Goal: Transaction & Acquisition: Purchase product/service

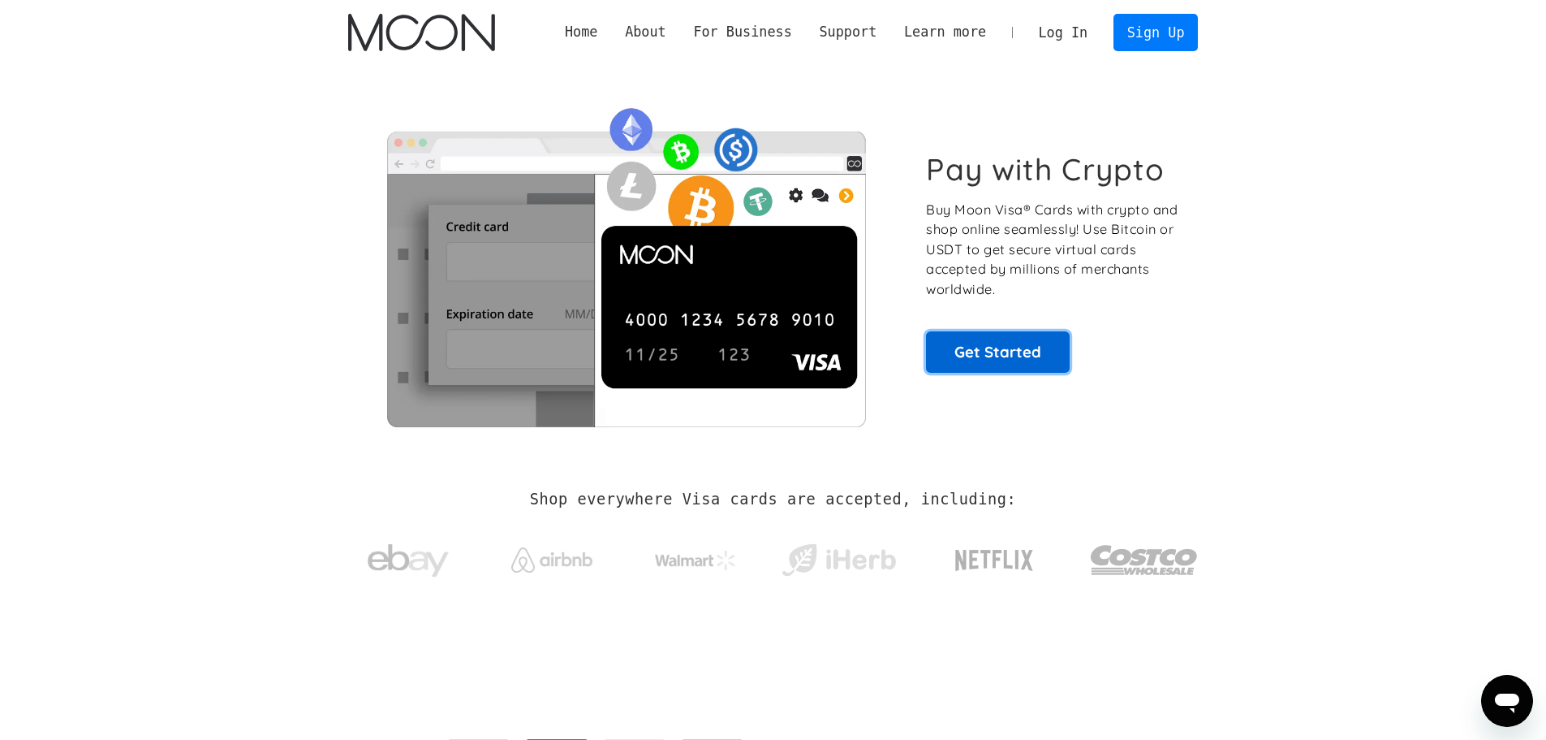
click at [1048, 341] on link "Get Started" at bounding box center [998, 351] width 144 height 41
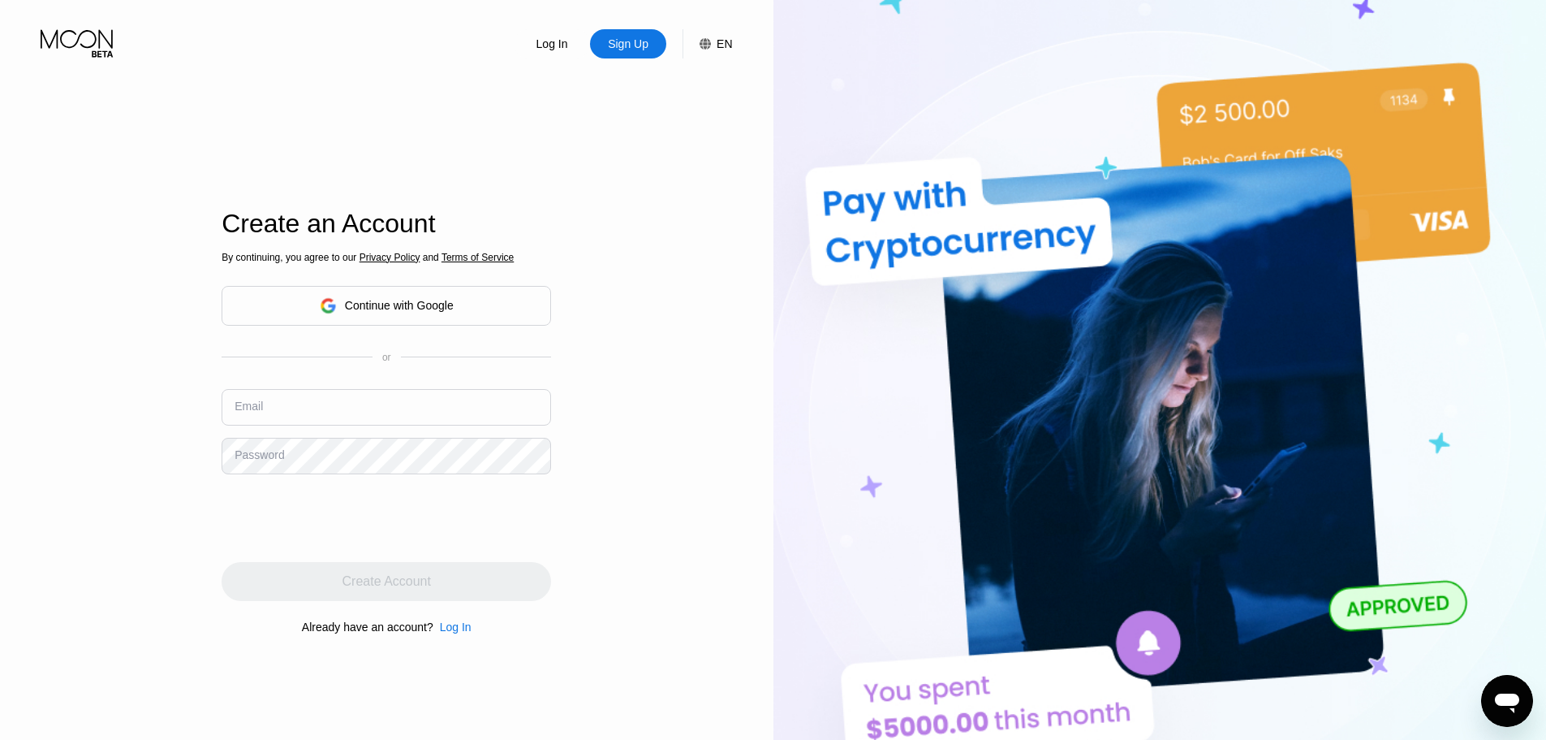
click at [395, 408] on input "text" at bounding box center [387, 407] width 330 height 37
type input "[EMAIL_ADDRESS][DOMAIN_NAME]"
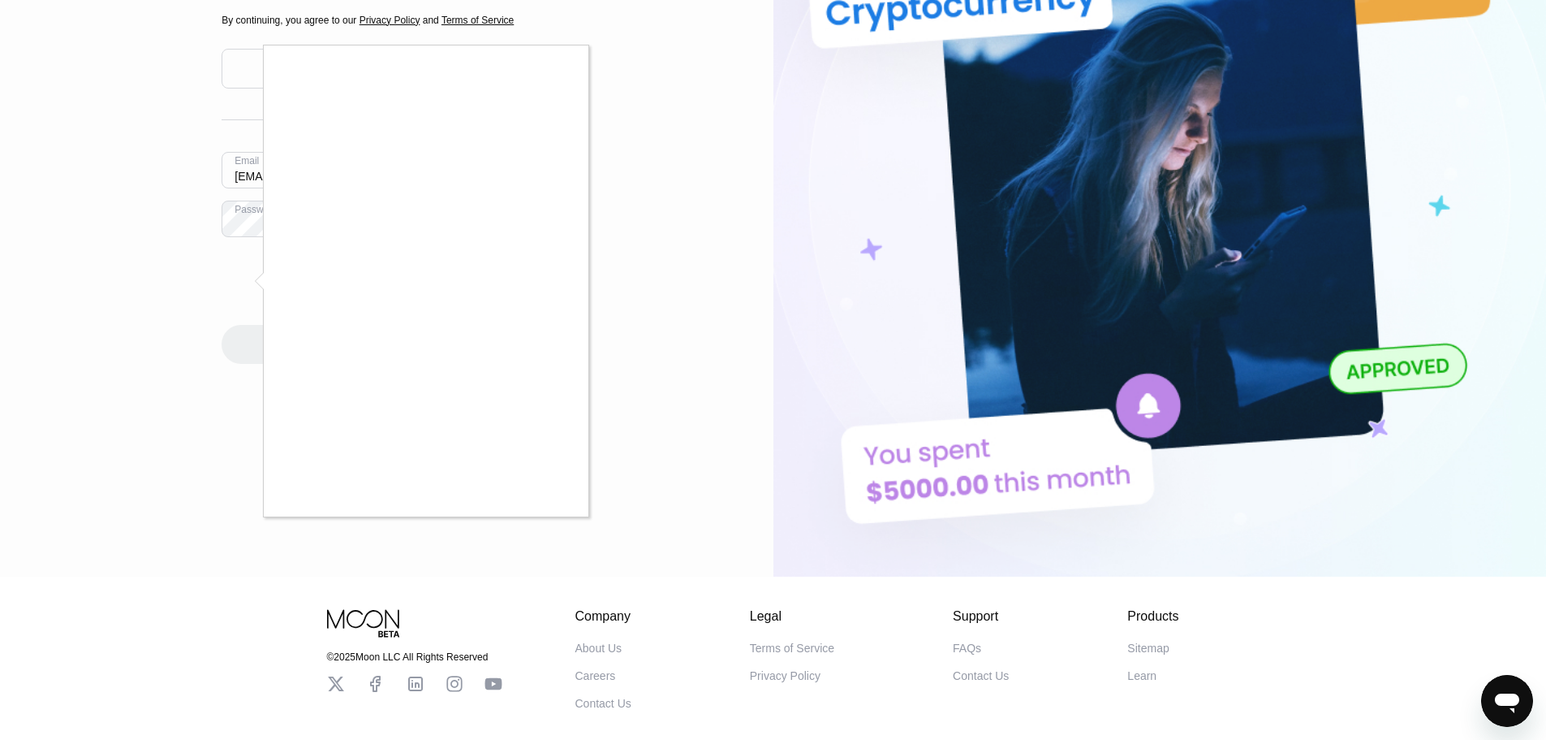
scroll to position [244, 0]
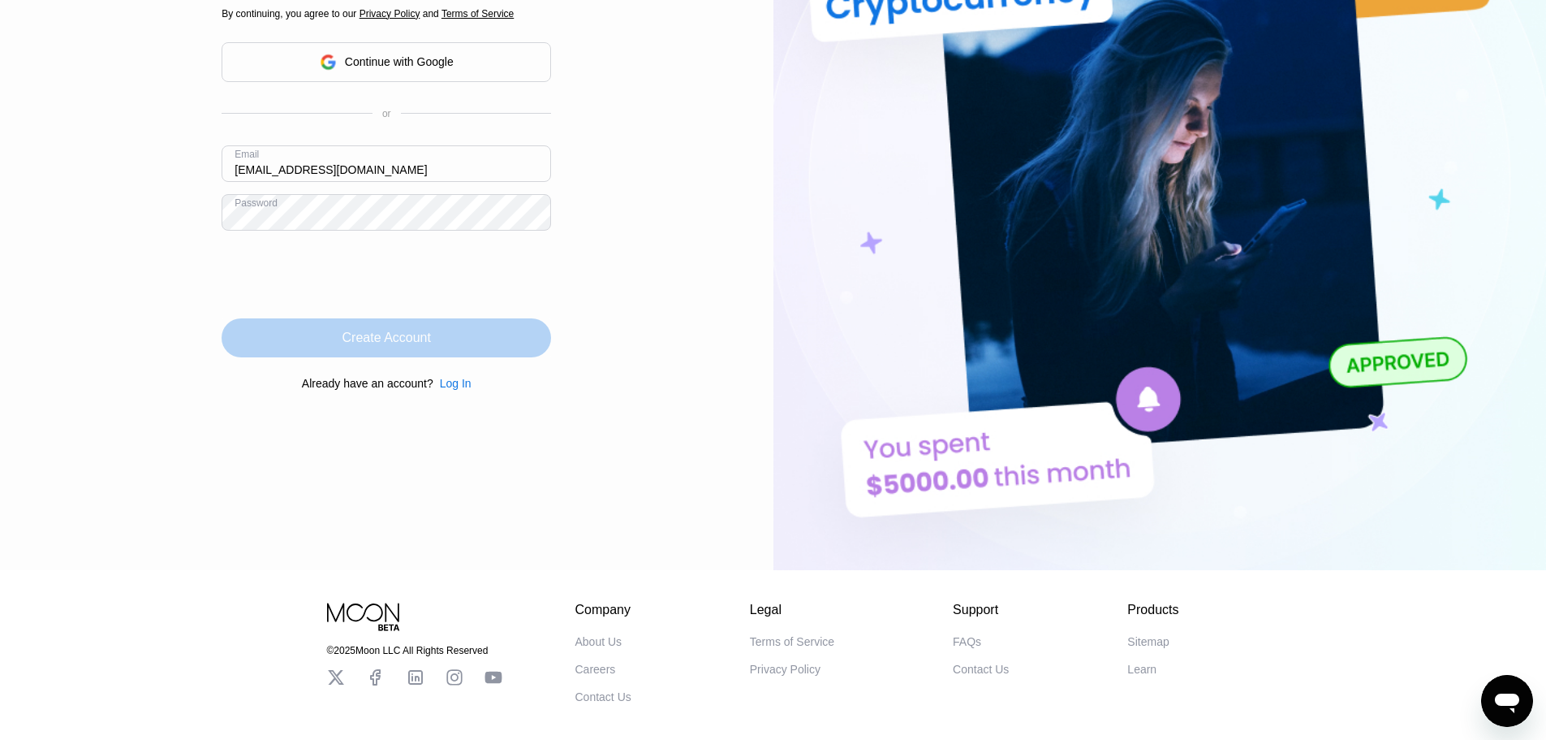
click at [464, 351] on div "Create Account" at bounding box center [387, 337] width 330 height 39
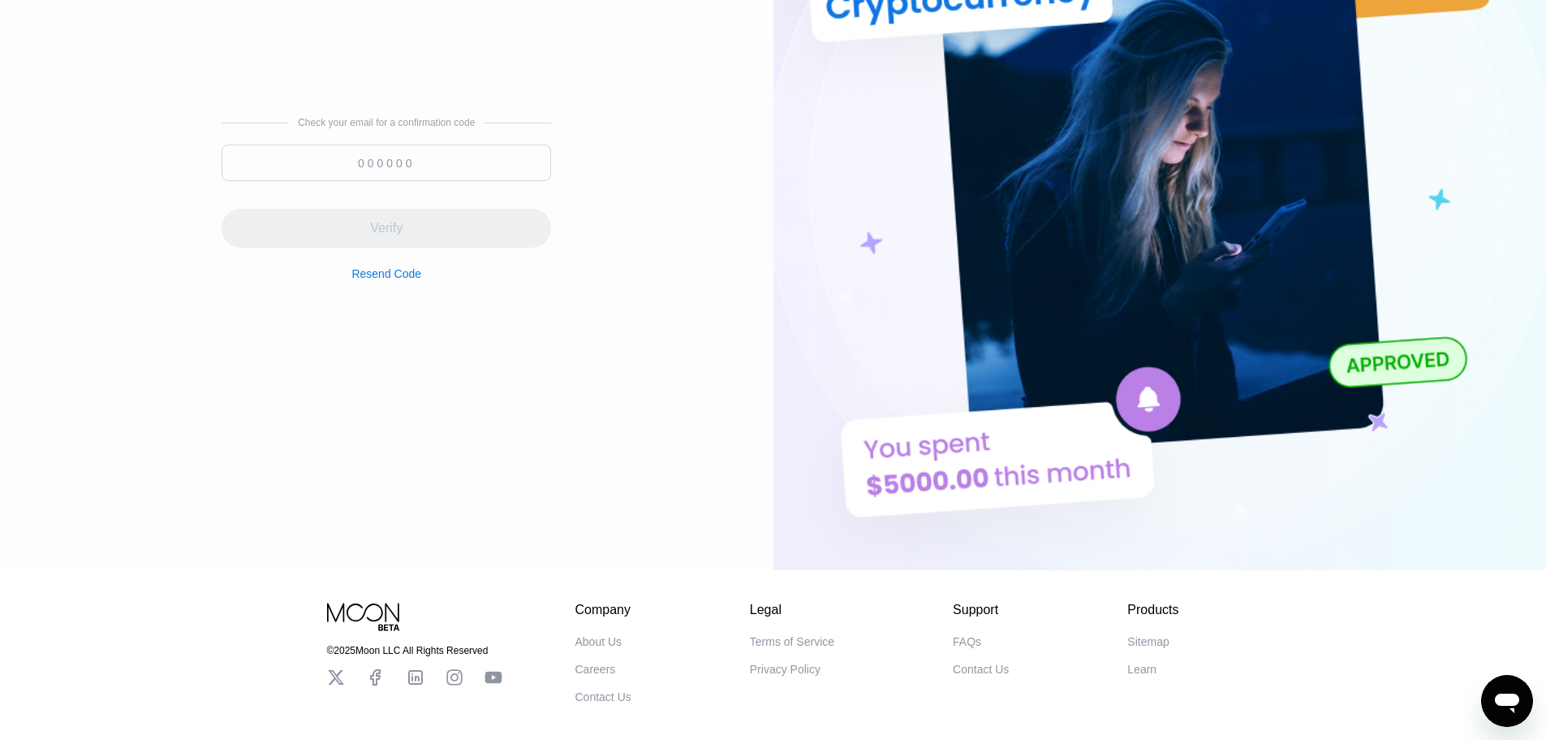
click at [373, 174] on input at bounding box center [387, 163] width 330 height 37
paste input "493770"
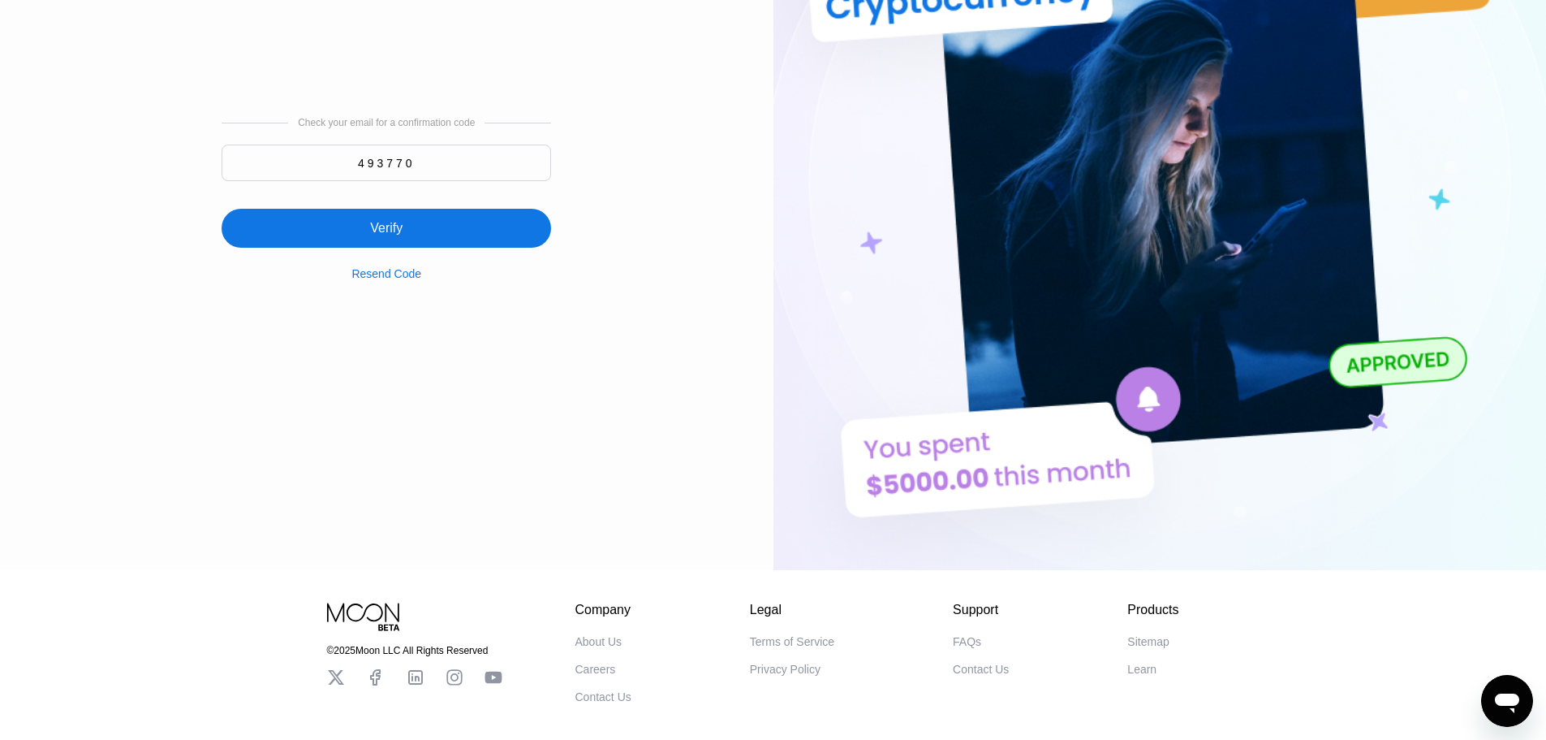
type input "493770"
click at [373, 225] on div "Verify" at bounding box center [386, 228] width 32 height 16
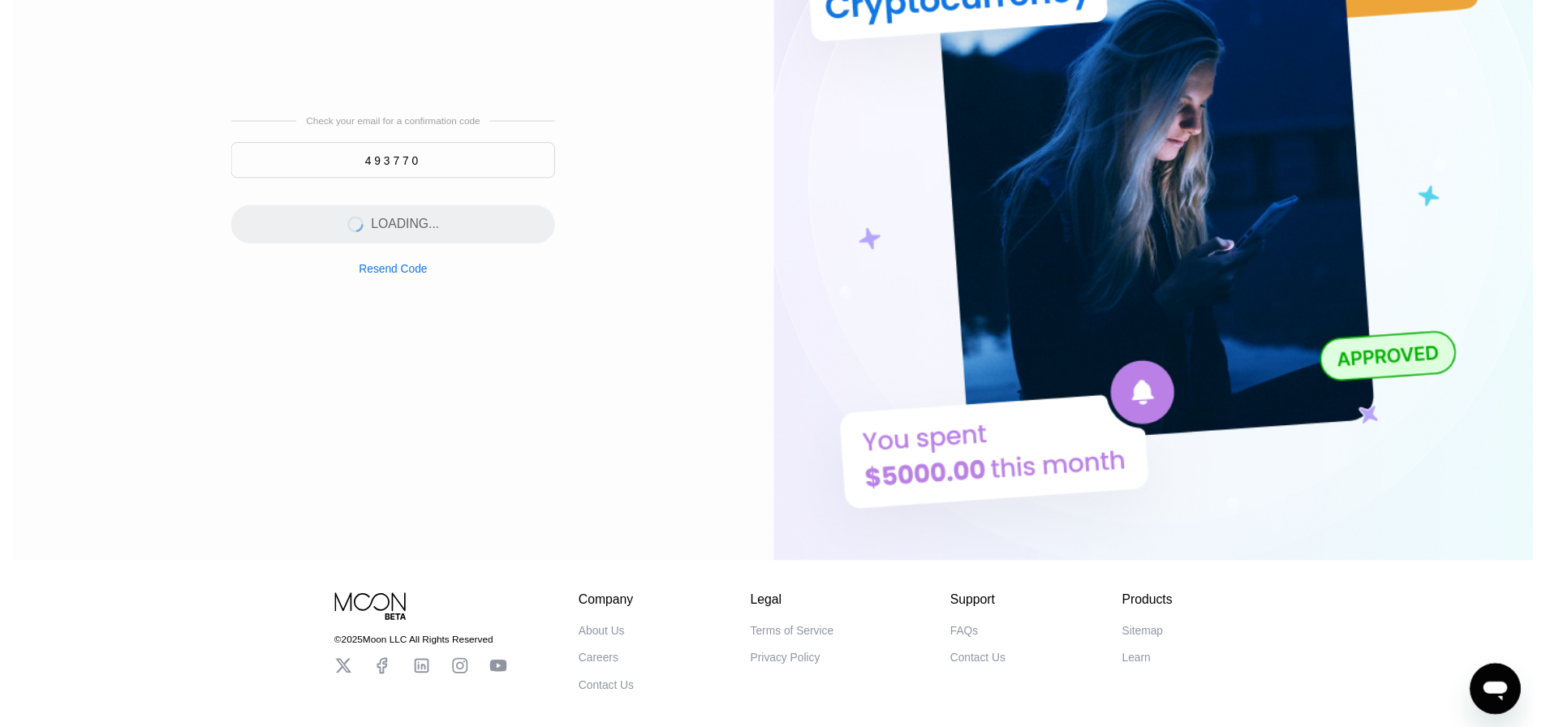
scroll to position [0, 0]
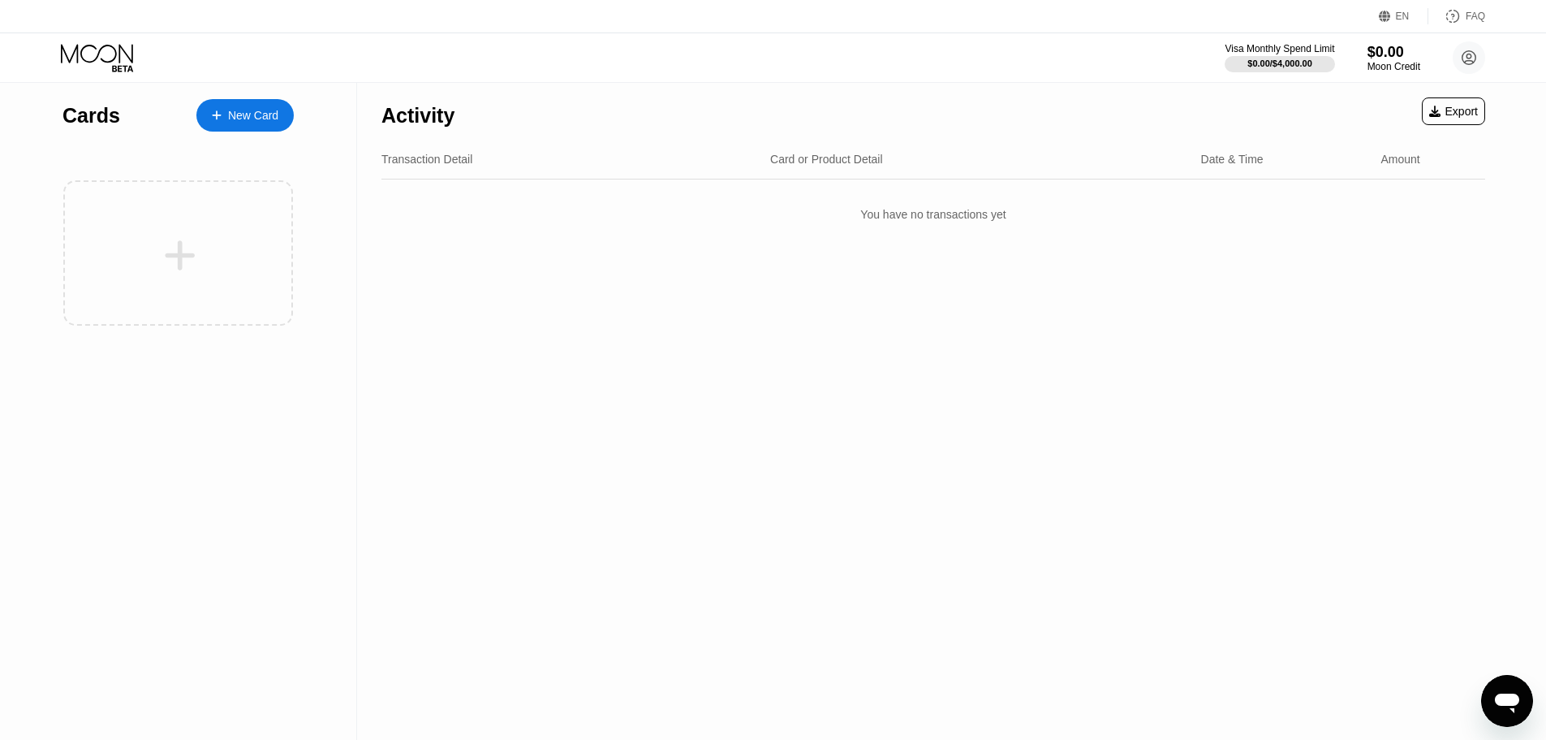
click at [243, 110] on div "New Card" at bounding box center [253, 116] width 50 height 14
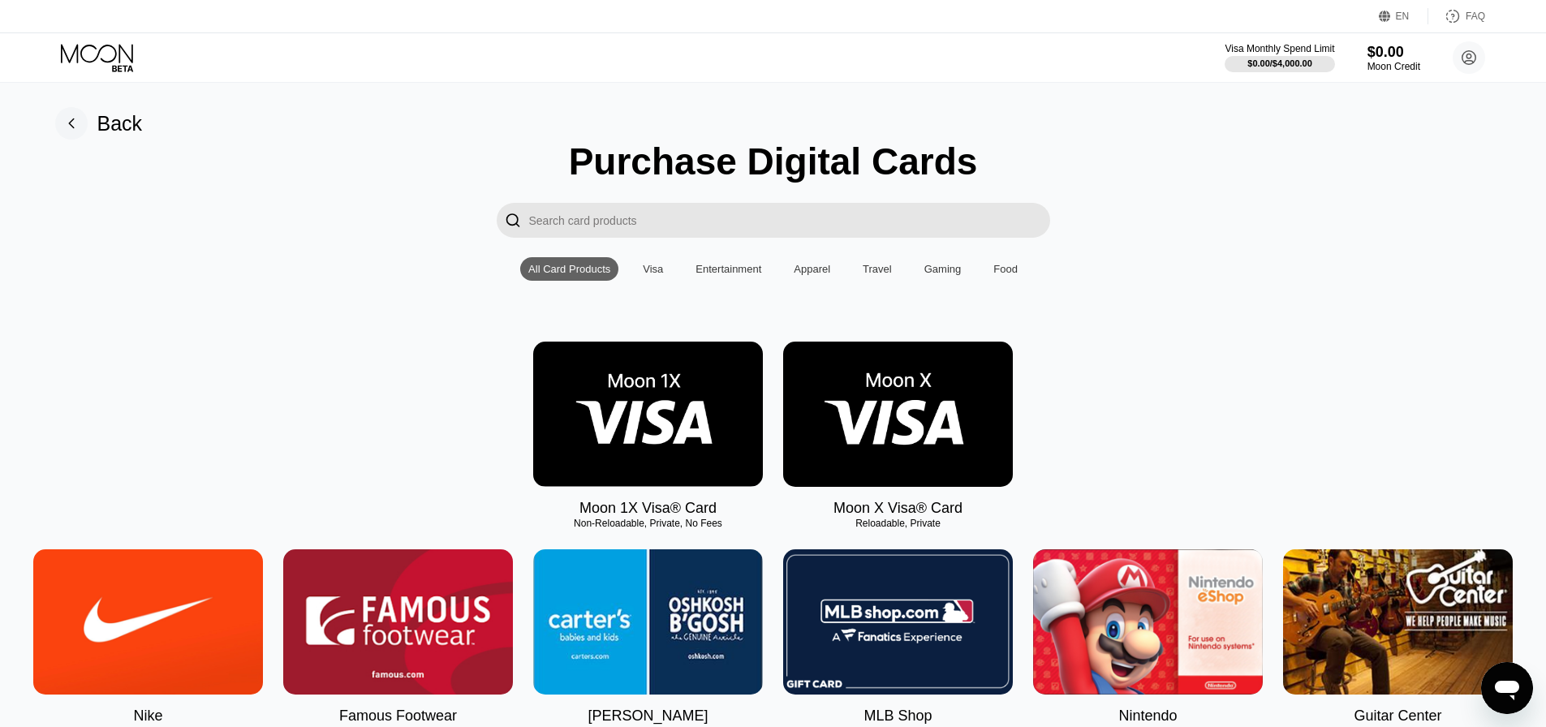
click at [872, 426] on img at bounding box center [898, 414] width 230 height 145
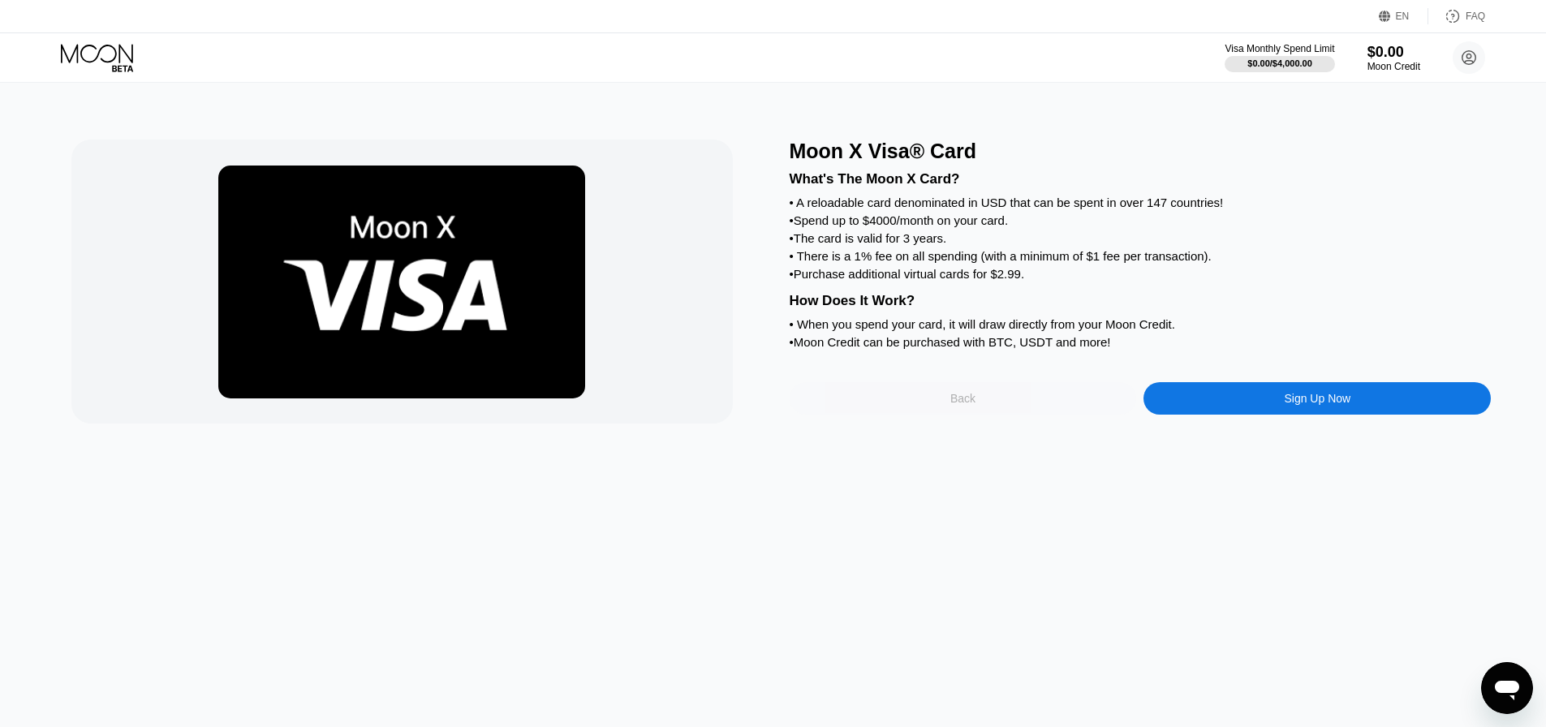
click at [872, 415] on div "Back" at bounding box center [963, 398] width 347 height 32
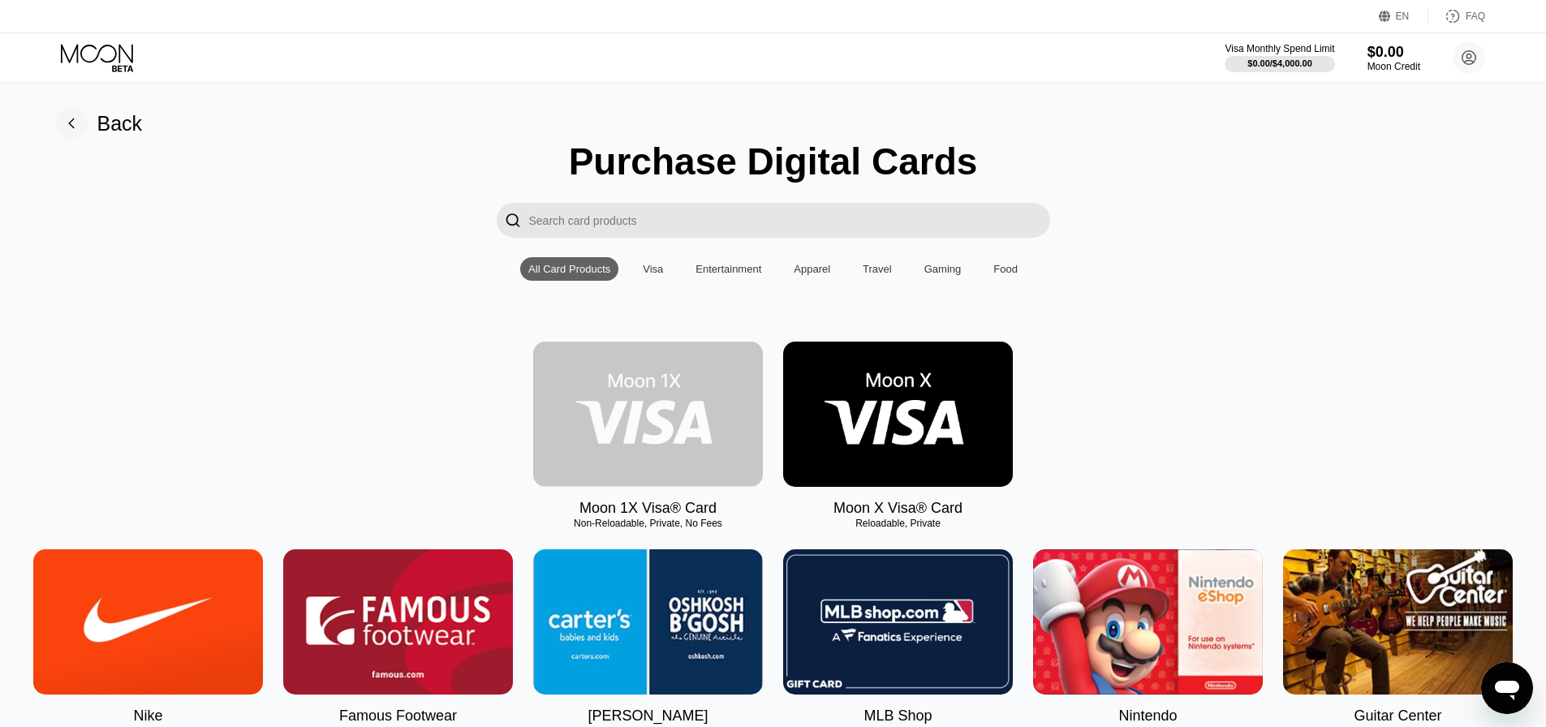
click at [553, 427] on img at bounding box center [648, 414] width 230 height 145
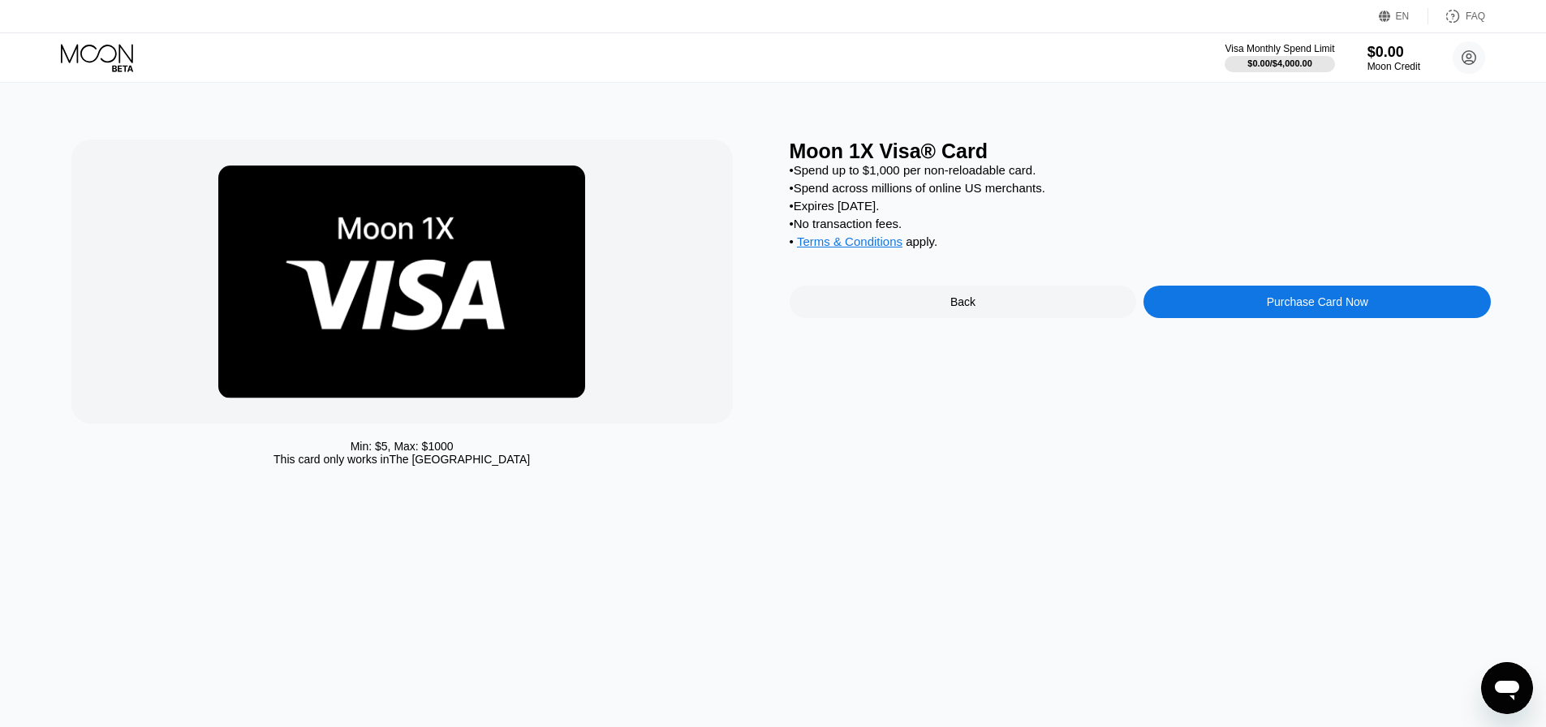
click at [1236, 303] on div "Purchase Card Now" at bounding box center [1317, 302] width 347 height 32
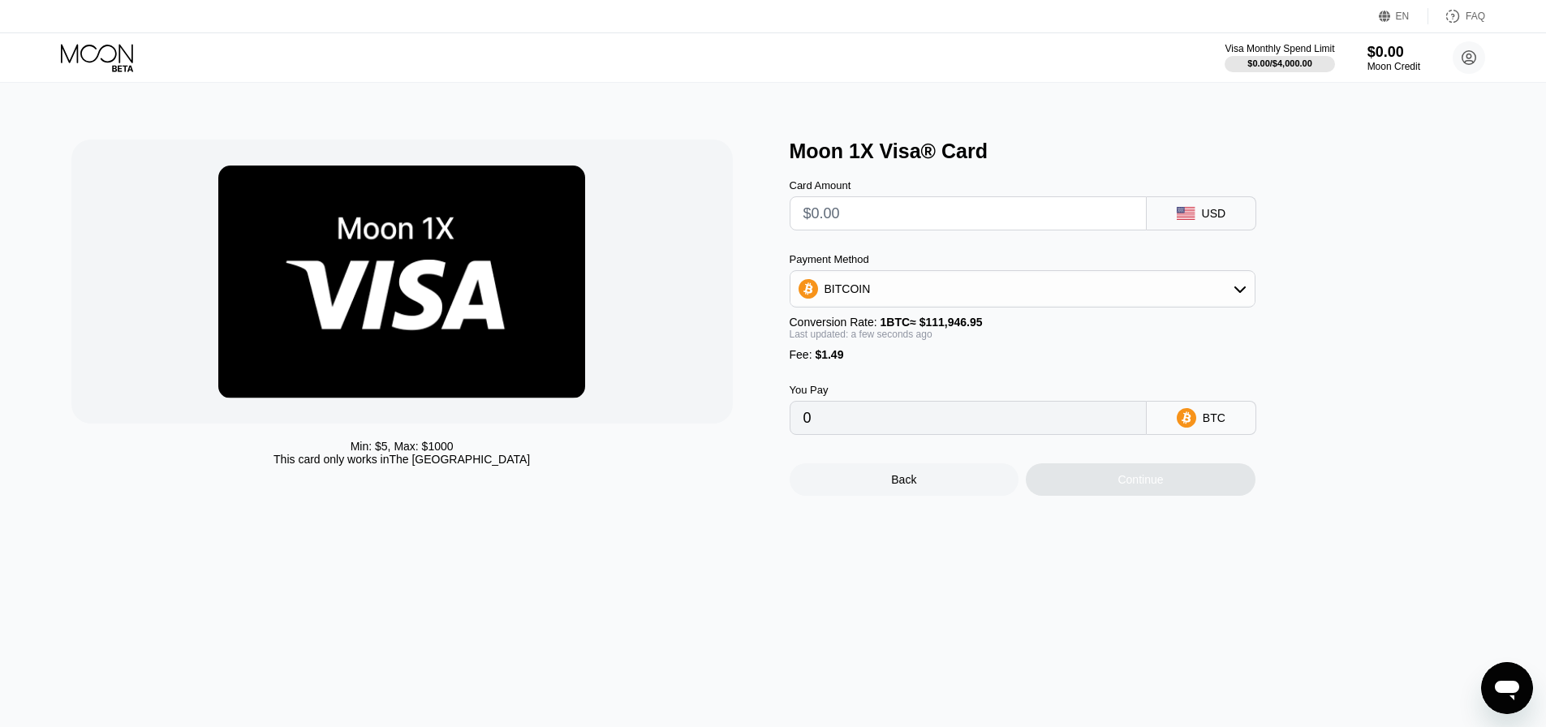
click at [928, 297] on div "BITCOIN" at bounding box center [1023, 289] width 464 height 32
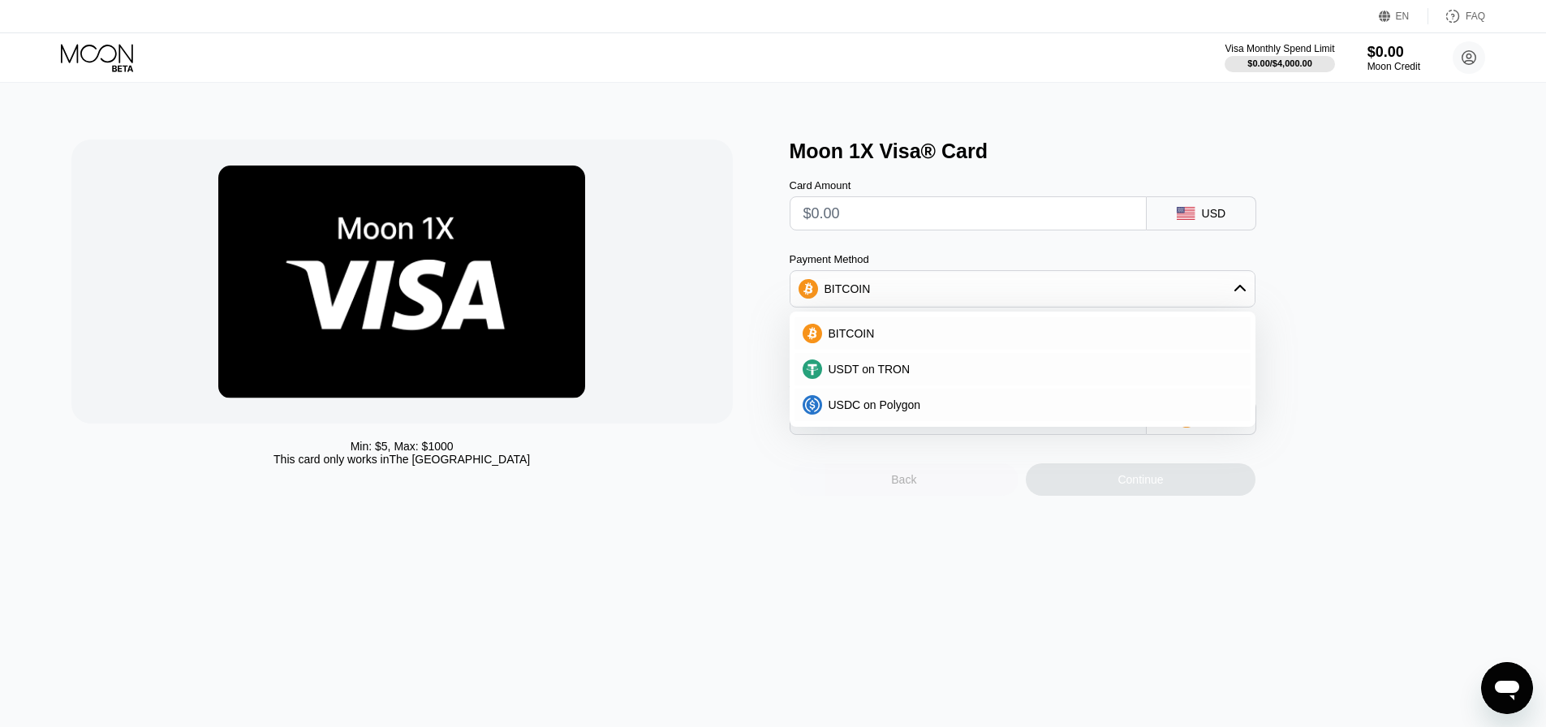
click at [927, 495] on div "Back" at bounding box center [905, 480] width 230 height 32
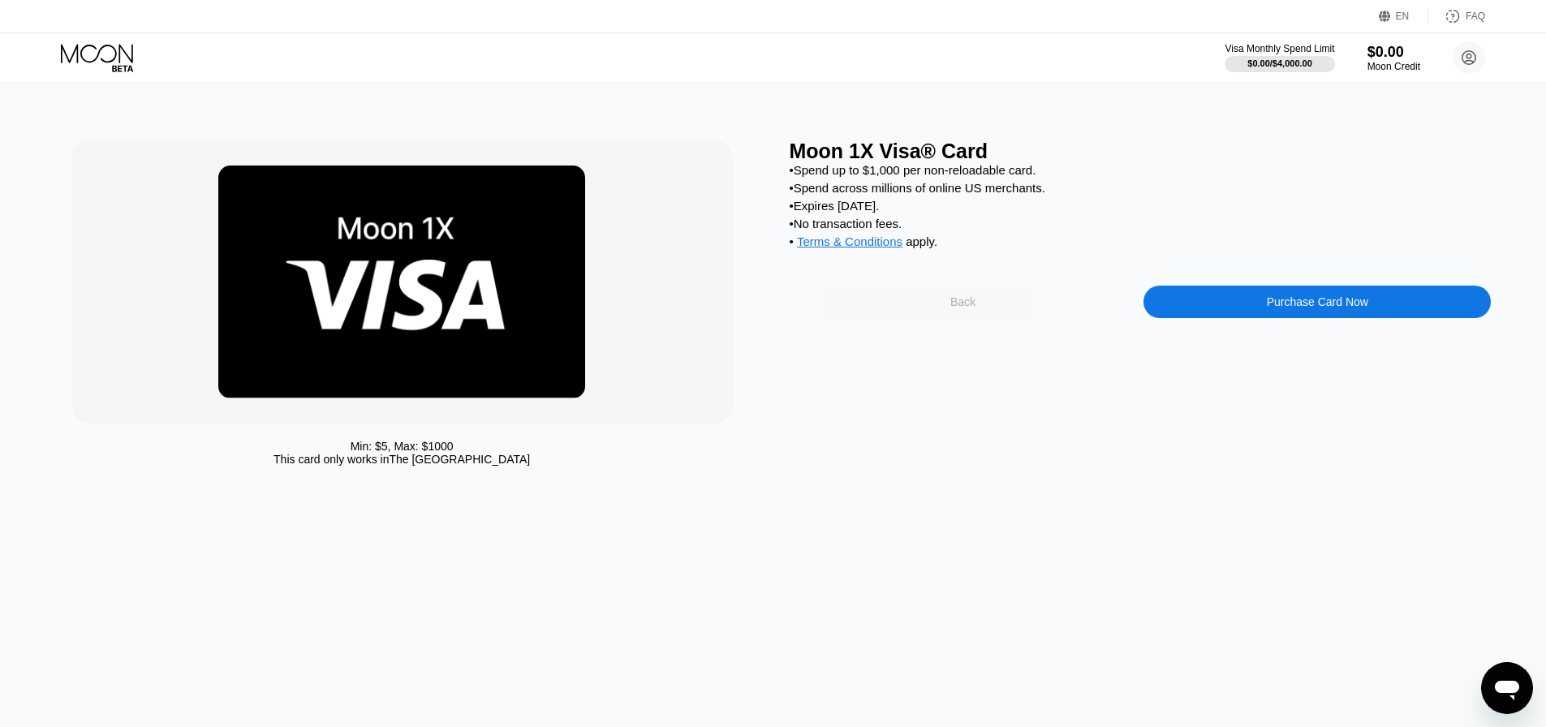
click at [944, 318] on div "Back" at bounding box center [963, 302] width 347 height 32
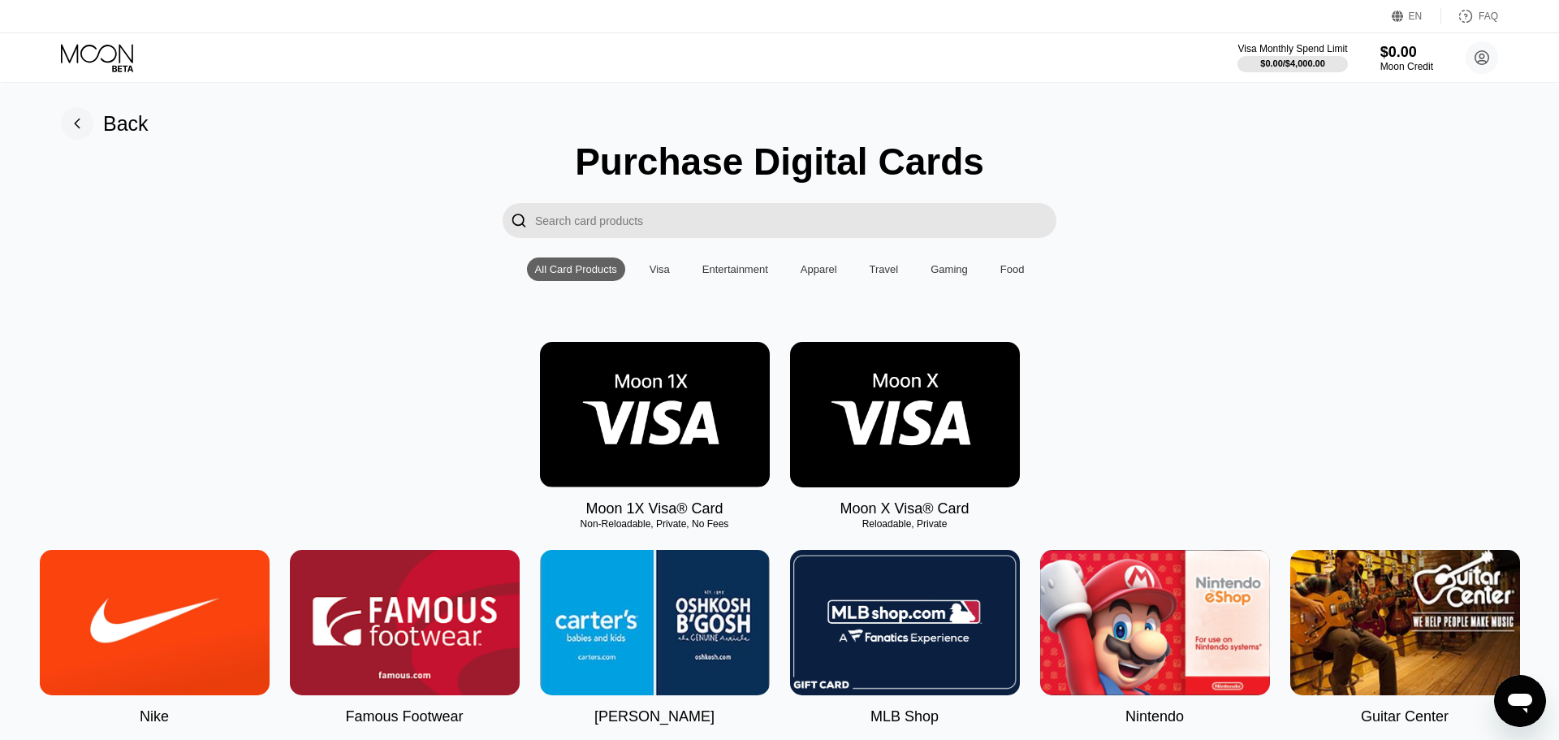
click at [973, 431] on img at bounding box center [905, 414] width 230 height 145
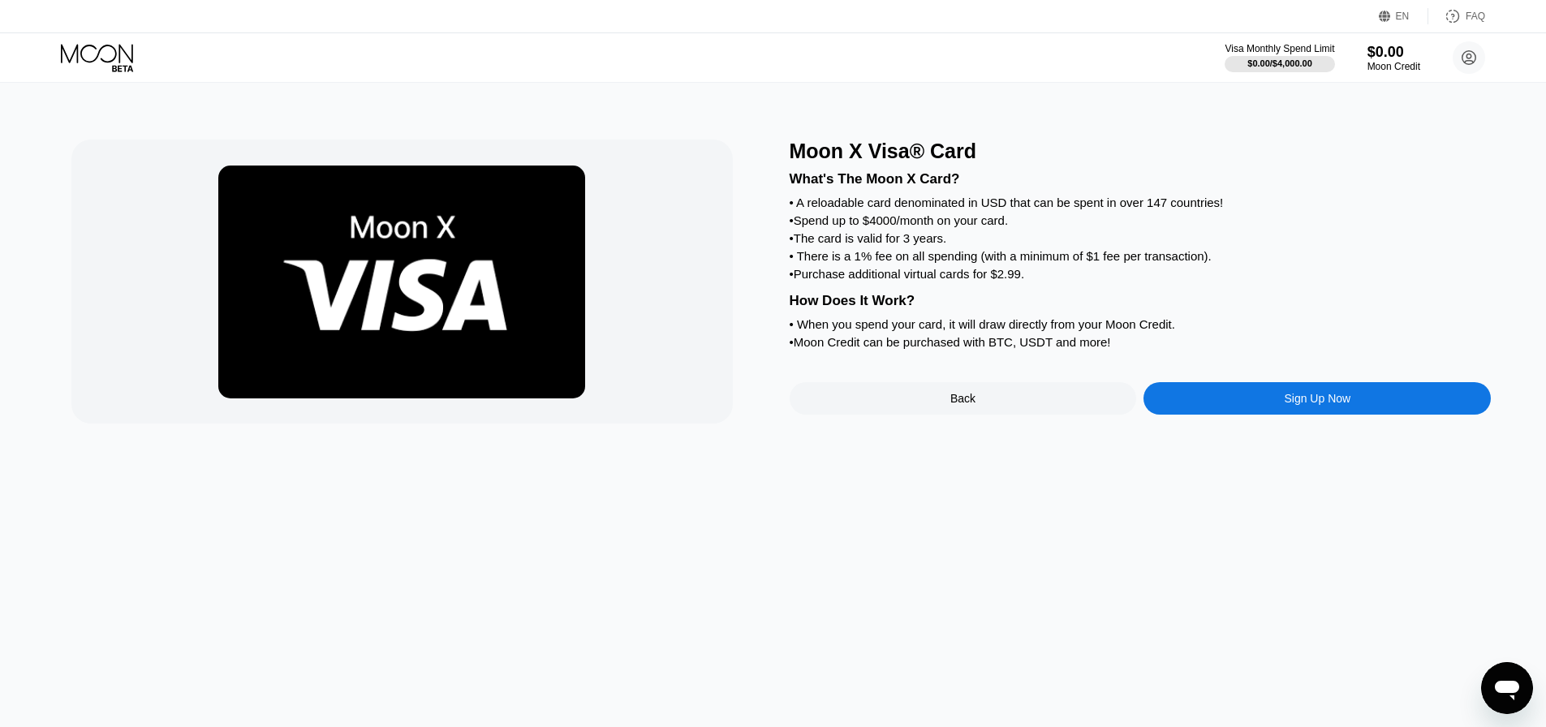
click at [1226, 415] on div "Sign Up Now" at bounding box center [1317, 398] width 347 height 32
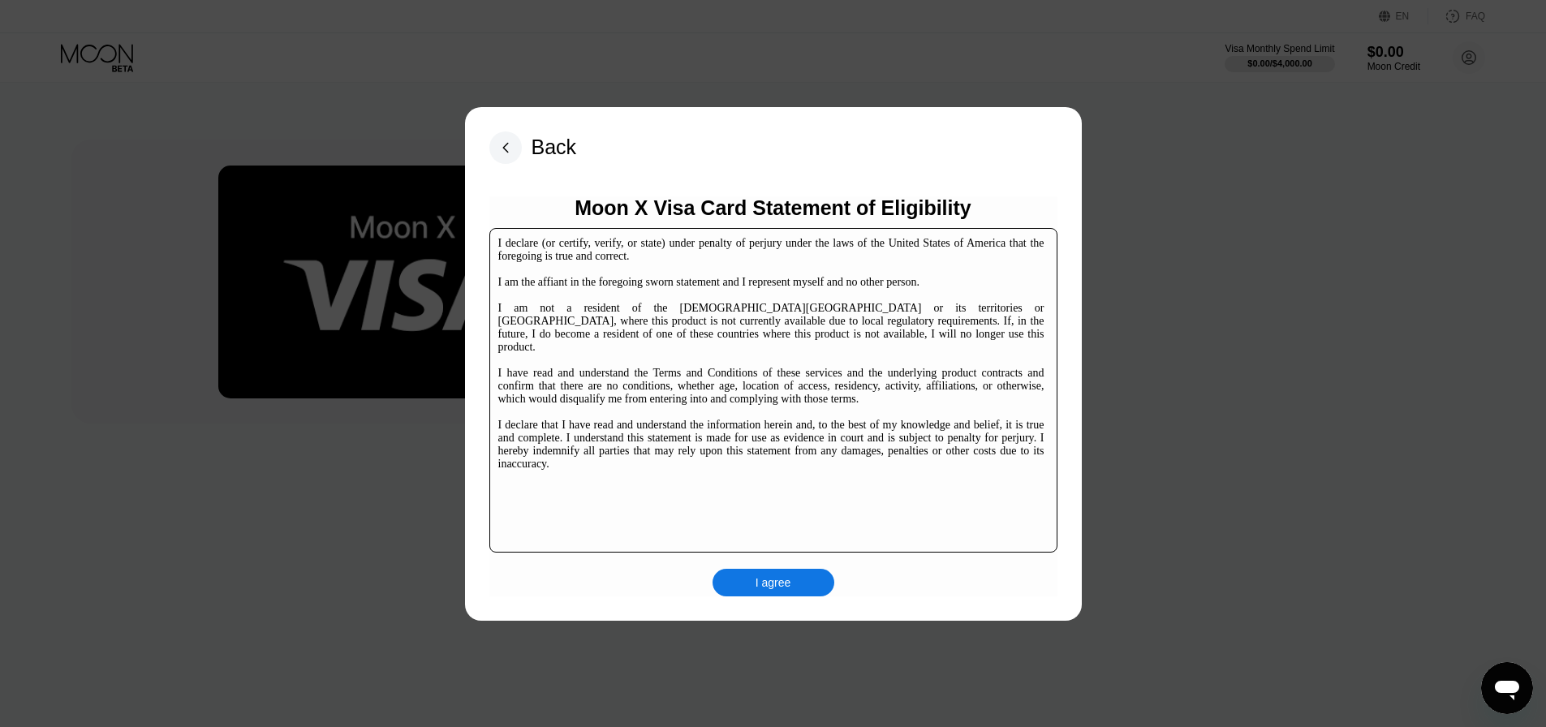
click at [779, 594] on div "I agree" at bounding box center [774, 583] width 122 height 28
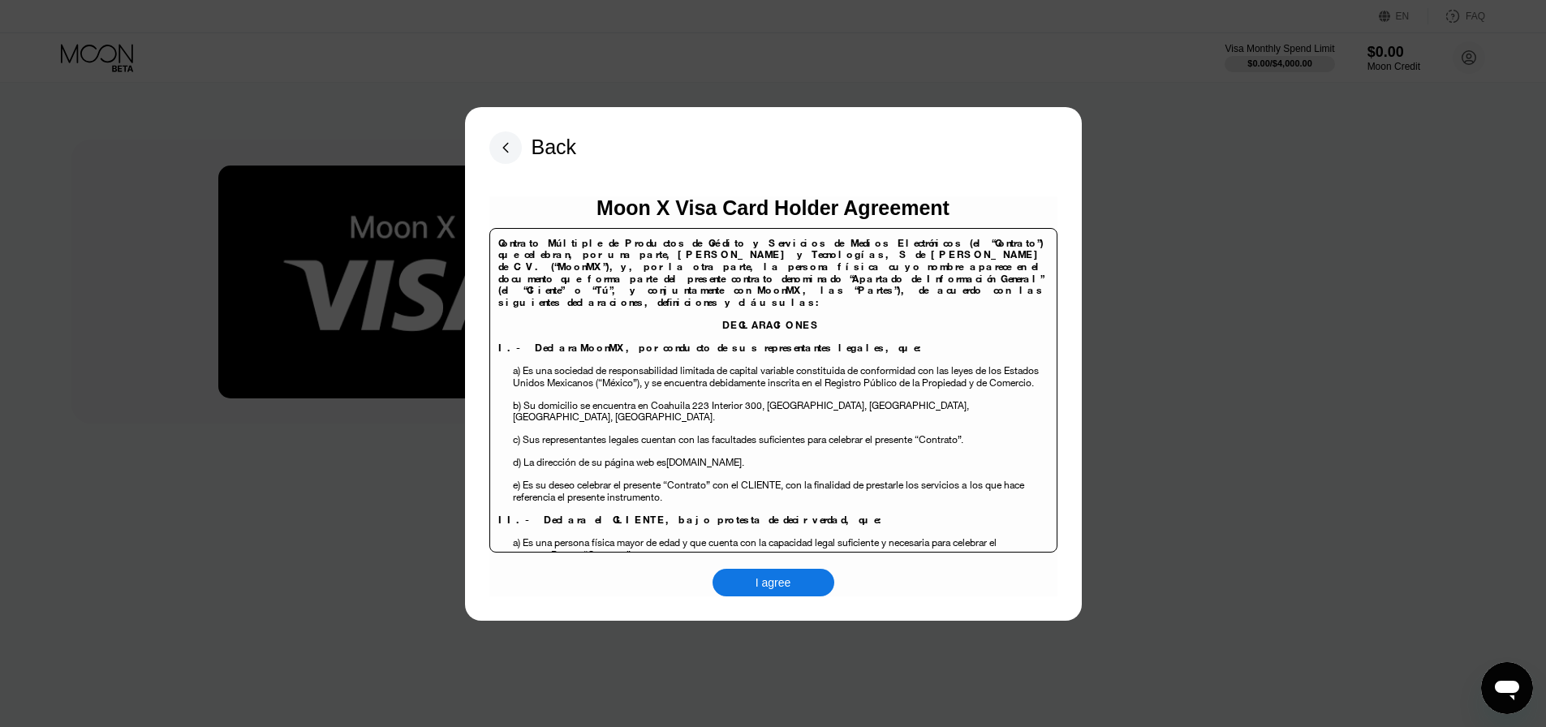
click at [500, 133] on rect at bounding box center [506, 148] width 32 height 32
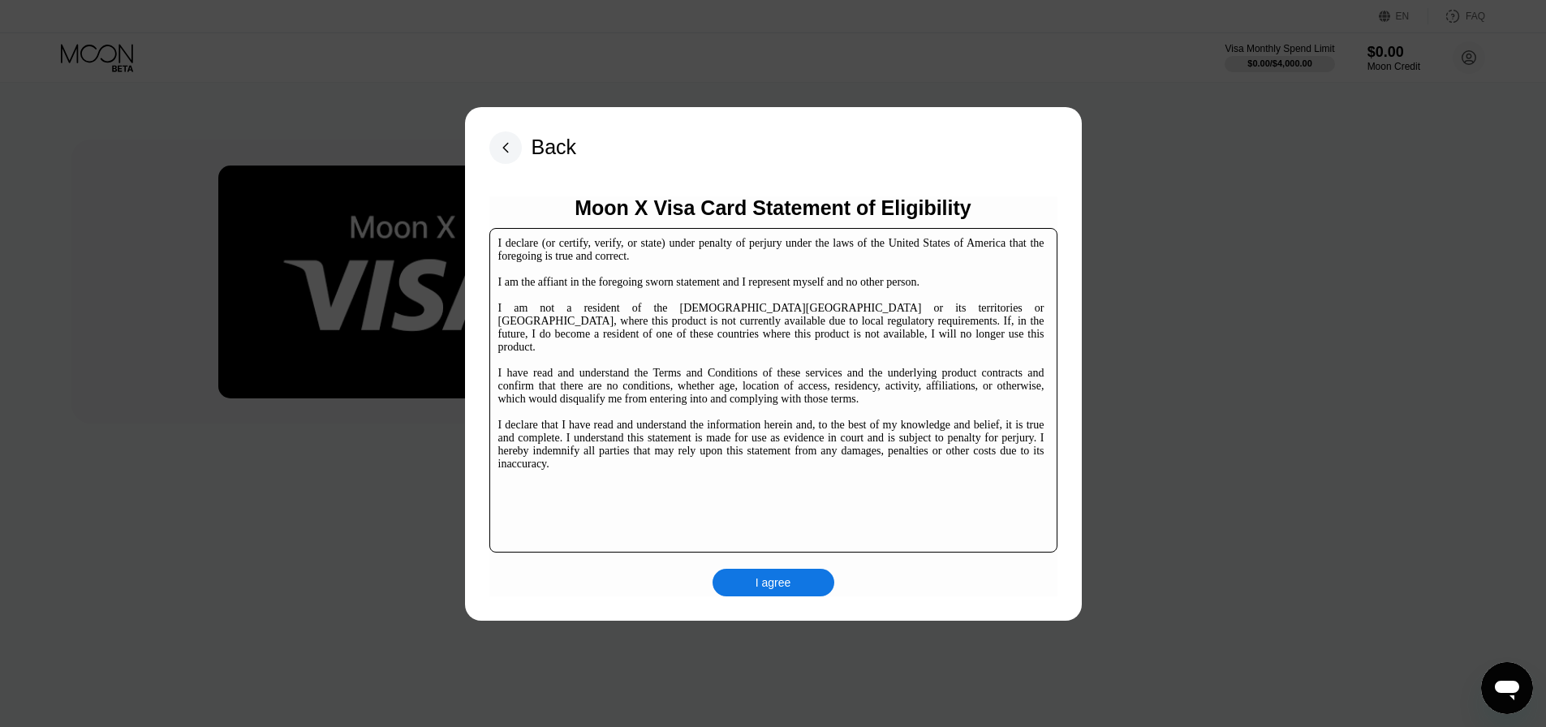
click at [788, 584] on div "I agree" at bounding box center [774, 583] width 36 height 15
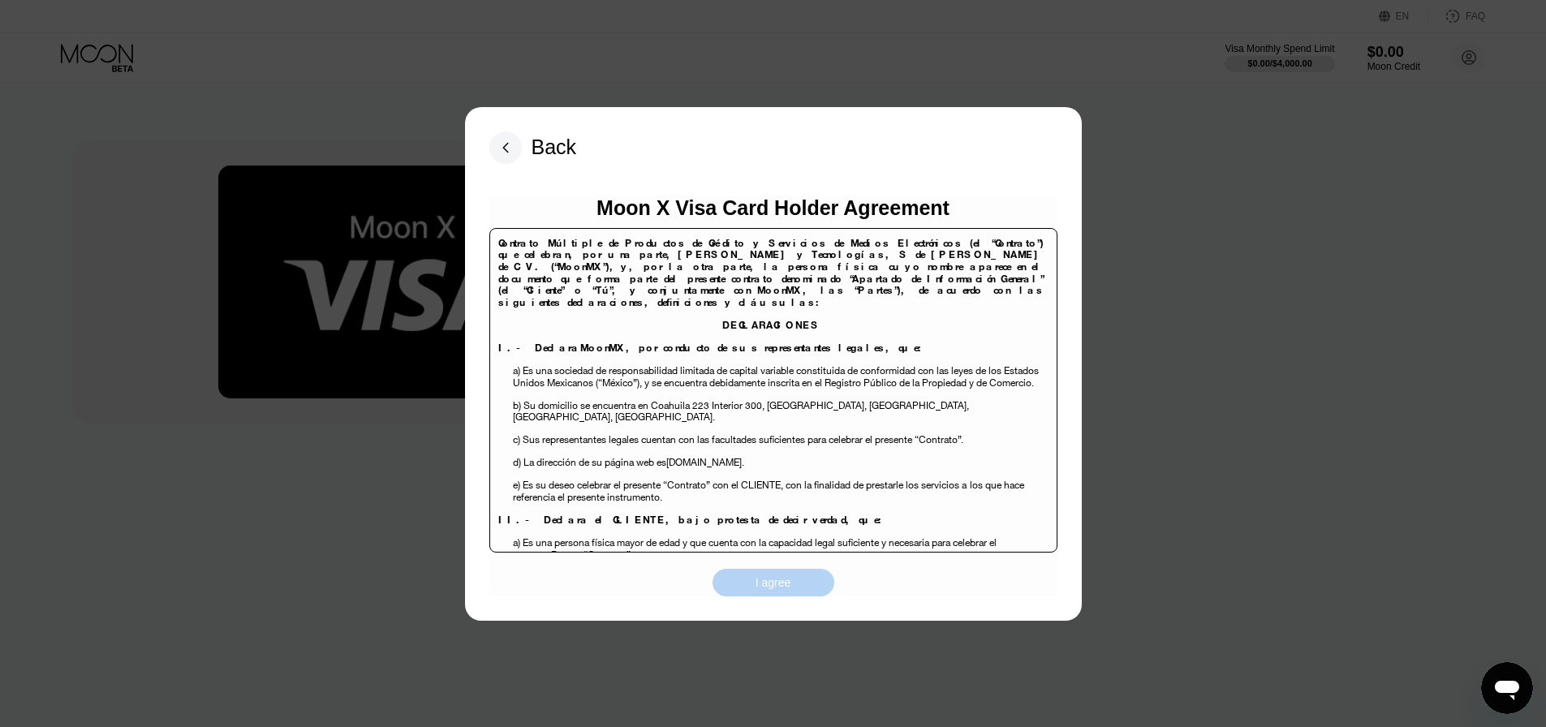
click at [786, 581] on div "I agree" at bounding box center [774, 583] width 36 height 15
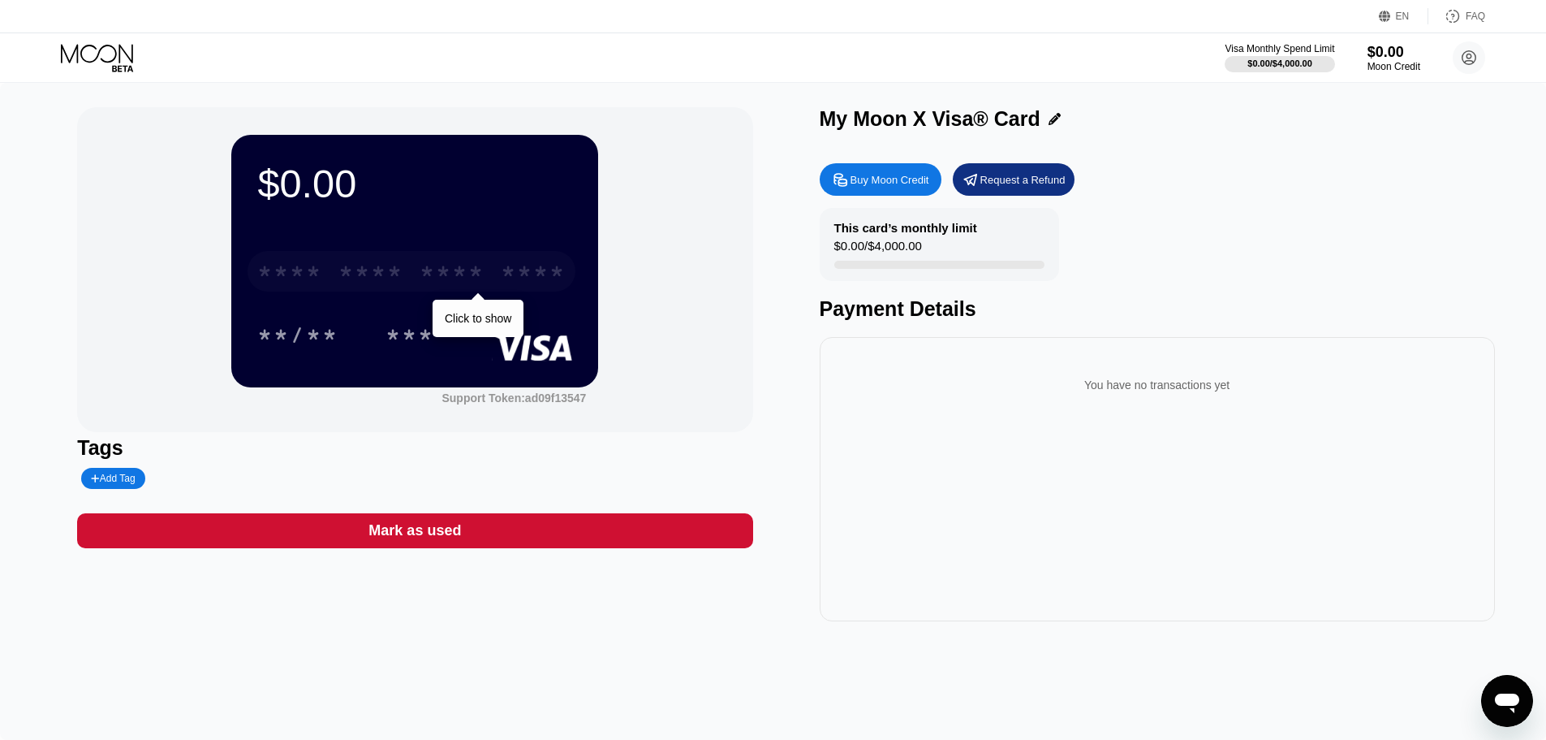
click at [421, 280] on div "* * * *" at bounding box center [452, 274] width 65 height 26
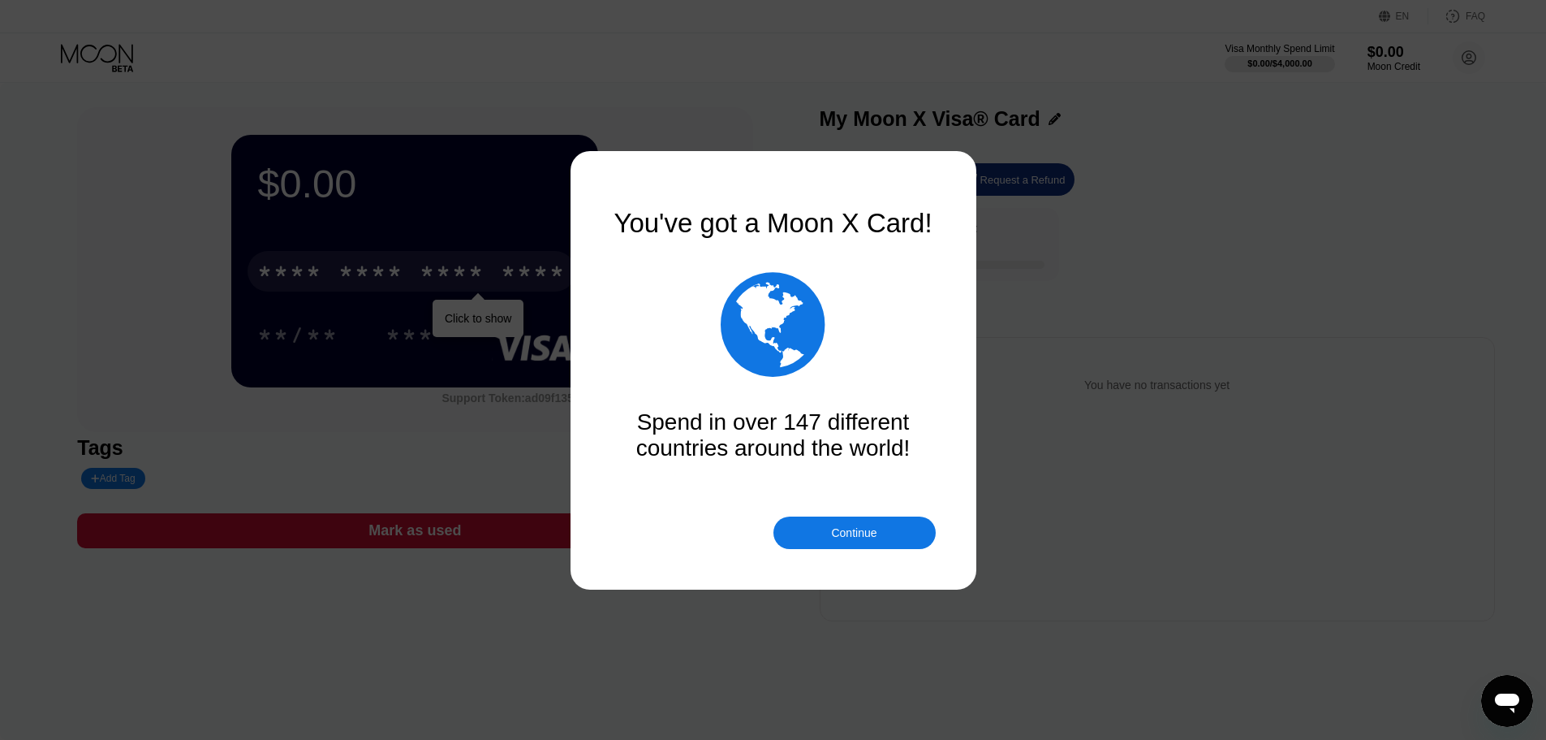
click at [818, 536] on div "Continue" at bounding box center [855, 532] width 162 height 32
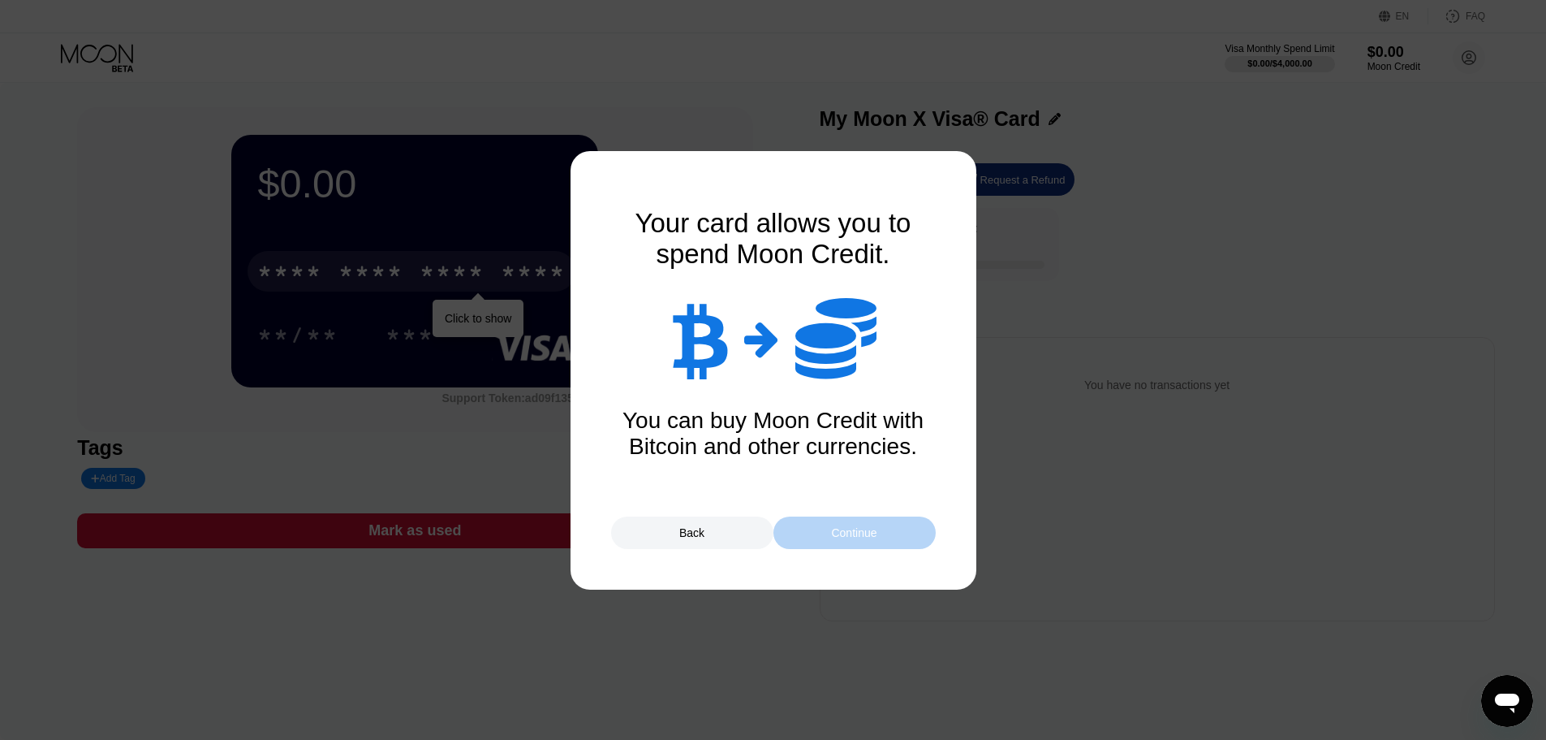
click at [818, 536] on div "Continue" at bounding box center [855, 532] width 162 height 32
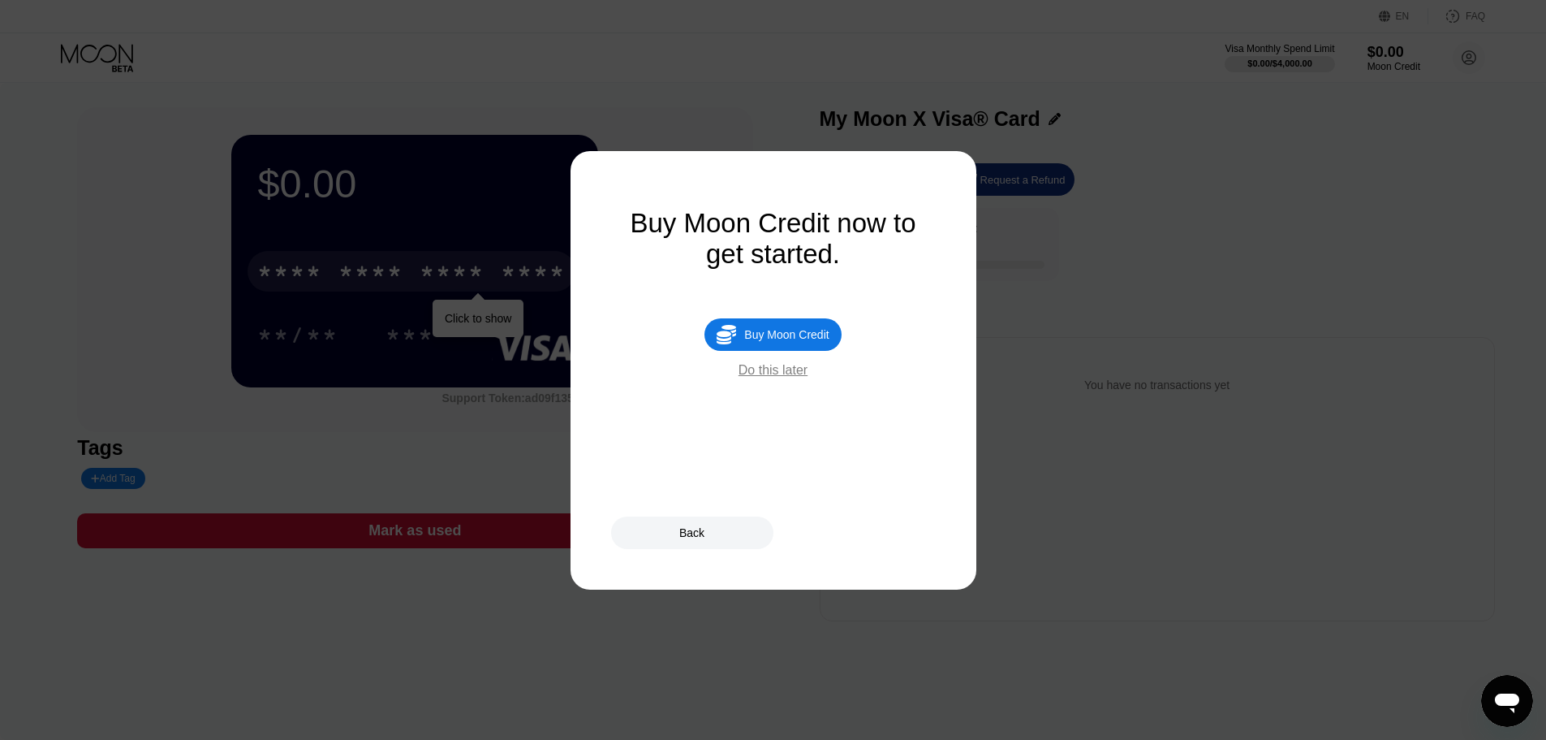
click at [779, 377] on div "Do this later" at bounding box center [773, 370] width 69 height 15
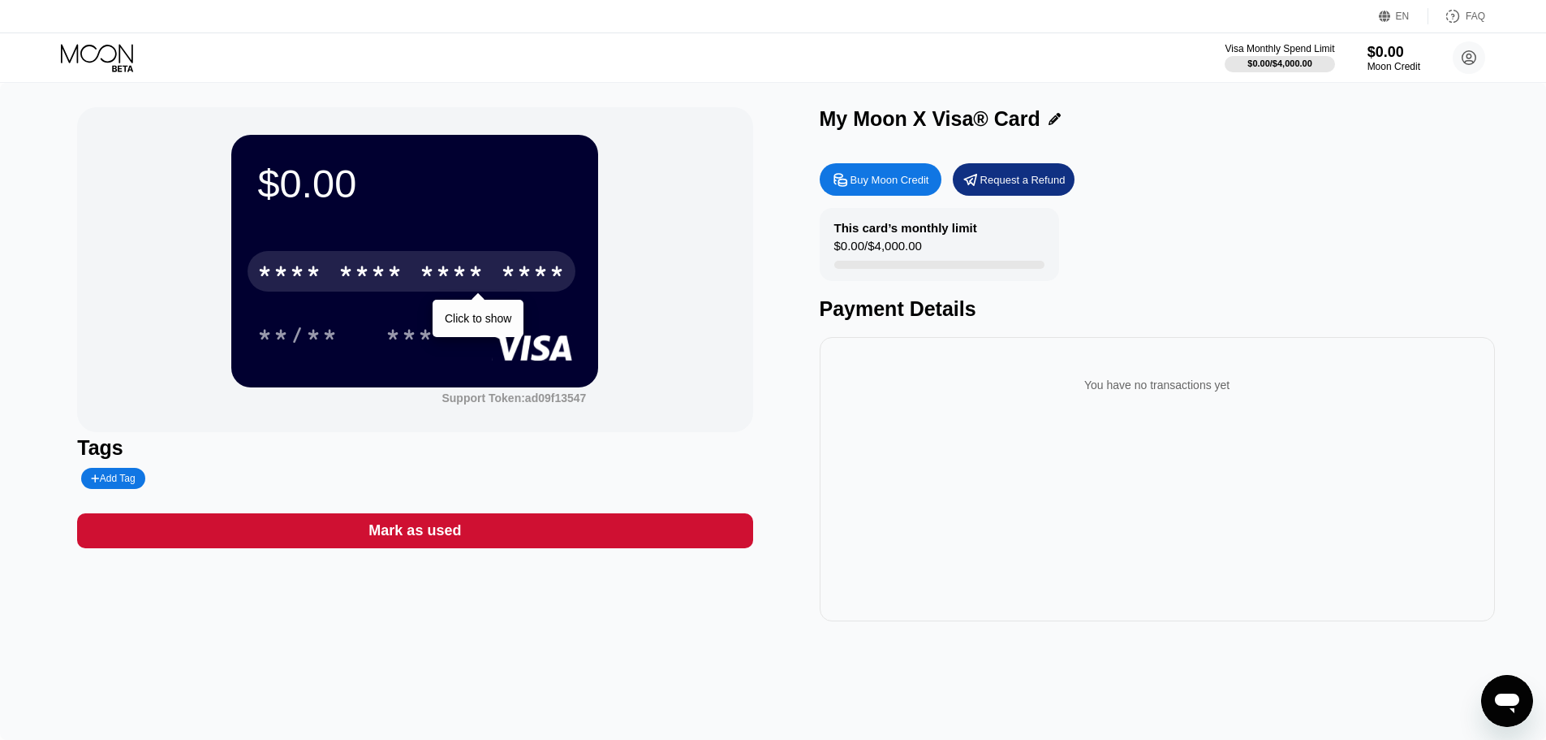
click at [521, 282] on div "****" at bounding box center [533, 274] width 65 height 26
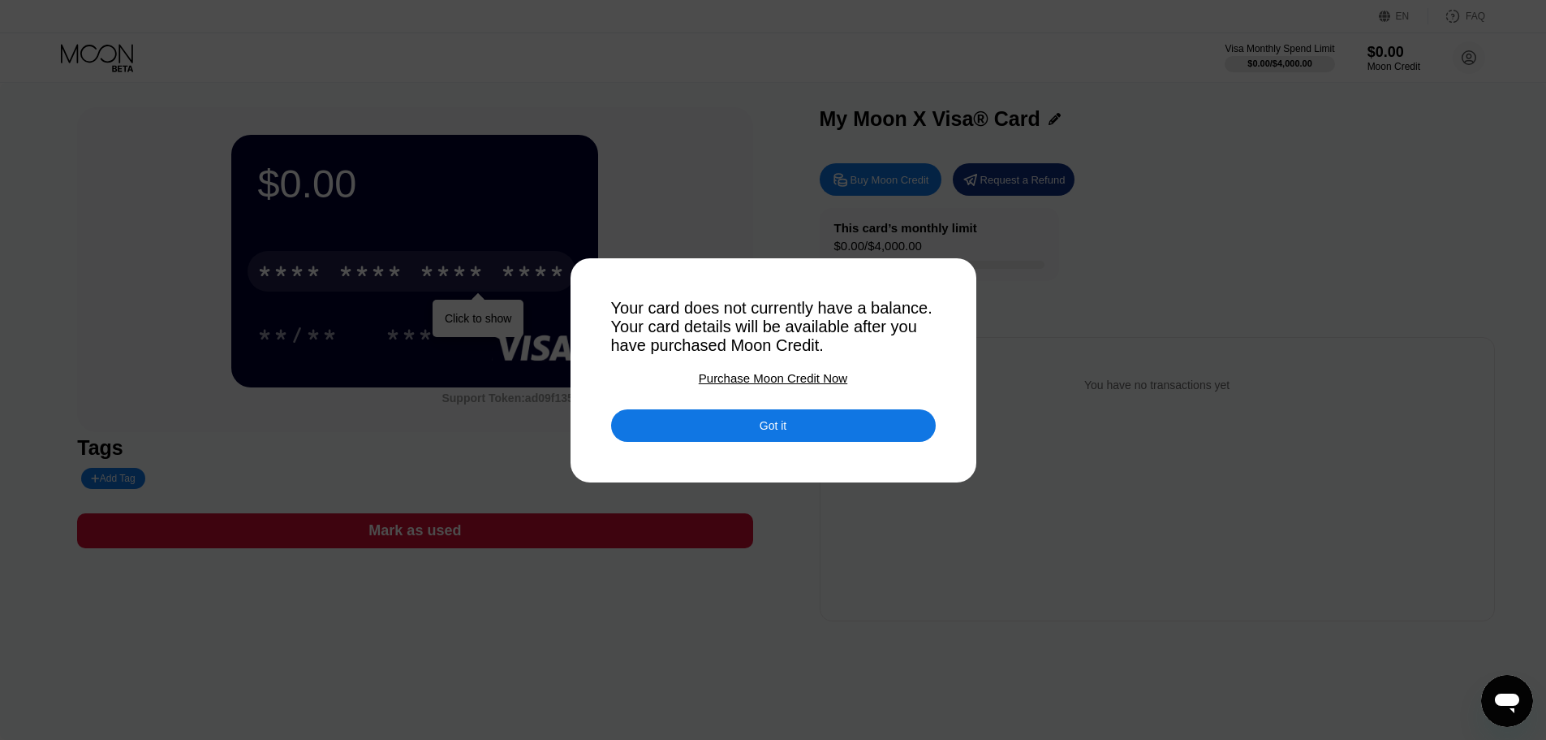
click at [689, 442] on div "Got it" at bounding box center [773, 425] width 325 height 32
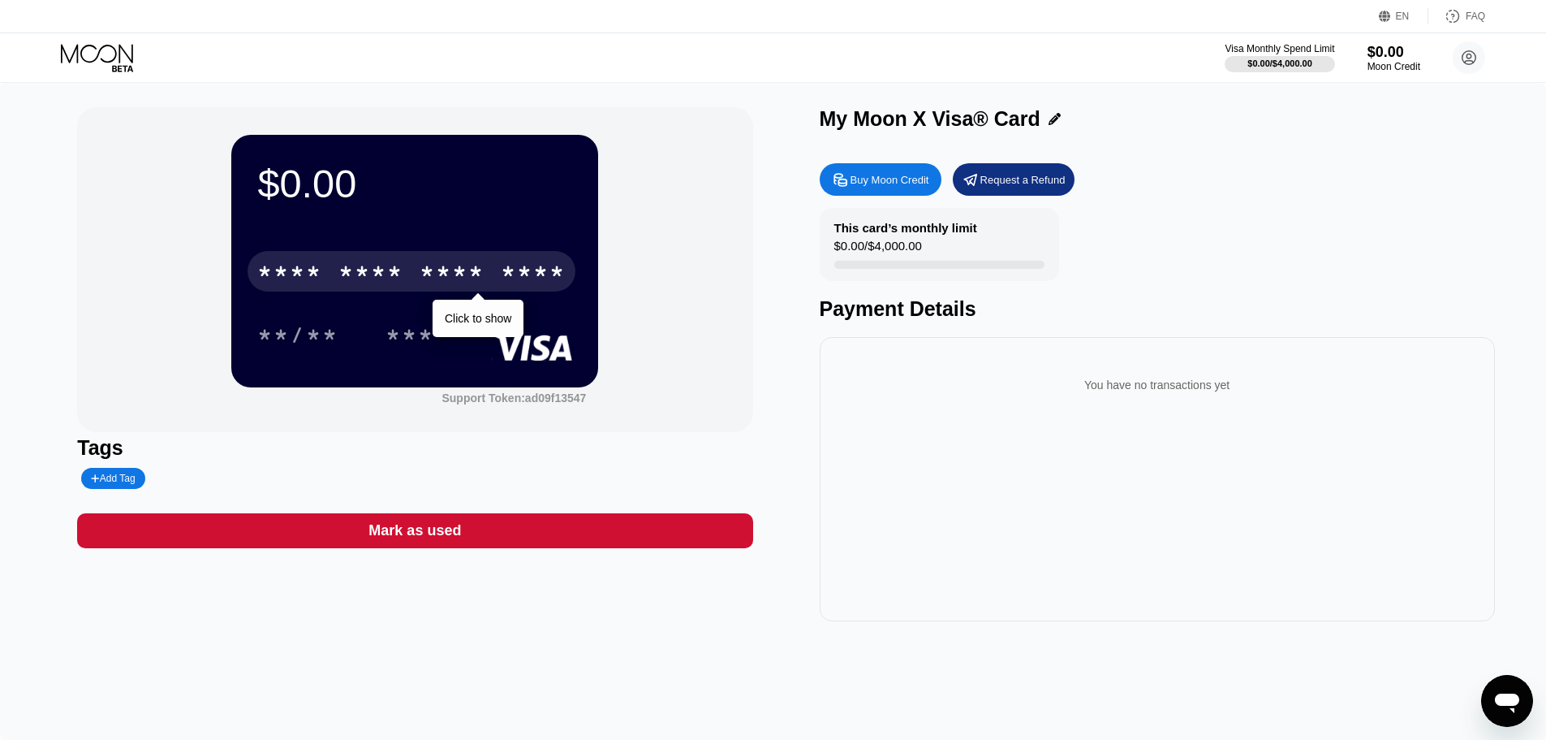
click at [902, 191] on div "Buy Moon Credit" at bounding box center [881, 179] width 122 height 32
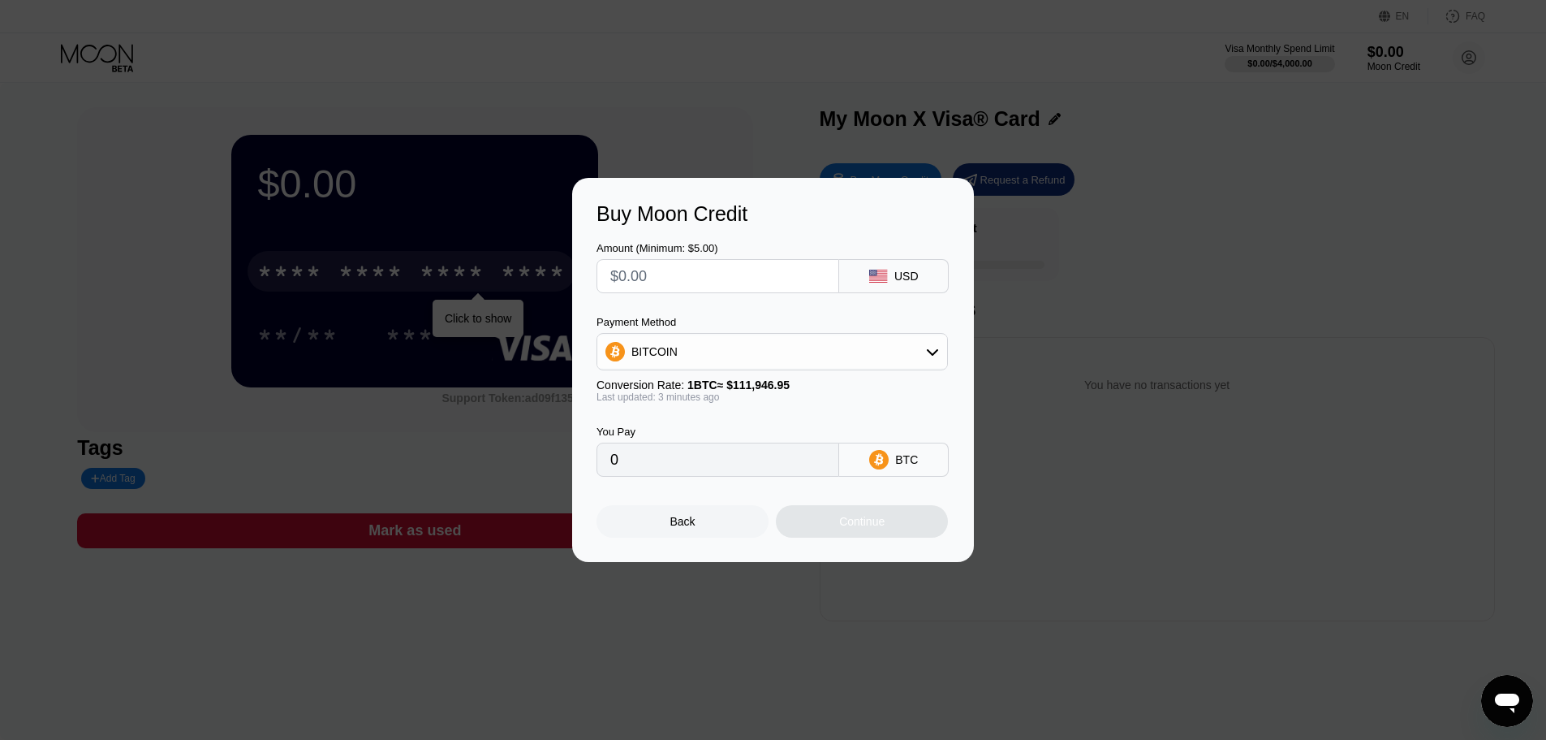
click at [714, 334] on div "BITCOIN" at bounding box center [773, 351] width 352 height 37
click at [704, 341] on div "BITCOIN" at bounding box center [772, 351] width 350 height 32
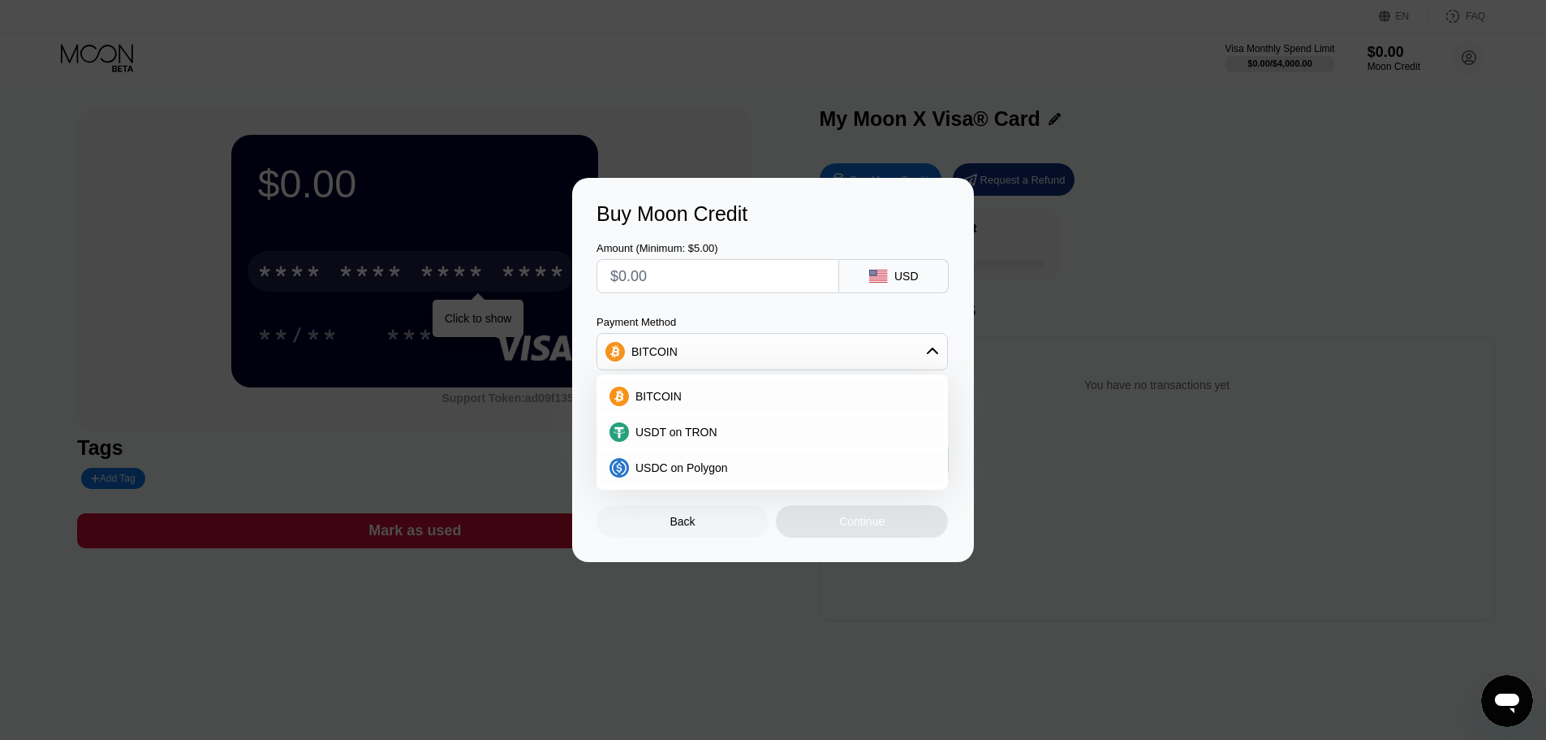
click at [684, 284] on input "text" at bounding box center [717, 276] width 215 height 32
click at [783, 242] on div "Amount (Minimum: $5.00)" at bounding box center [718, 248] width 243 height 12
click at [718, 308] on div "Amount (Minimum: $5.00) USD Payment Method BITCOIN BITCOIN USDT on TRON USDC on…" at bounding box center [773, 351] width 353 height 251
click at [699, 281] on input "text" at bounding box center [717, 276] width 215 height 32
click at [684, 466] on span "USDC on Polygon" at bounding box center [682, 467] width 93 height 13
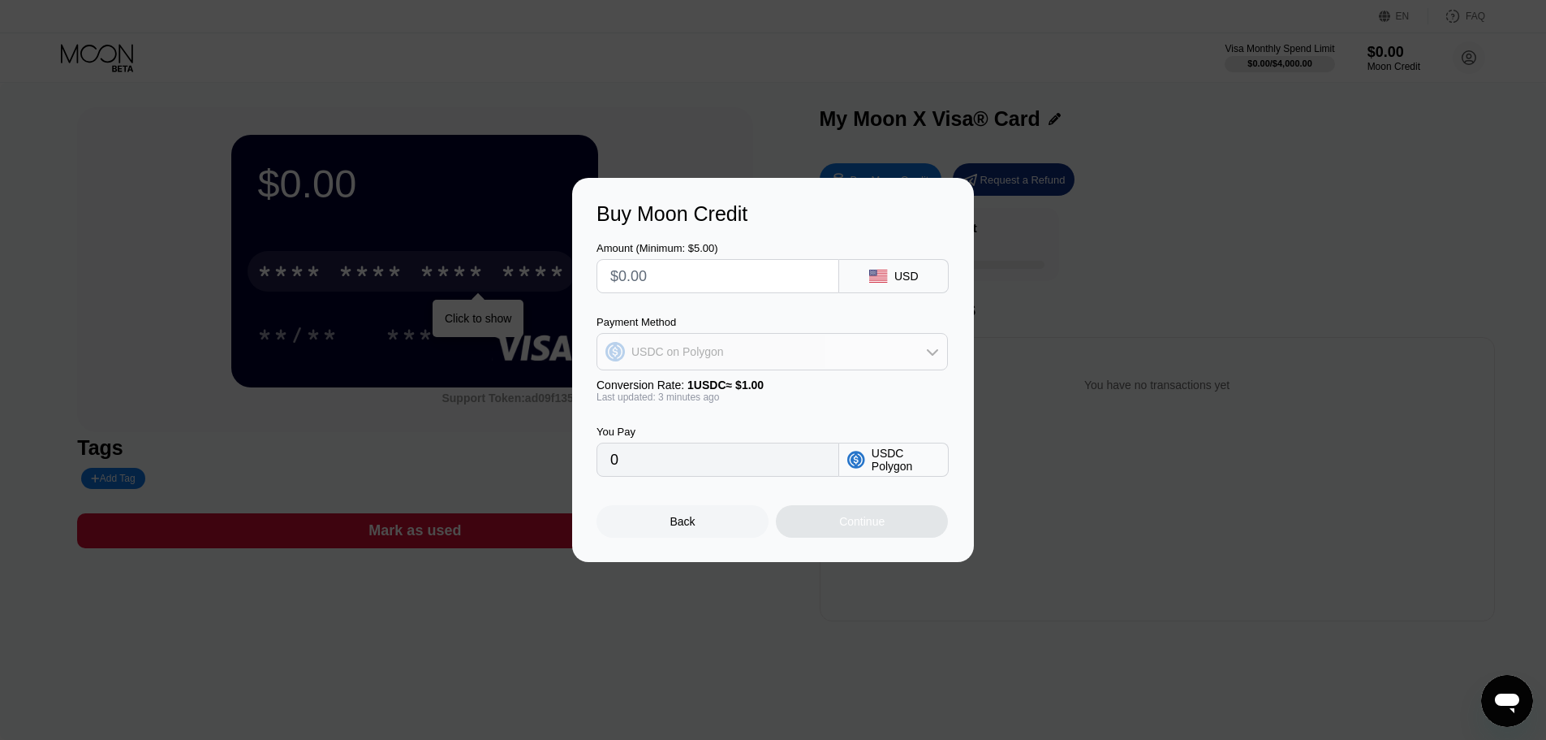
click at [701, 357] on div "USDC on Polygon" at bounding box center [678, 351] width 93 height 13
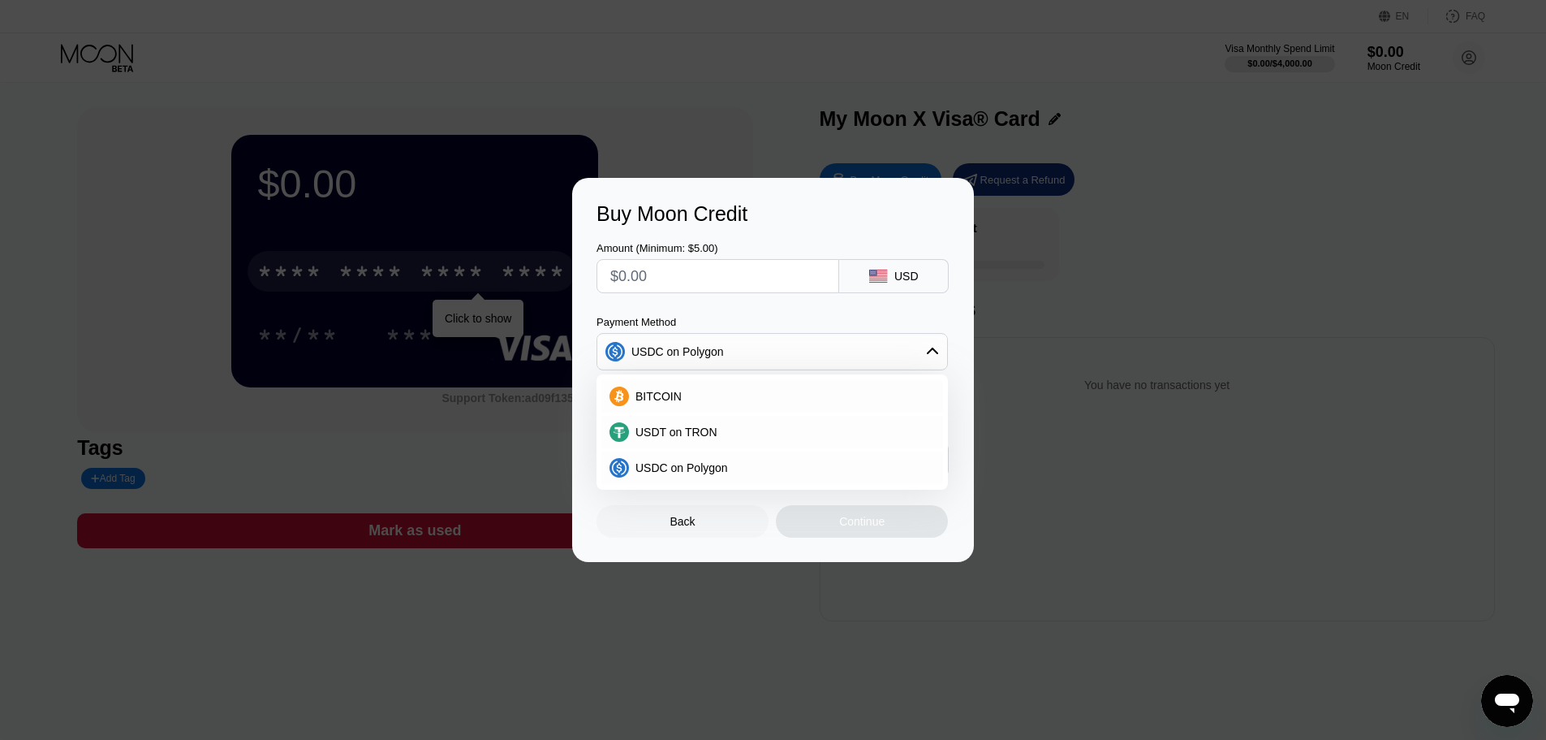
click at [791, 319] on div "Payment Method" at bounding box center [773, 322] width 352 height 12
click at [694, 473] on span "USDC on Polygon" at bounding box center [682, 467] width 93 height 13
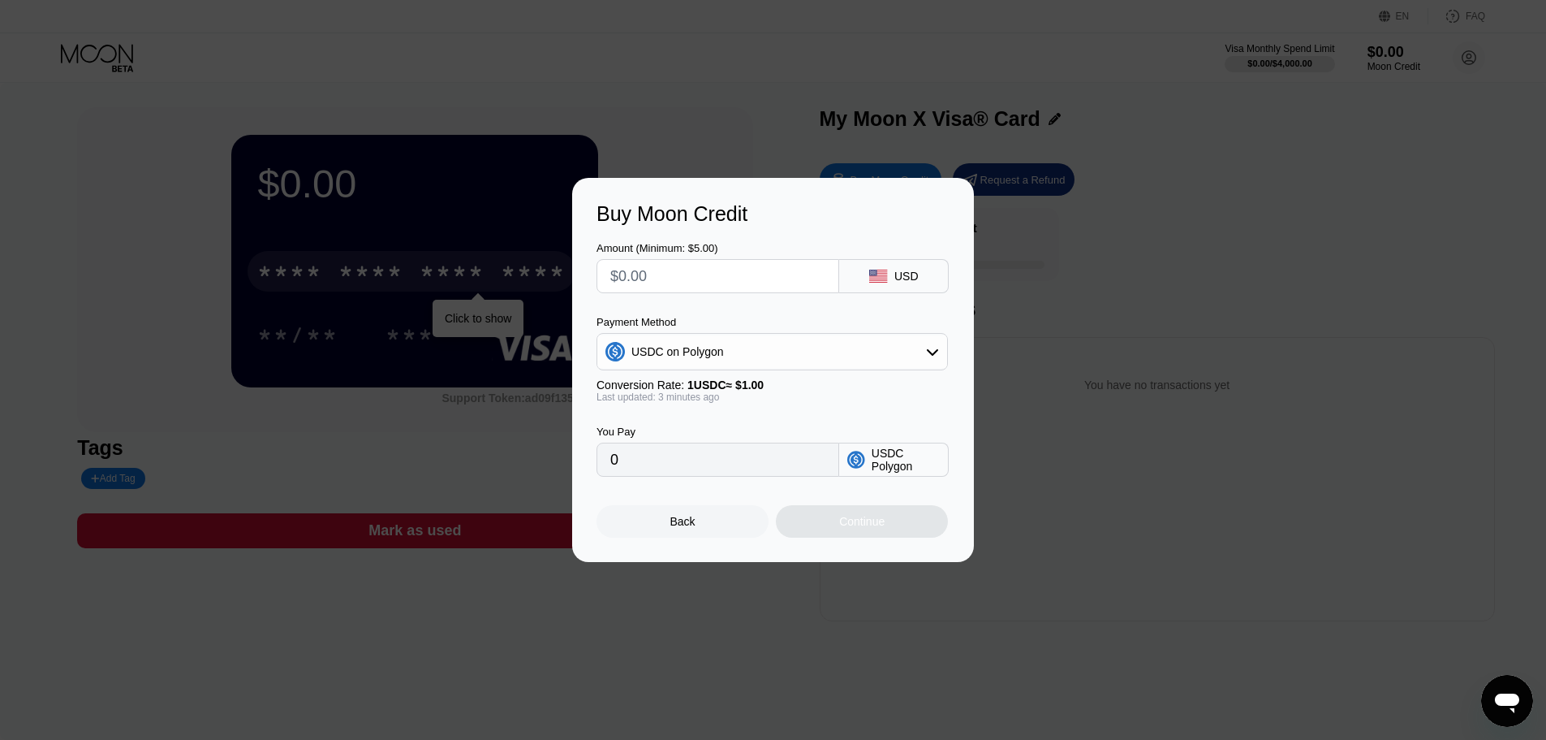
click at [688, 465] on input "0" at bounding box center [717, 459] width 215 height 32
click at [657, 271] on input "text" at bounding box center [717, 276] width 215 height 32
type input "$5"
type input "5.00000000"
type input "$5"
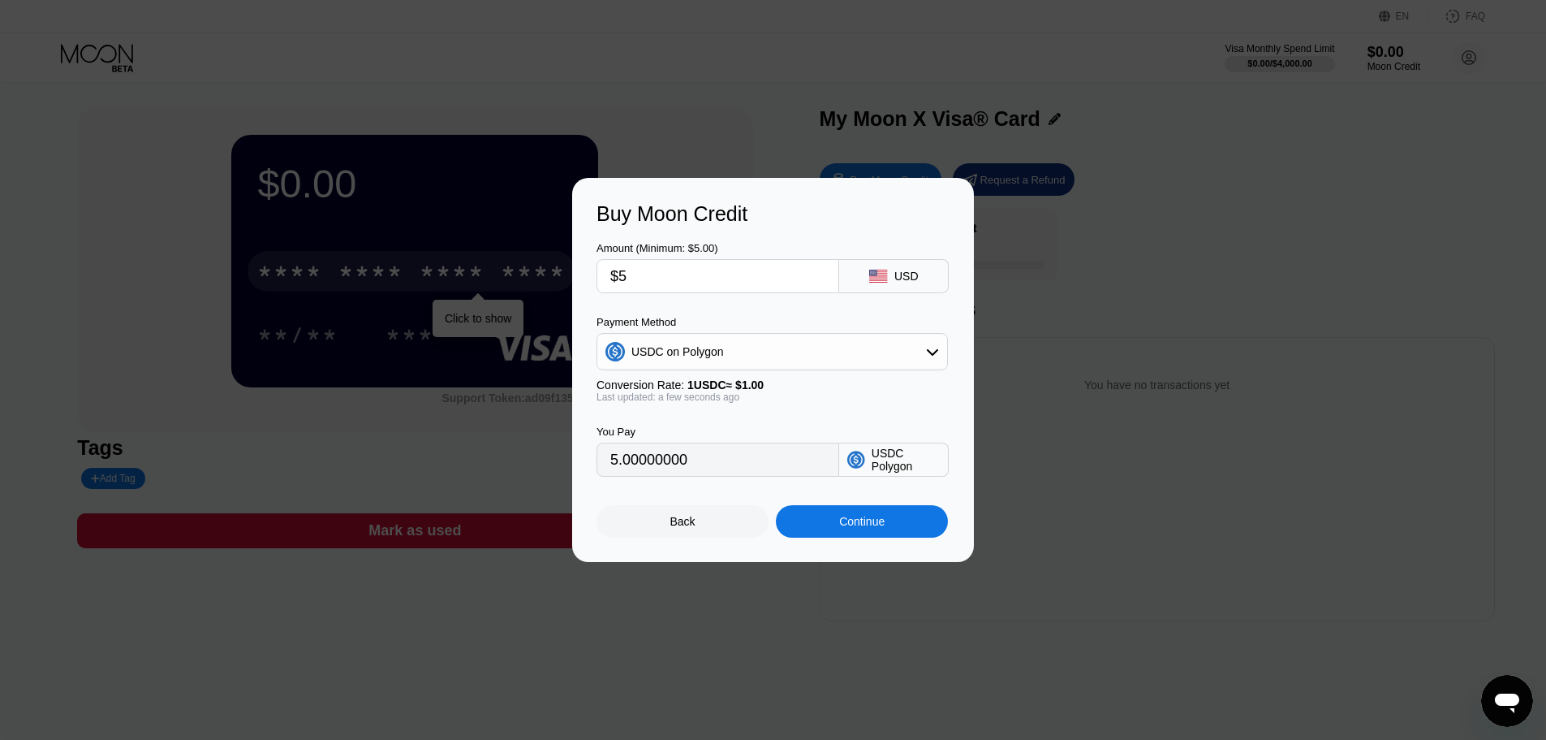
click at [772, 351] on div "USDC on Polygon" at bounding box center [772, 351] width 350 height 32
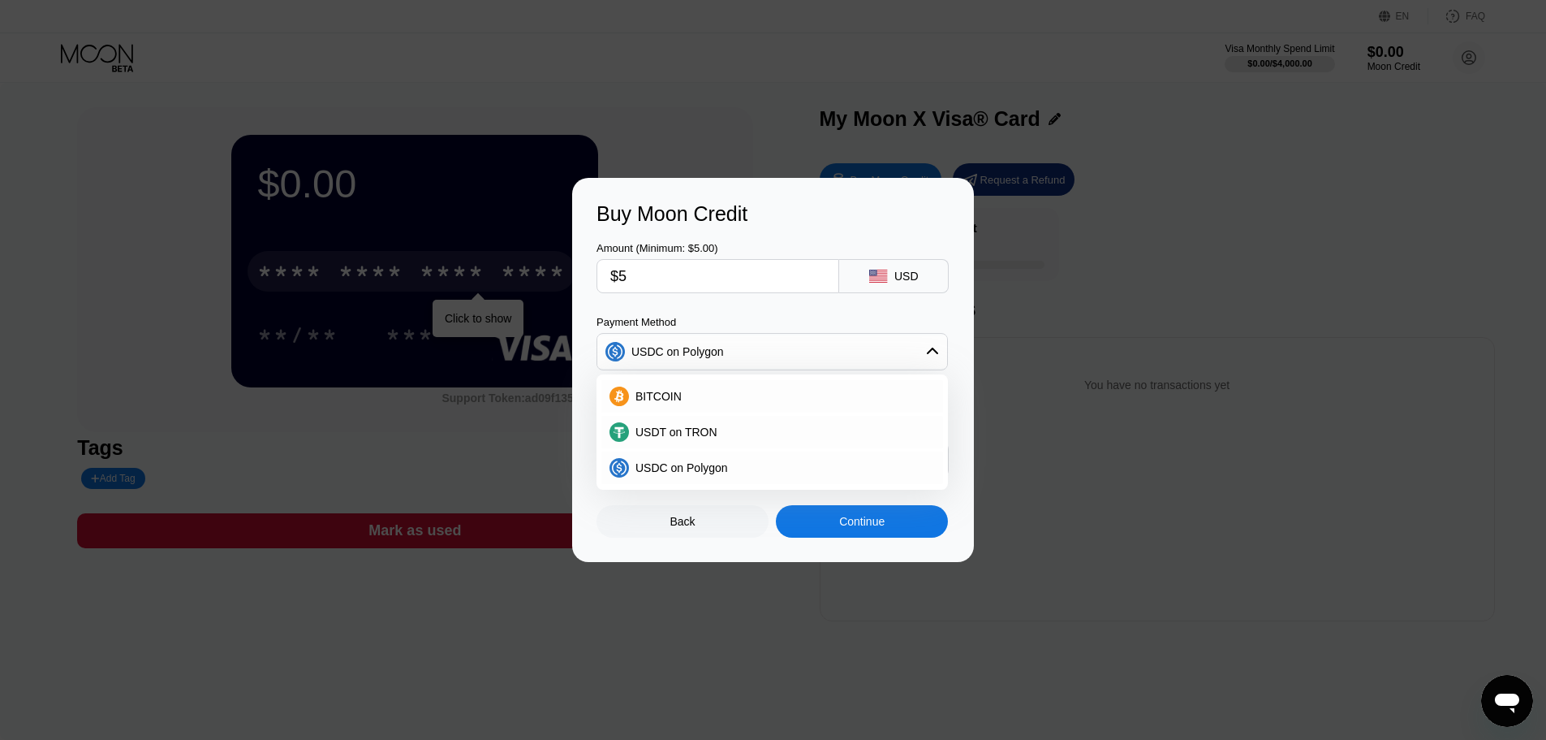
click at [772, 351] on div "USDC on Polygon" at bounding box center [772, 351] width 350 height 32
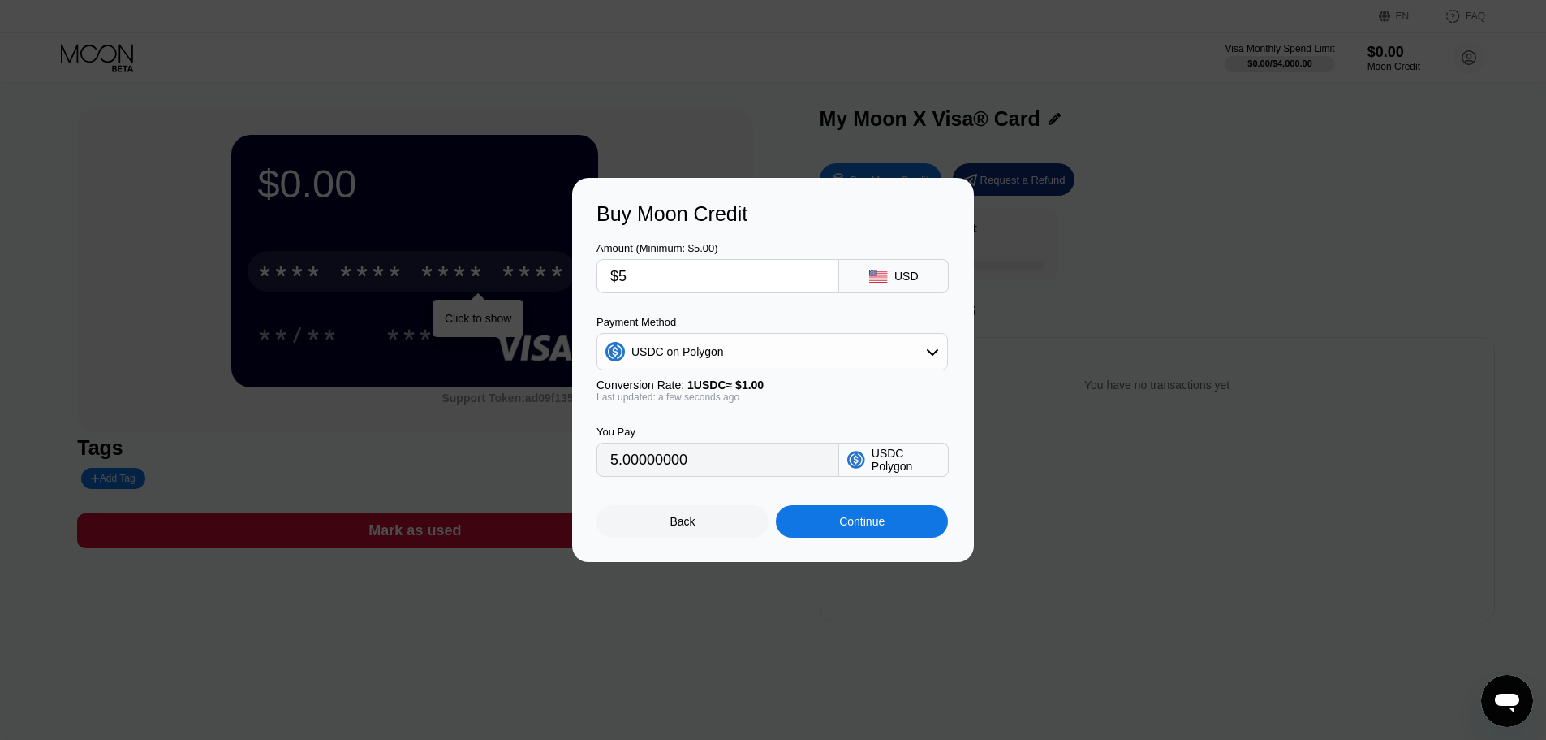
click at [808, 313] on div "Amount (Minimum: $5.00) $5 USD Payment Method USDC on Polygon Conversion Rate: …" at bounding box center [773, 351] width 353 height 251
drag, startPoint x: 827, startPoint y: 468, endPoint x: 844, endPoint y: 466, distance: 17.2
click at [827, 468] on div "5.00000000" at bounding box center [718, 459] width 243 height 34
click at [777, 361] on div "USDC on Polygon" at bounding box center [772, 351] width 350 height 32
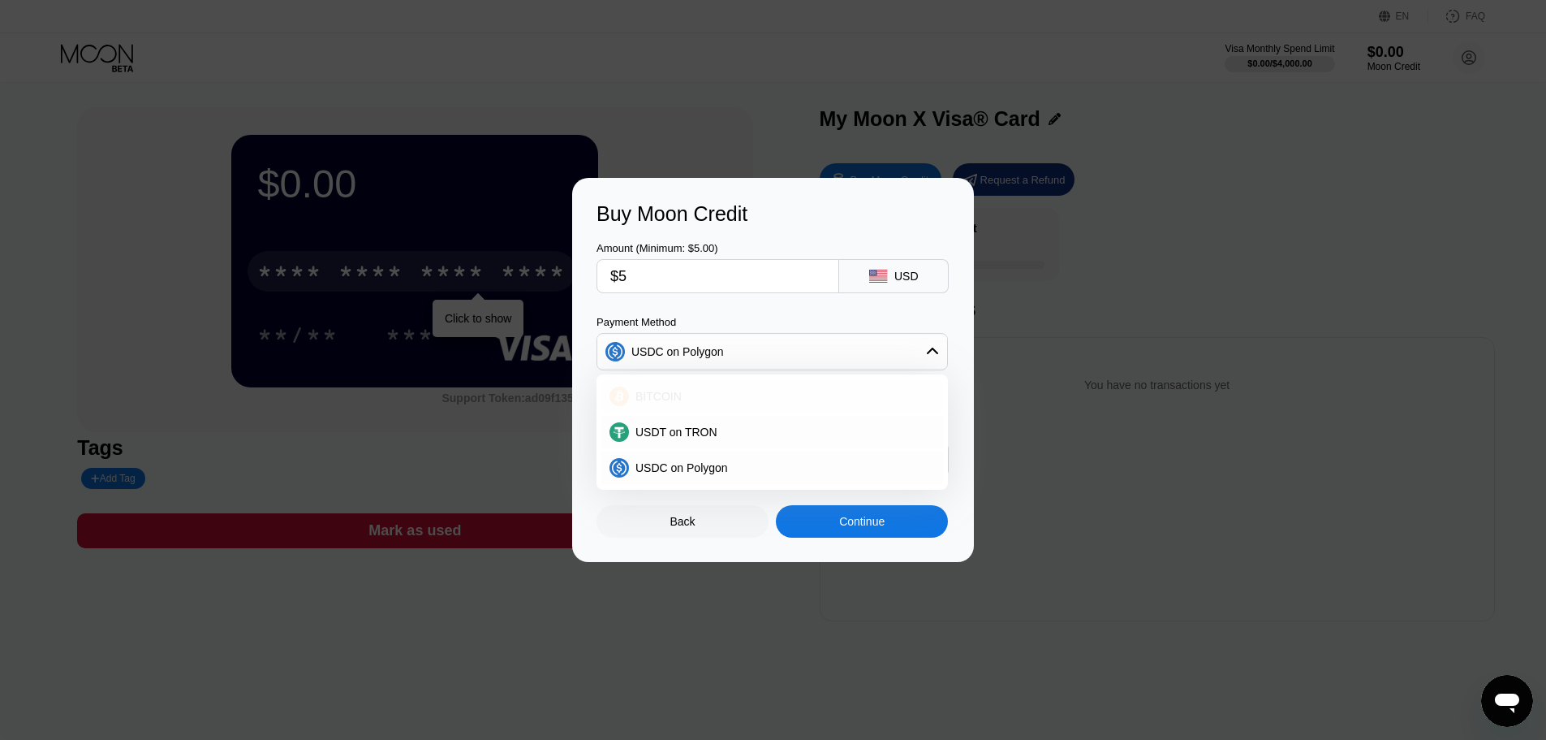
click at [747, 399] on div "BITCOIN" at bounding box center [782, 396] width 306 height 13
type input "0.00004461"
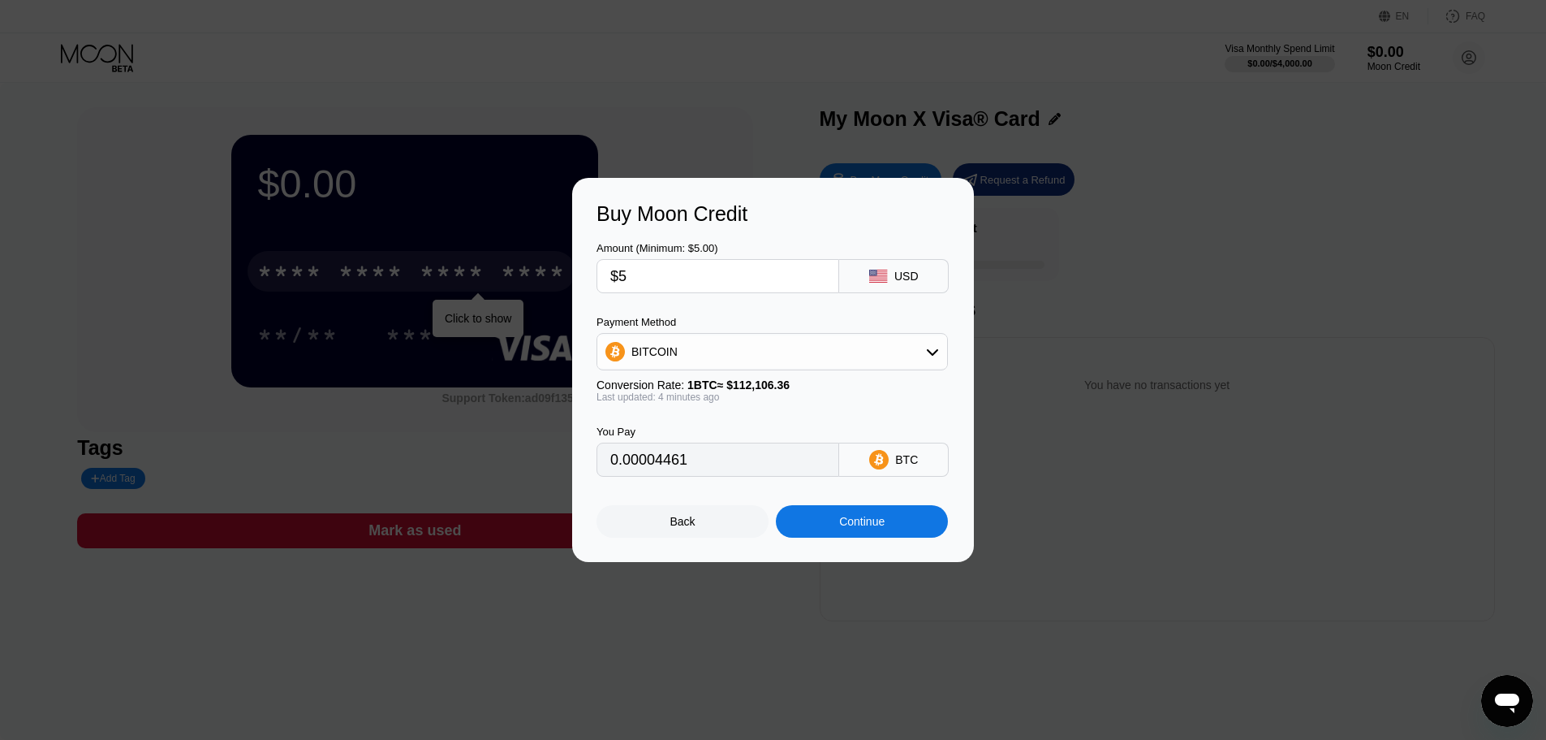
drag, startPoint x: 676, startPoint y: 284, endPoint x: 584, endPoint y: 285, distance: 92.5
click at [584, 285] on div "Buy Moon Credit Amount (Minimum: $5.00) $5 USD Payment Method BITCOIN Conversio…" at bounding box center [773, 370] width 402 height 384
click at [928, 278] on div "USD" at bounding box center [894, 276] width 110 height 34
click at [699, 531] on div "Back" at bounding box center [683, 521] width 172 height 32
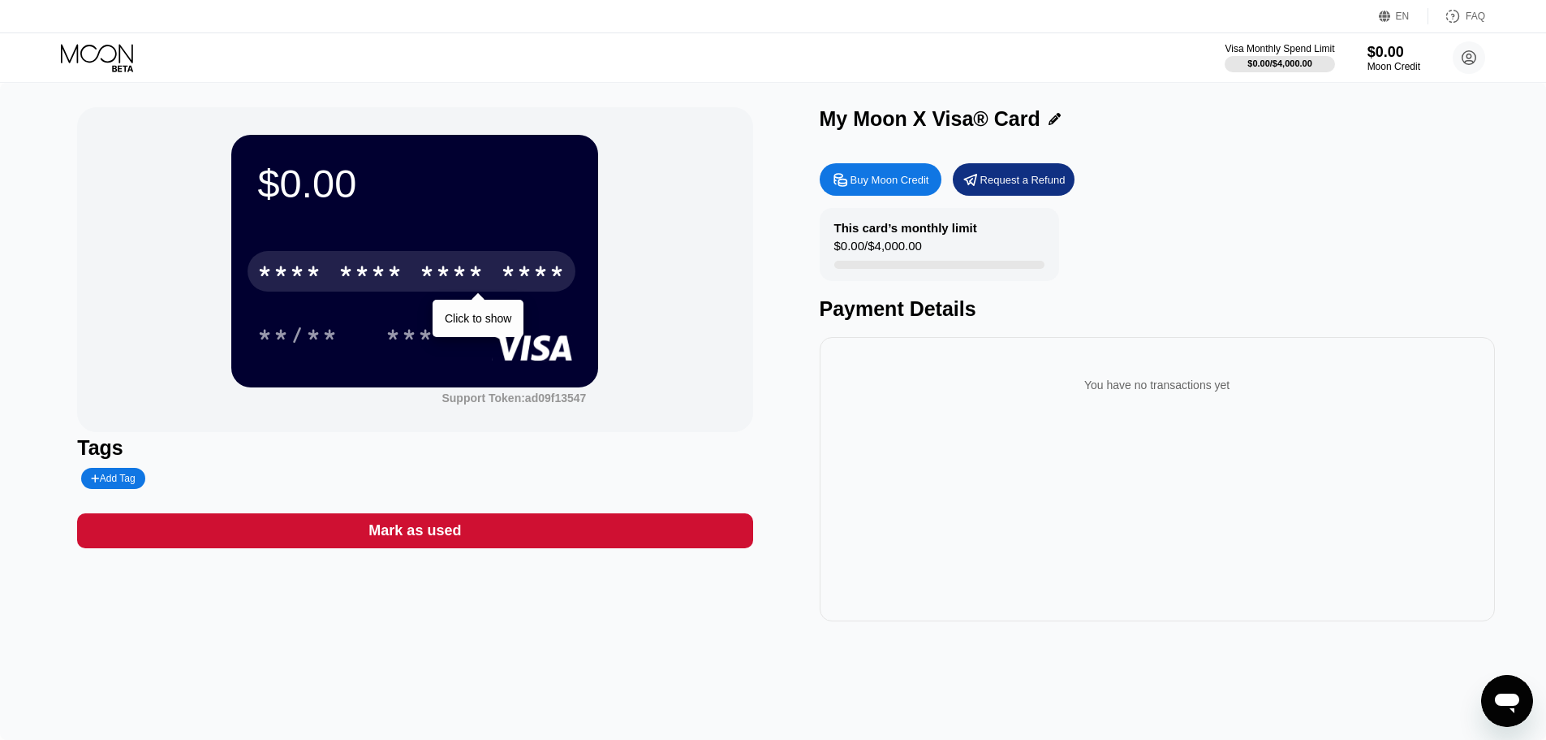
click at [484, 314] on div "Click to show" at bounding box center [478, 318] width 67 height 13
click at [486, 283] on div "* * * * * * * * * * * * ****" at bounding box center [412, 271] width 328 height 41
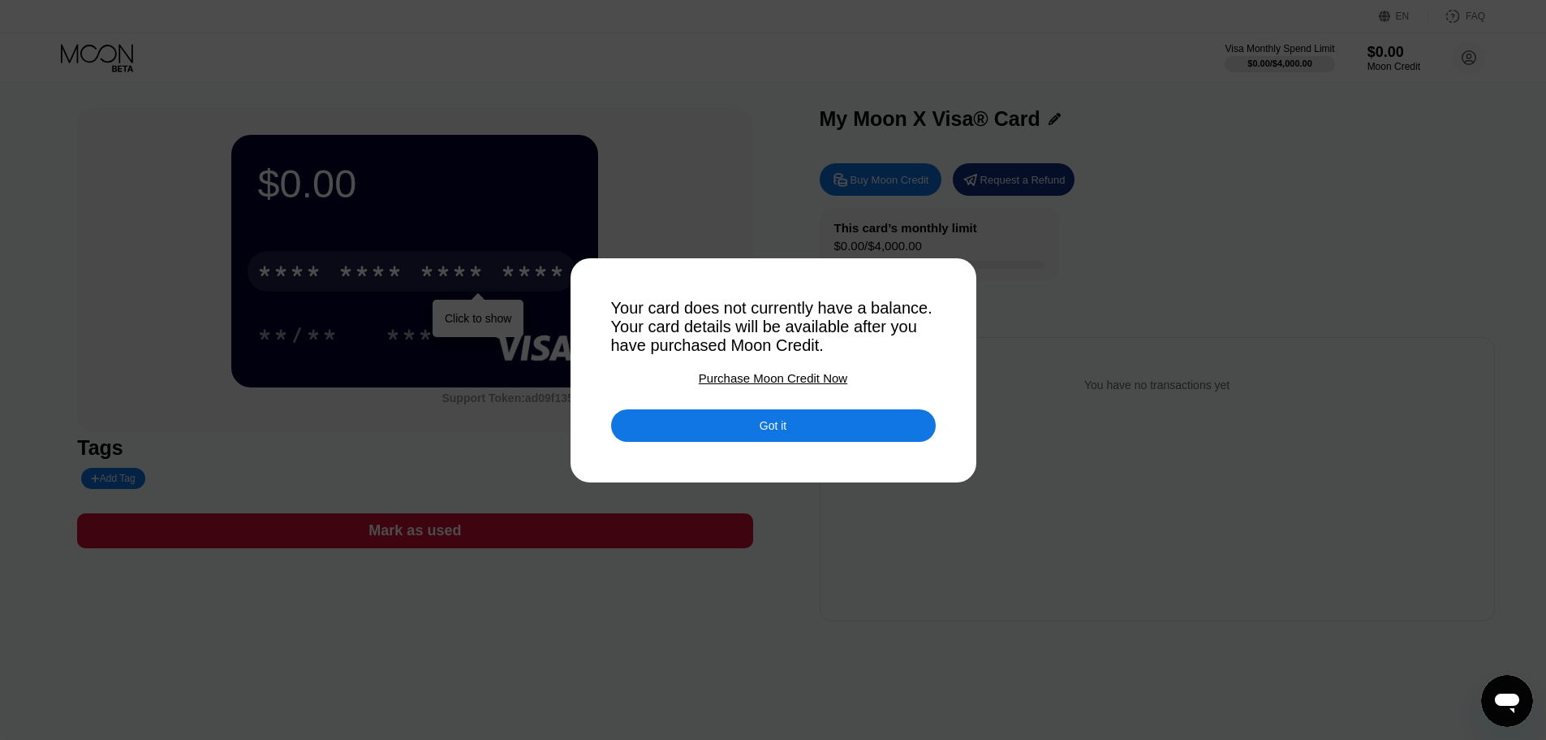
click at [753, 385] on div "Purchase Moon Credit Now" at bounding box center [773, 378] width 149 height 14
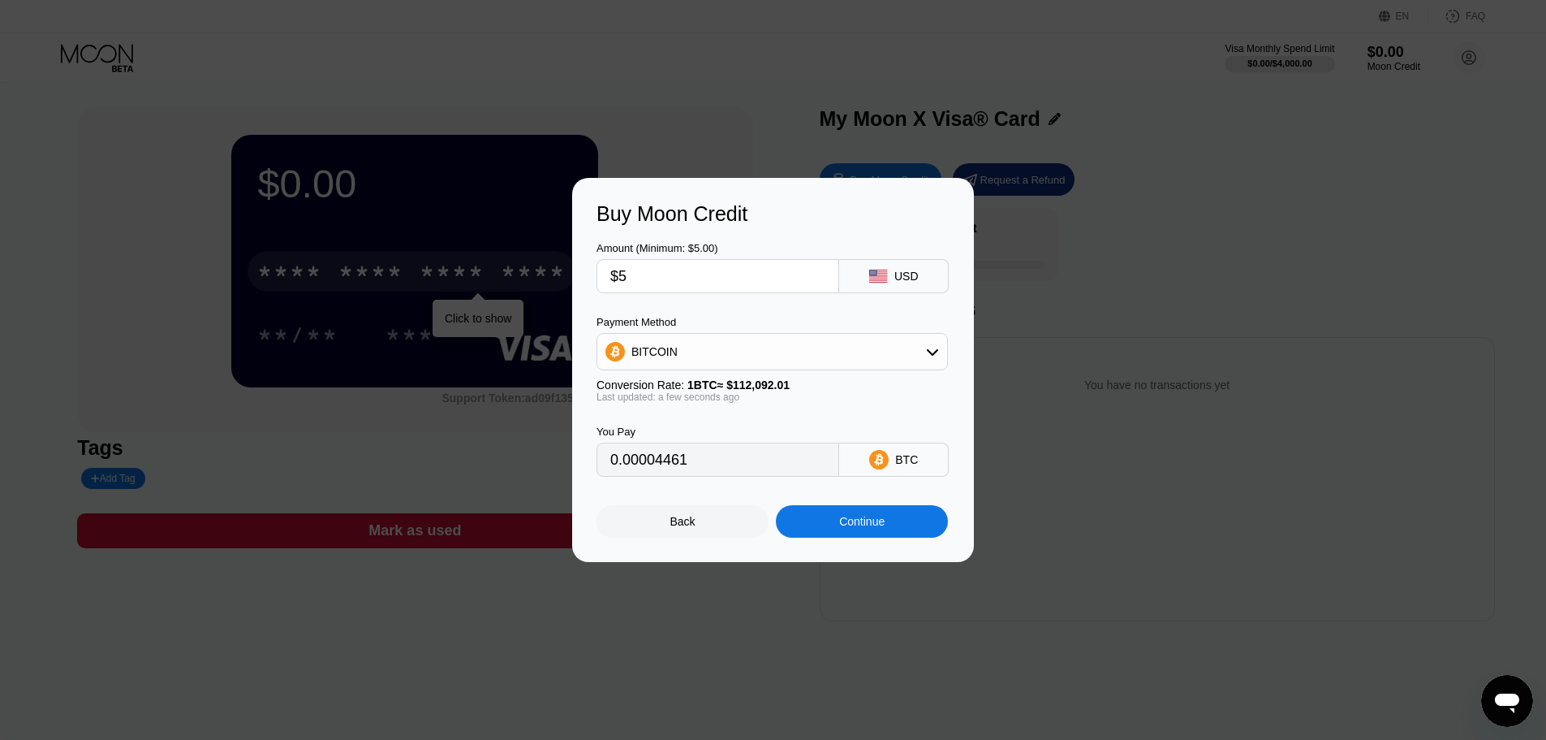
click at [839, 522] on div "Continue" at bounding box center [861, 521] width 45 height 13
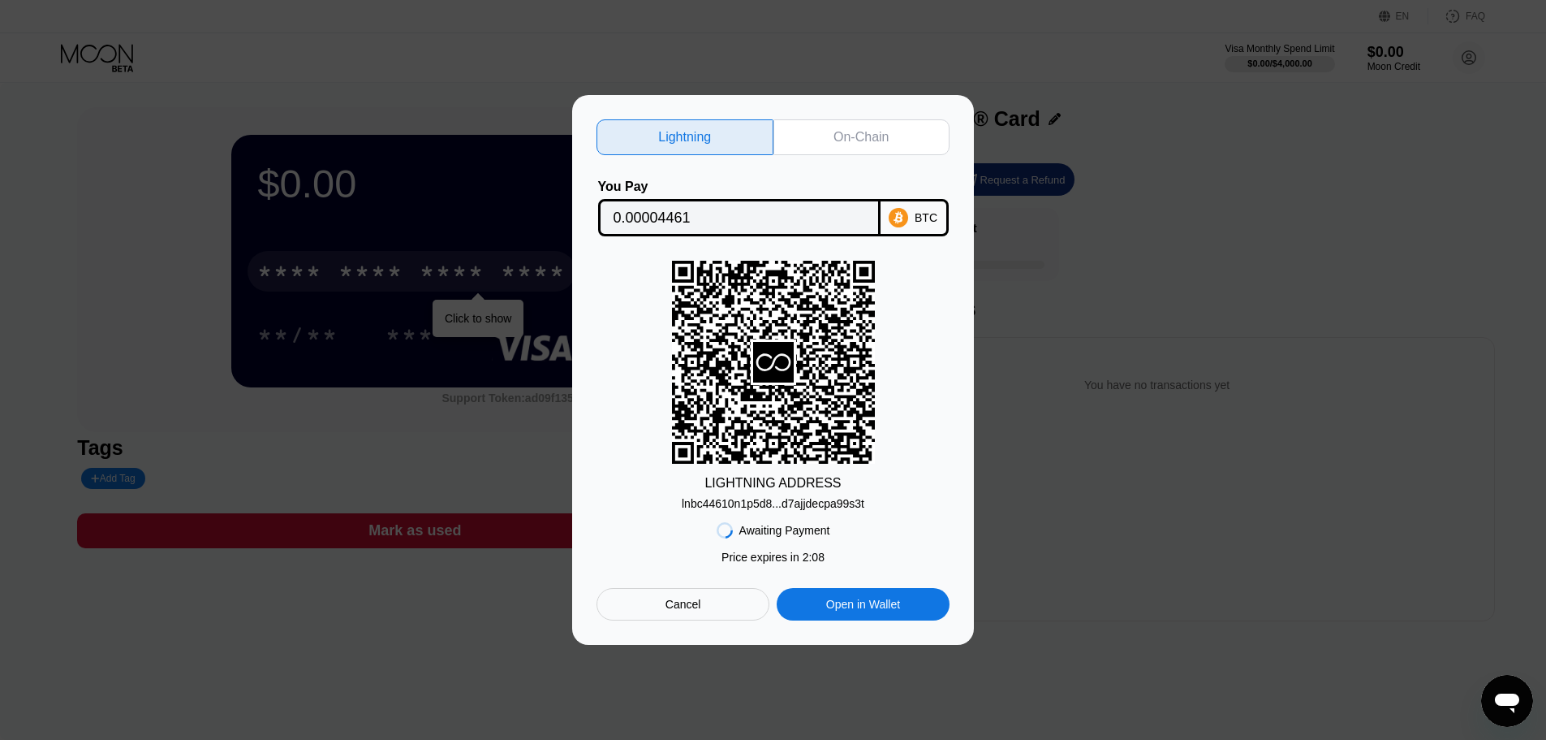
click at [695, 605] on div "Cancel" at bounding box center [684, 604] width 36 height 15
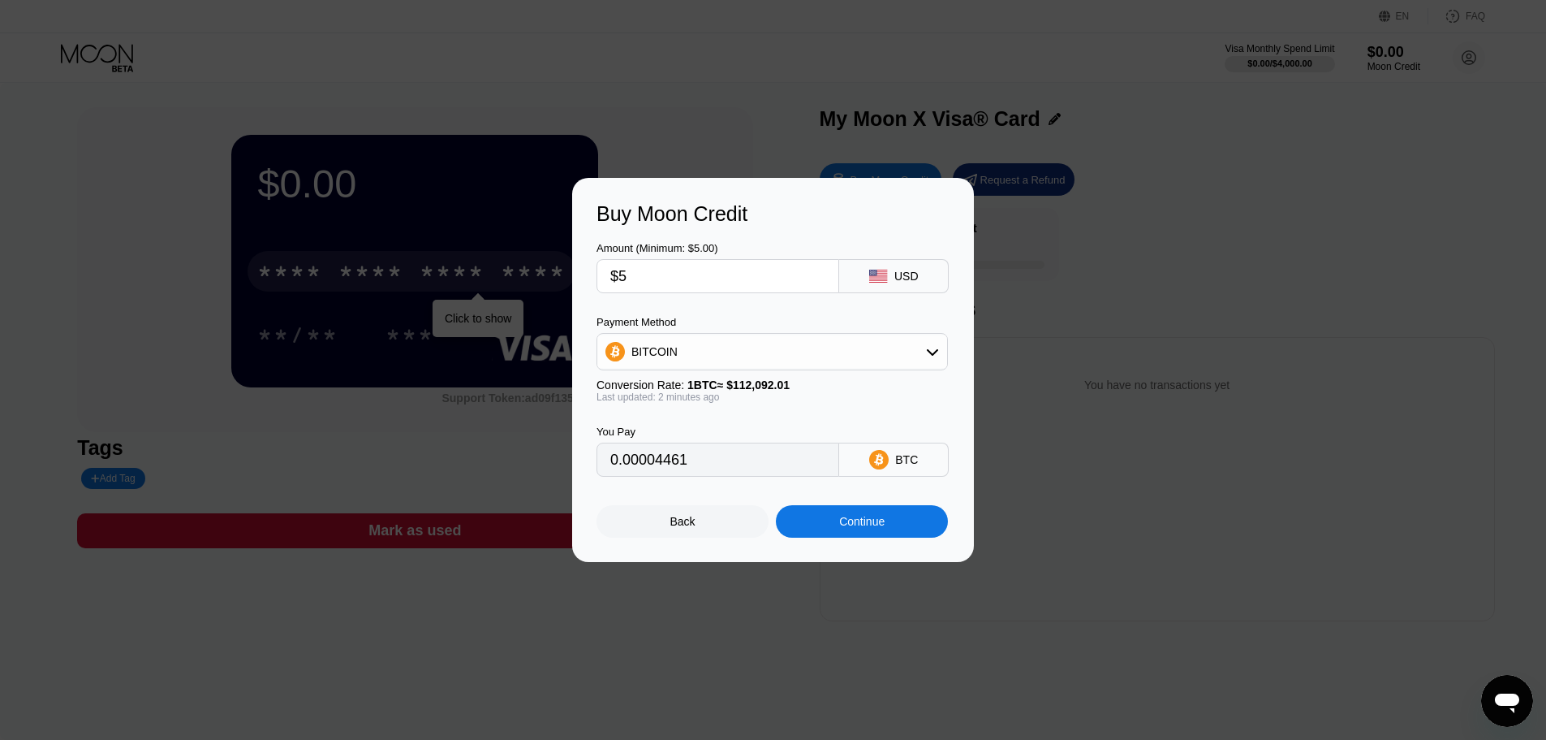
drag, startPoint x: 663, startPoint y: 280, endPoint x: 431, endPoint y: 280, distance: 232.2
click at [431, 280] on div "Buy Moon Credit Amount (Minimum: $5.00) $5 USD Payment Method BITCOIN Conversio…" at bounding box center [773, 370] width 1546 height 384
type input "$1"
type input "0.00000893"
type input "$10"
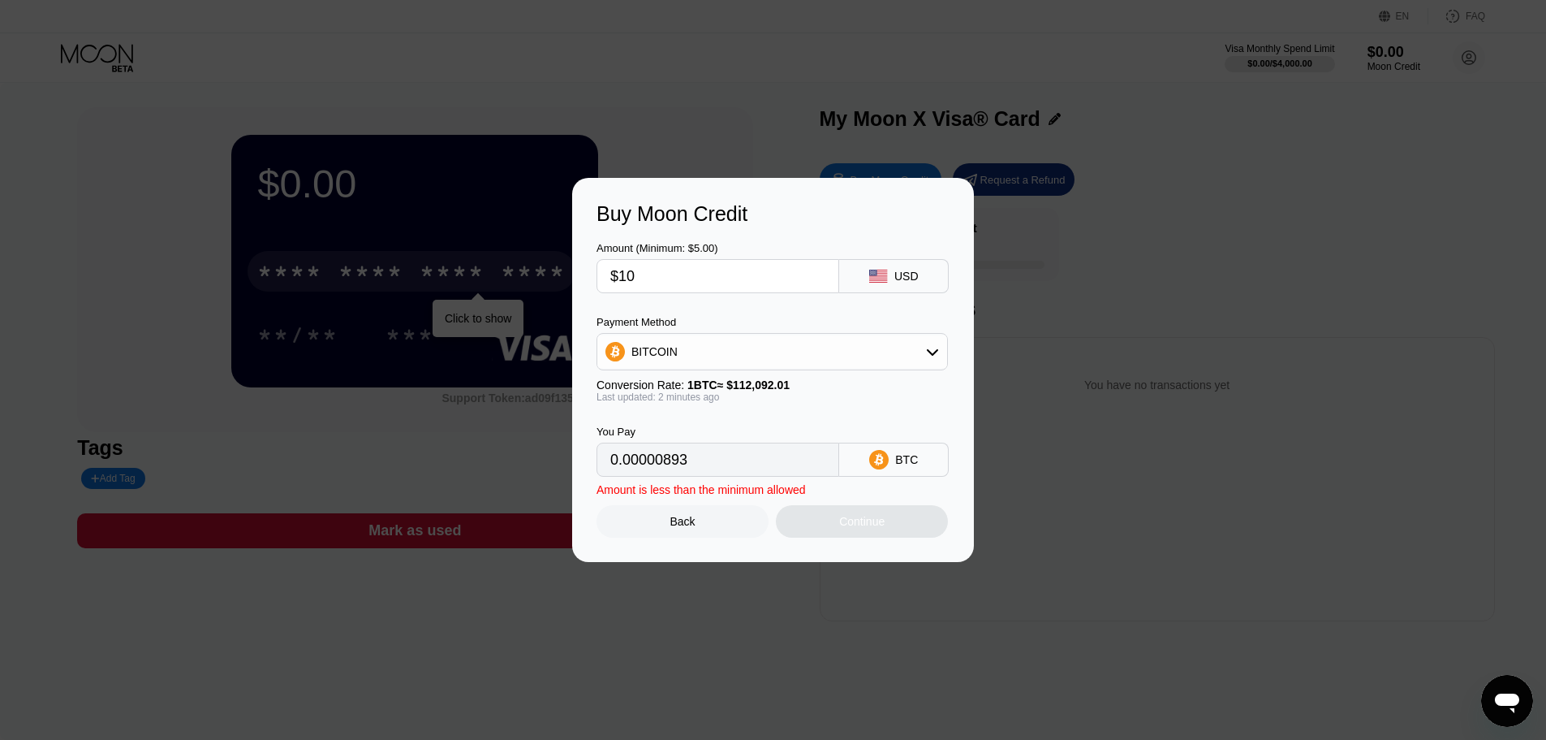
type input "0.00008922"
type input "$10"
click at [873, 522] on div "Continue" at bounding box center [861, 521] width 45 height 13
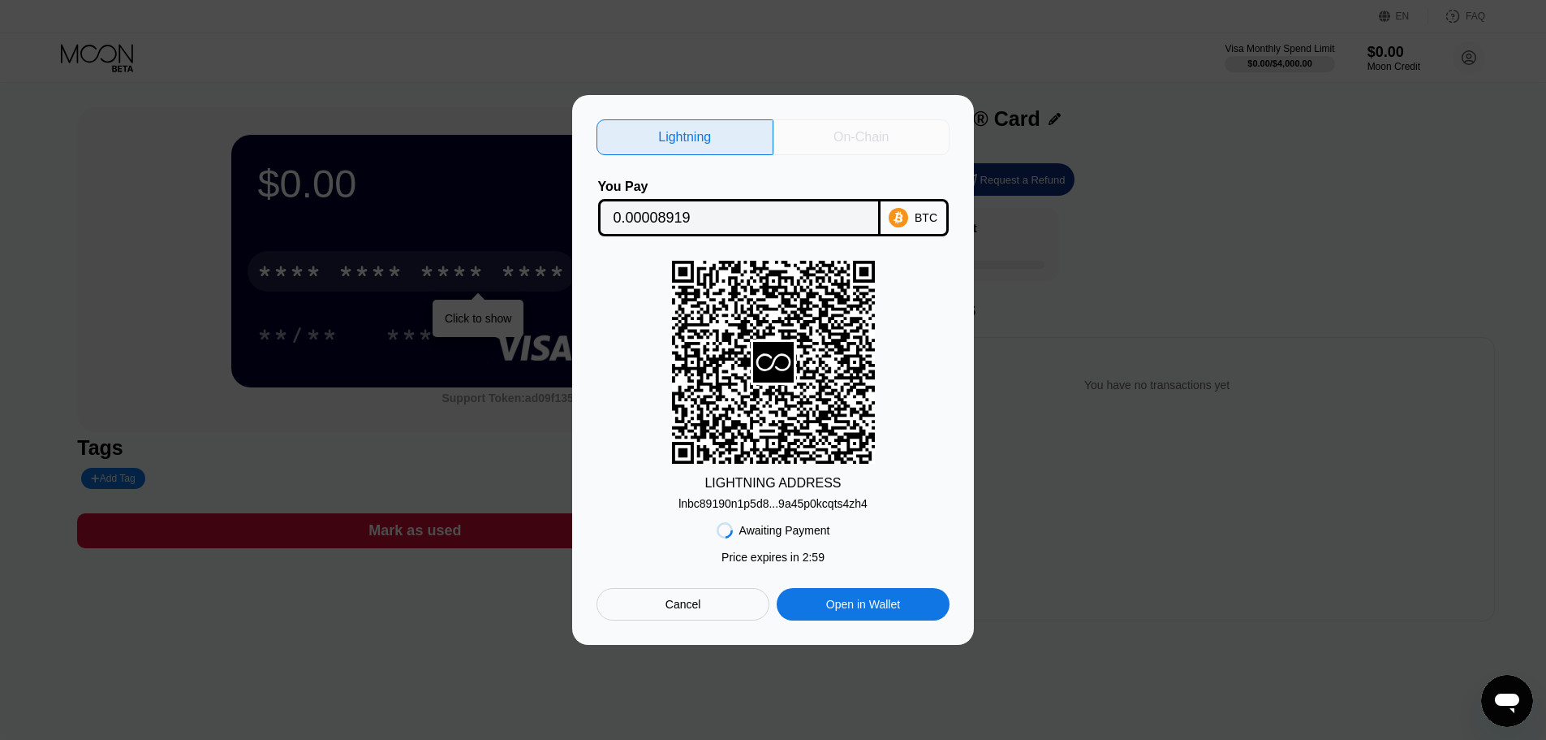
click at [899, 131] on div "On-Chain" at bounding box center [862, 137] width 177 height 36
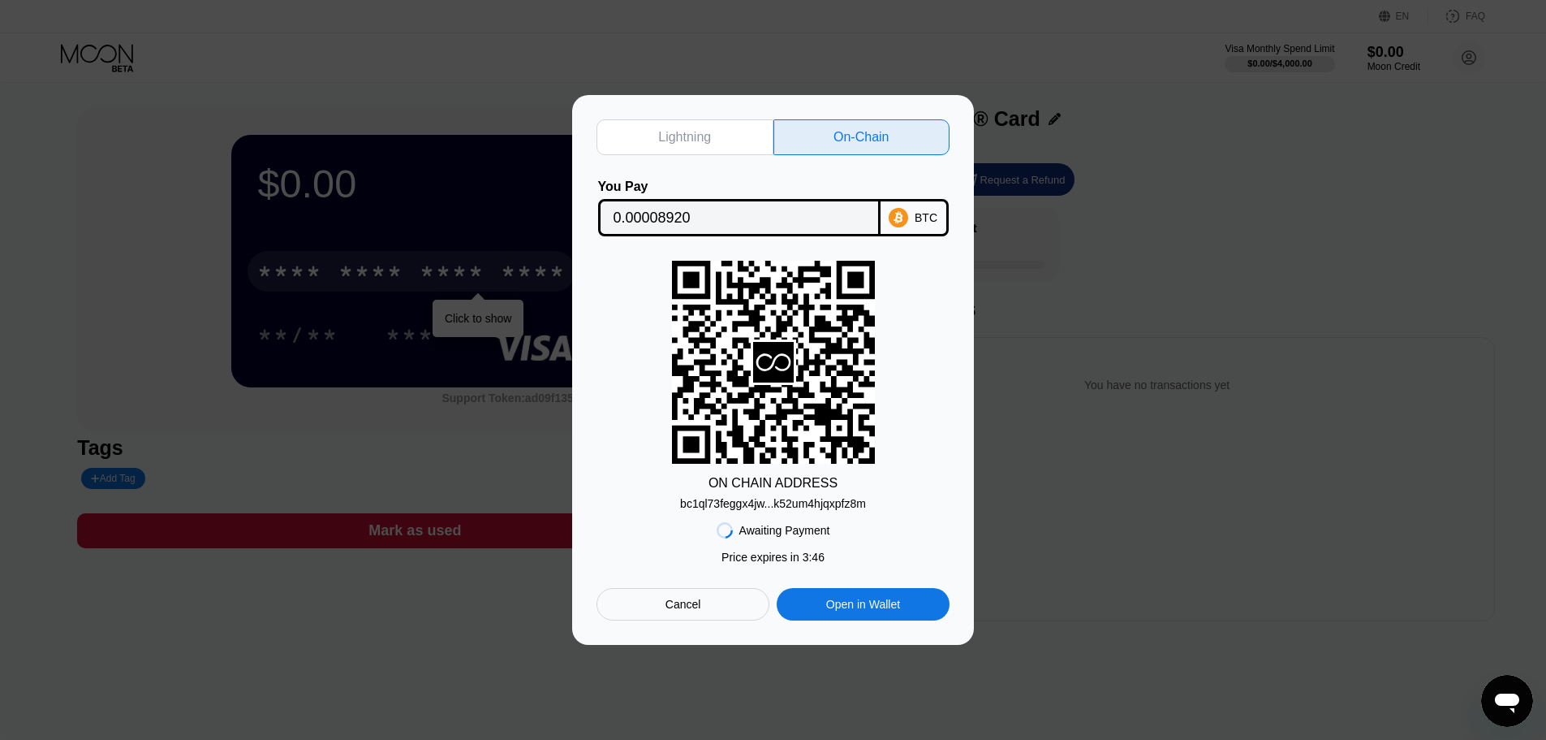
click at [785, 503] on div "bc1ql73feggx4jw...k52um4hjqxpfz8m" at bounding box center [773, 503] width 186 height 13
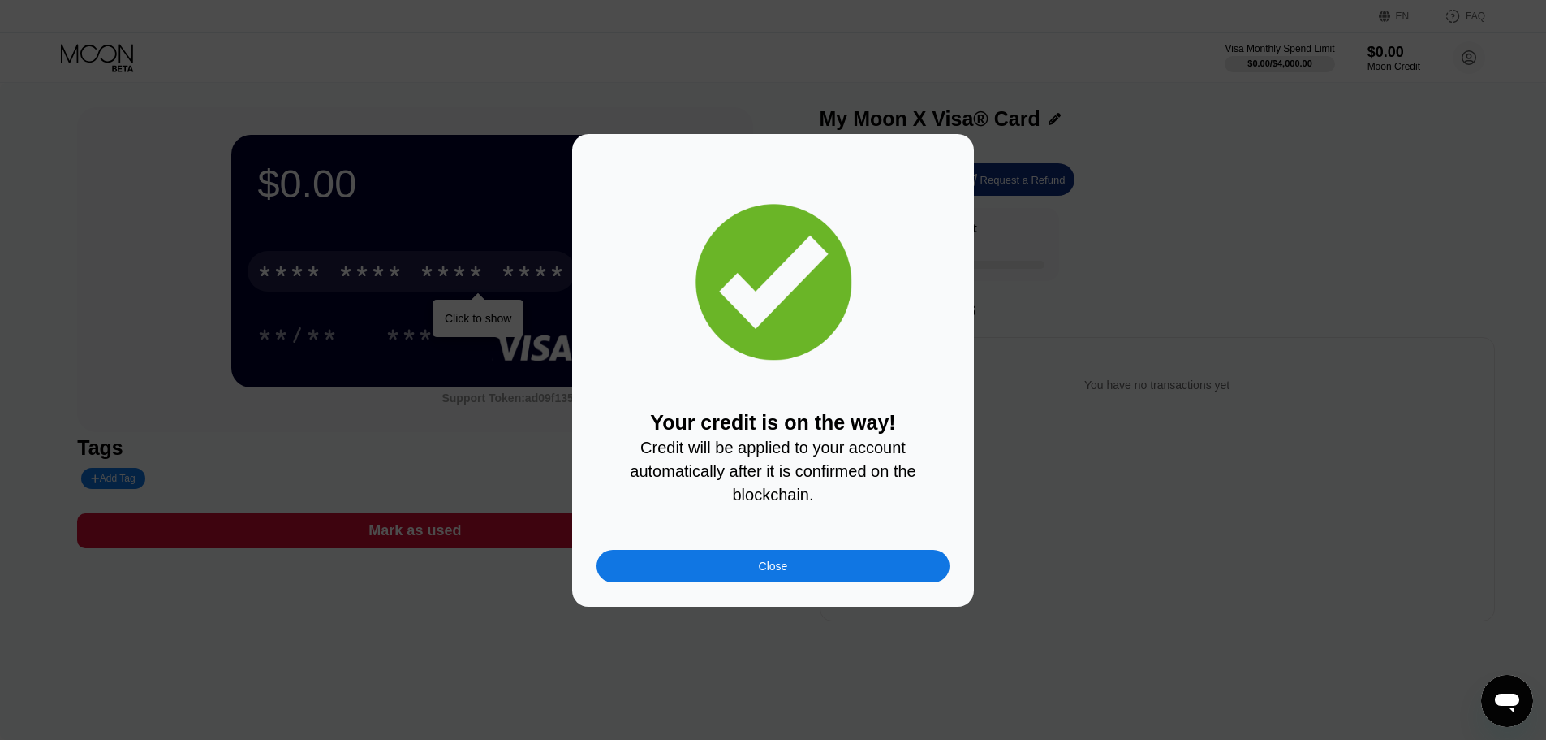
click at [771, 572] on div "Close" at bounding box center [773, 565] width 29 height 13
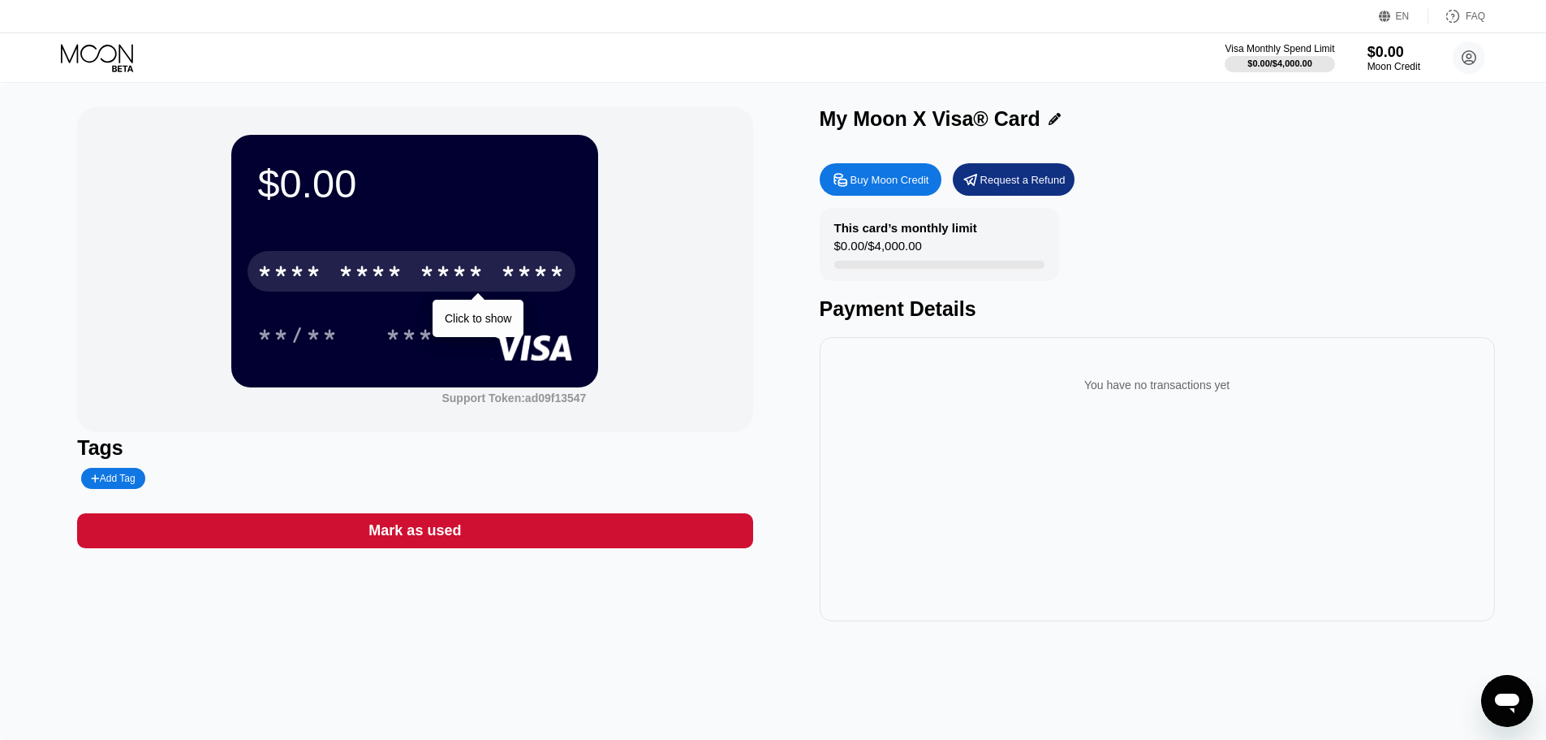
click at [520, 283] on div "****" at bounding box center [533, 274] width 65 height 26
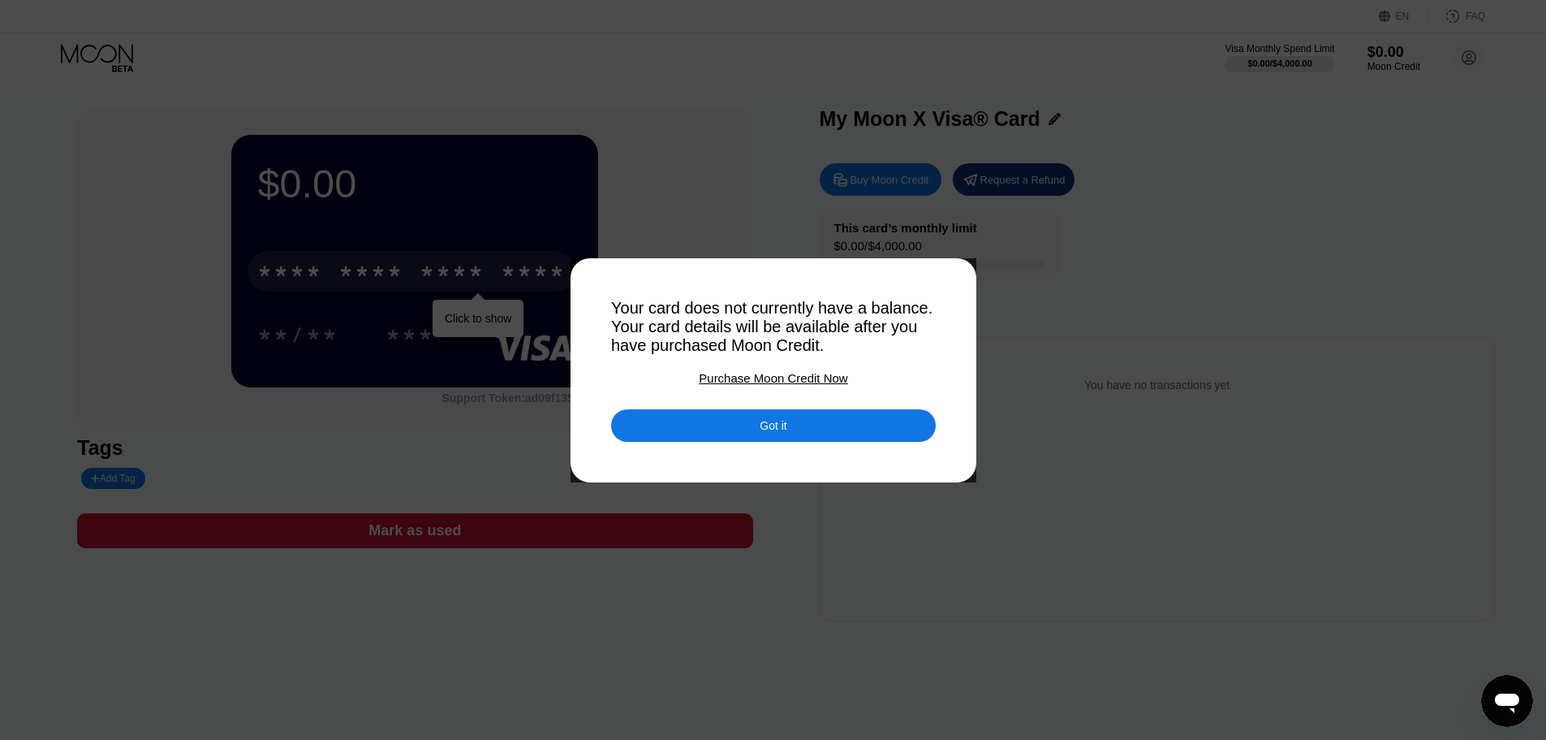
click at [705, 440] on div "Got it" at bounding box center [773, 425] width 325 height 32
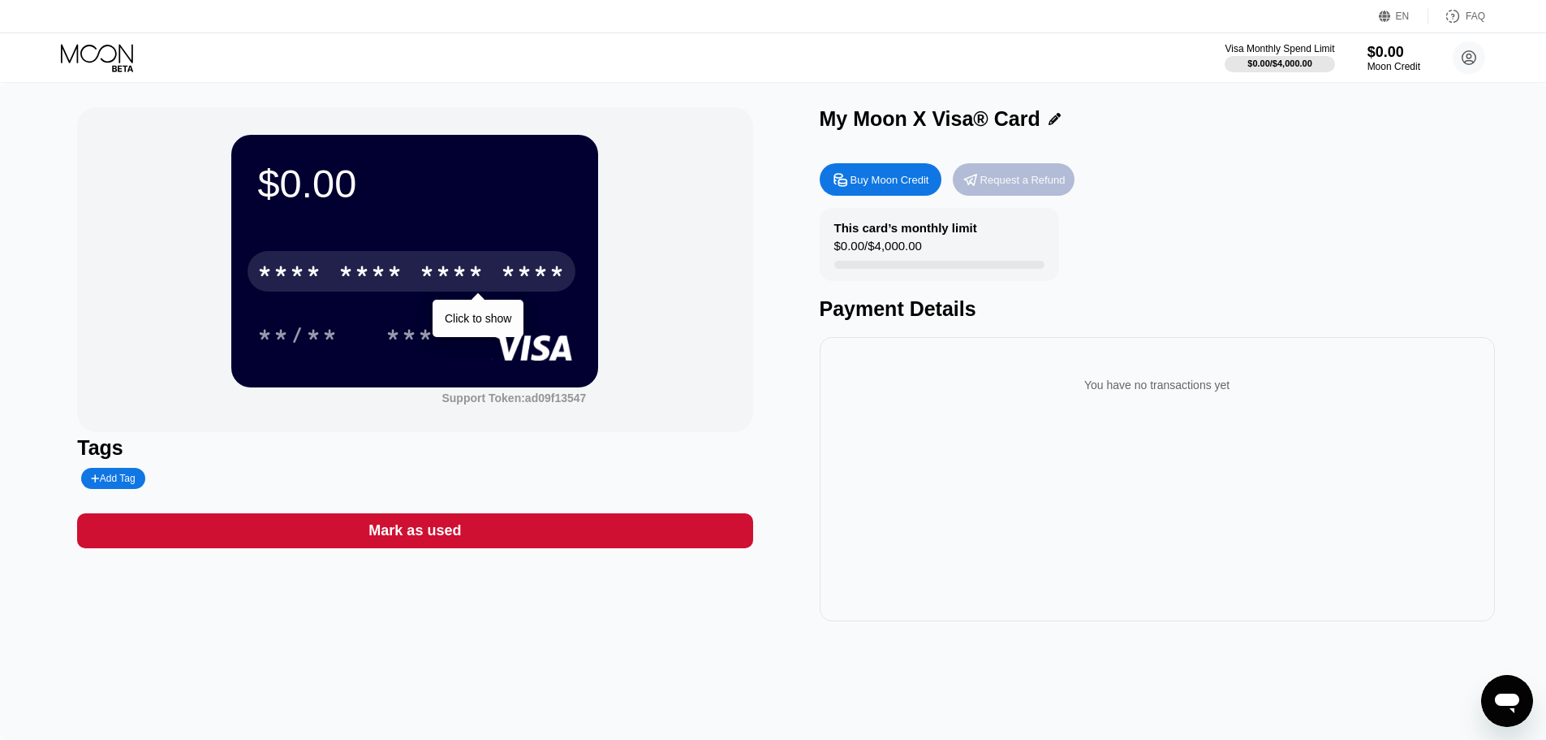
click at [996, 175] on div "Request a Refund" at bounding box center [1023, 180] width 85 height 14
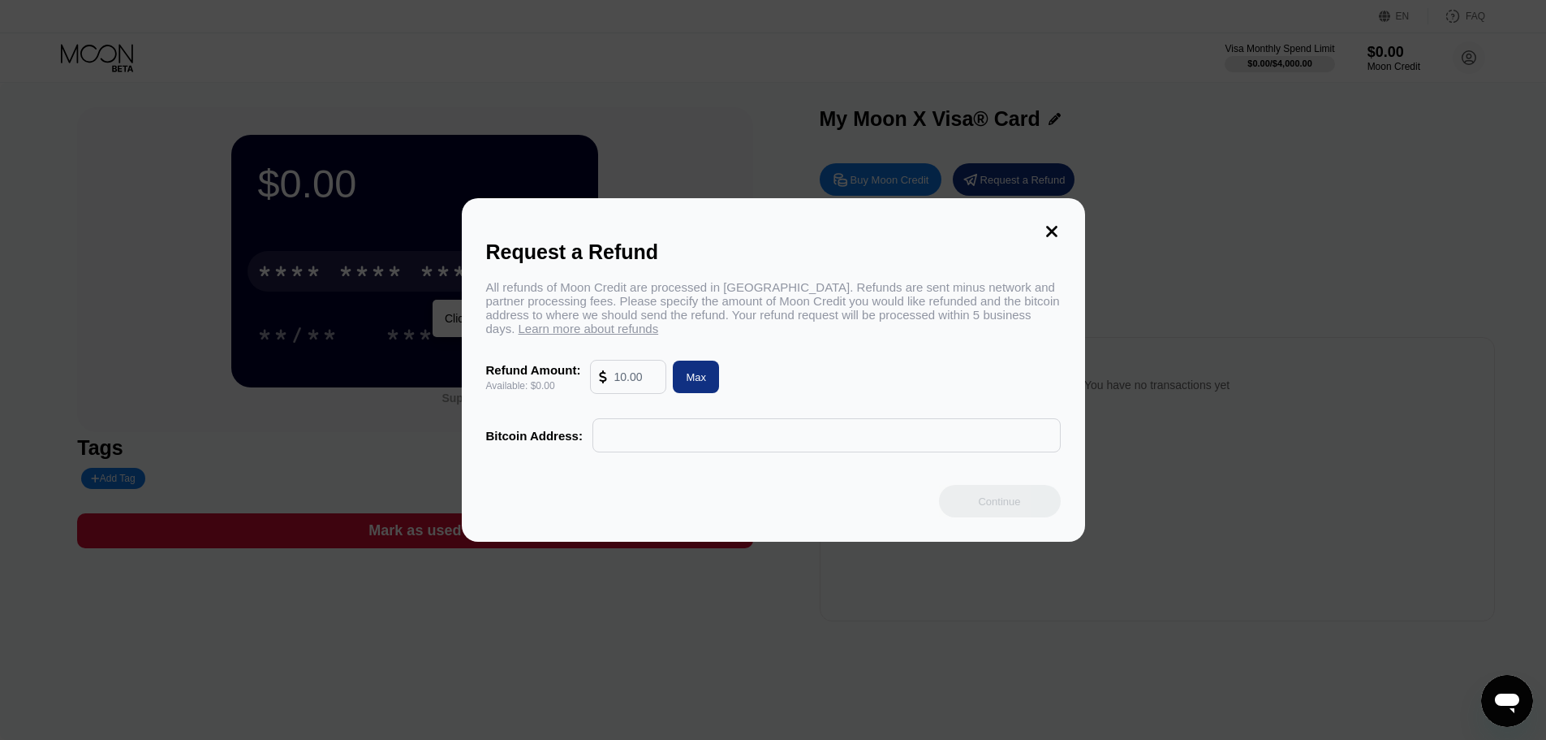
click at [1038, 222] on div "Request a Refund All refunds of Moon Credit are processed in Bitcoin. Refunds a…" at bounding box center [773, 369] width 623 height 343
click at [1050, 226] on icon at bounding box center [1051, 231] width 11 height 11
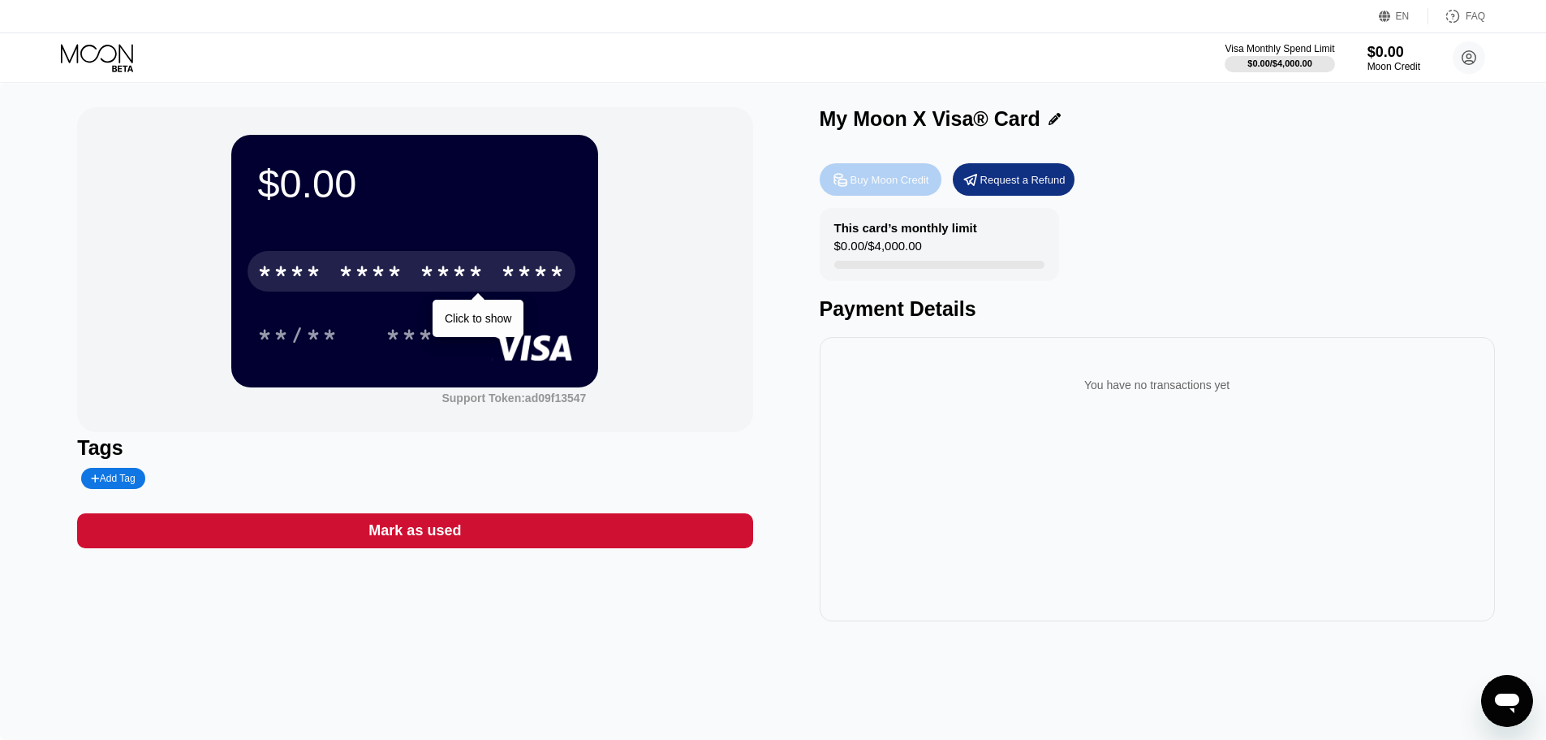
click at [911, 187] on div "Buy Moon Credit" at bounding box center [890, 180] width 79 height 14
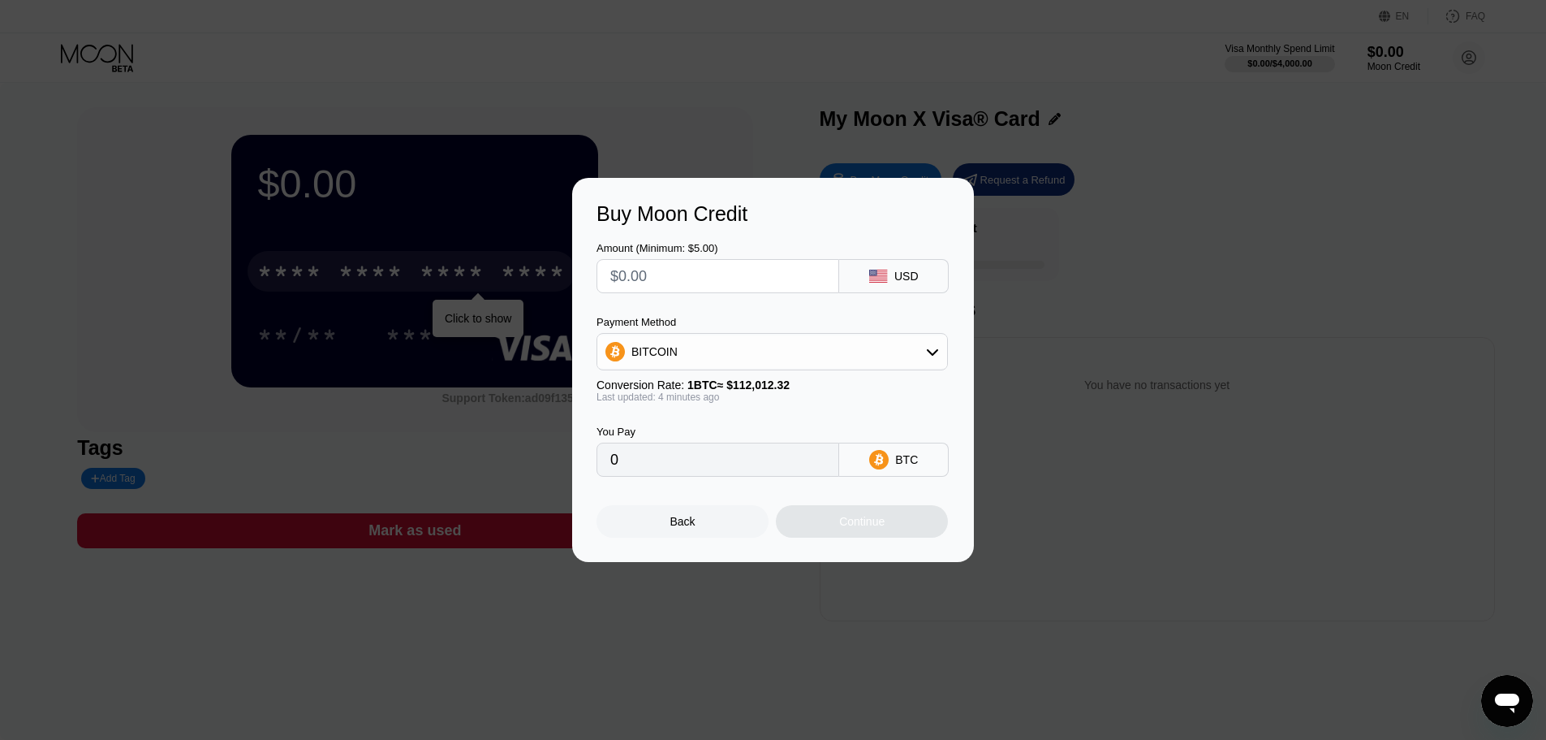
click at [903, 465] on div "BTC" at bounding box center [906, 459] width 23 height 13
click at [744, 289] on input "text" at bounding box center [717, 276] width 215 height 32
type input "$2"
type input "0.00001785"
drag, startPoint x: 617, startPoint y: 287, endPoint x: 580, endPoint y: 287, distance: 37.3
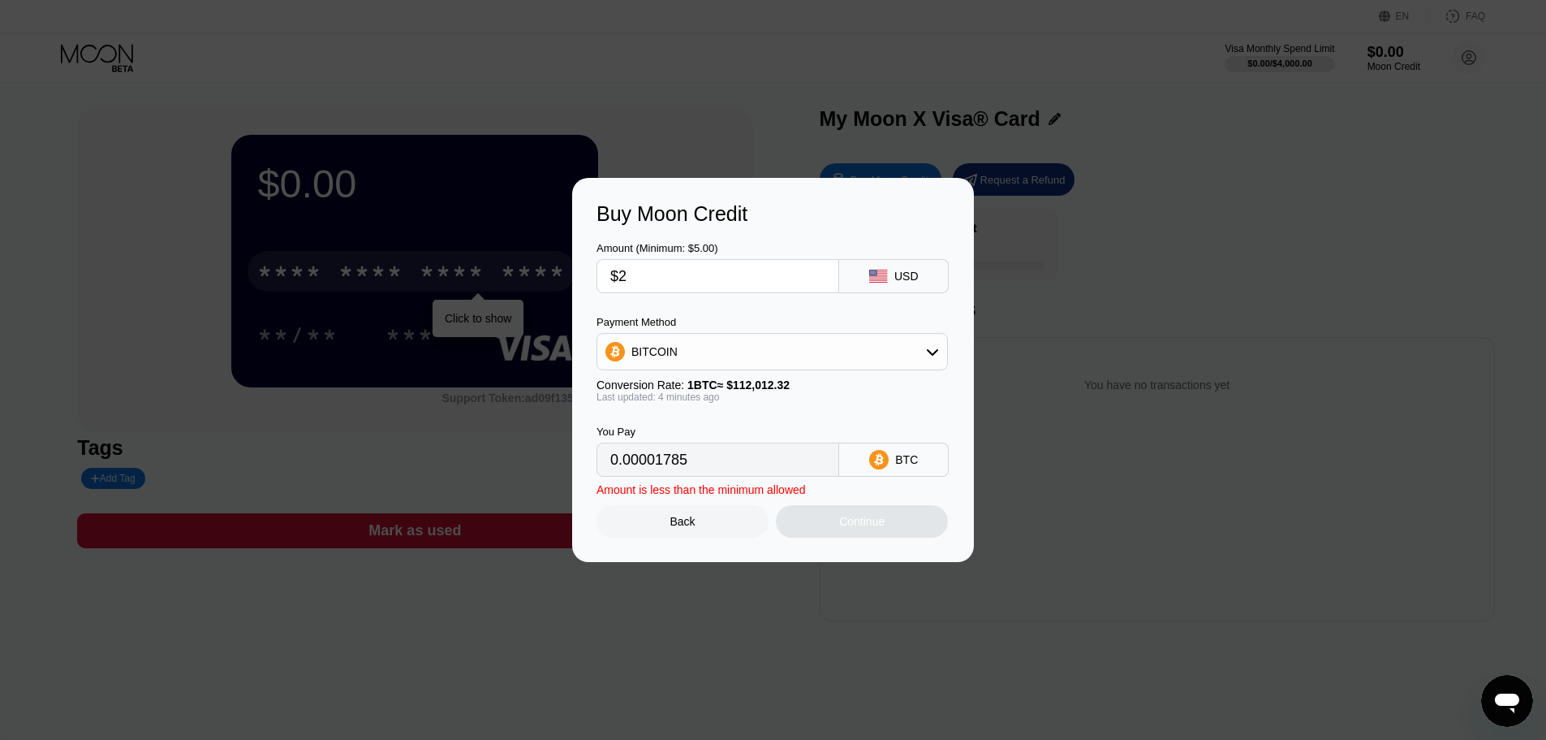
click at [580, 287] on div "Buy Moon Credit Amount (Minimum: $5.00) $2 USD Payment Method BITCOIN Conversio…" at bounding box center [773, 370] width 402 height 384
type input "$5"
type input "0.00004462"
type input "$5"
click at [826, 535] on div "Continue" at bounding box center [862, 521] width 172 height 32
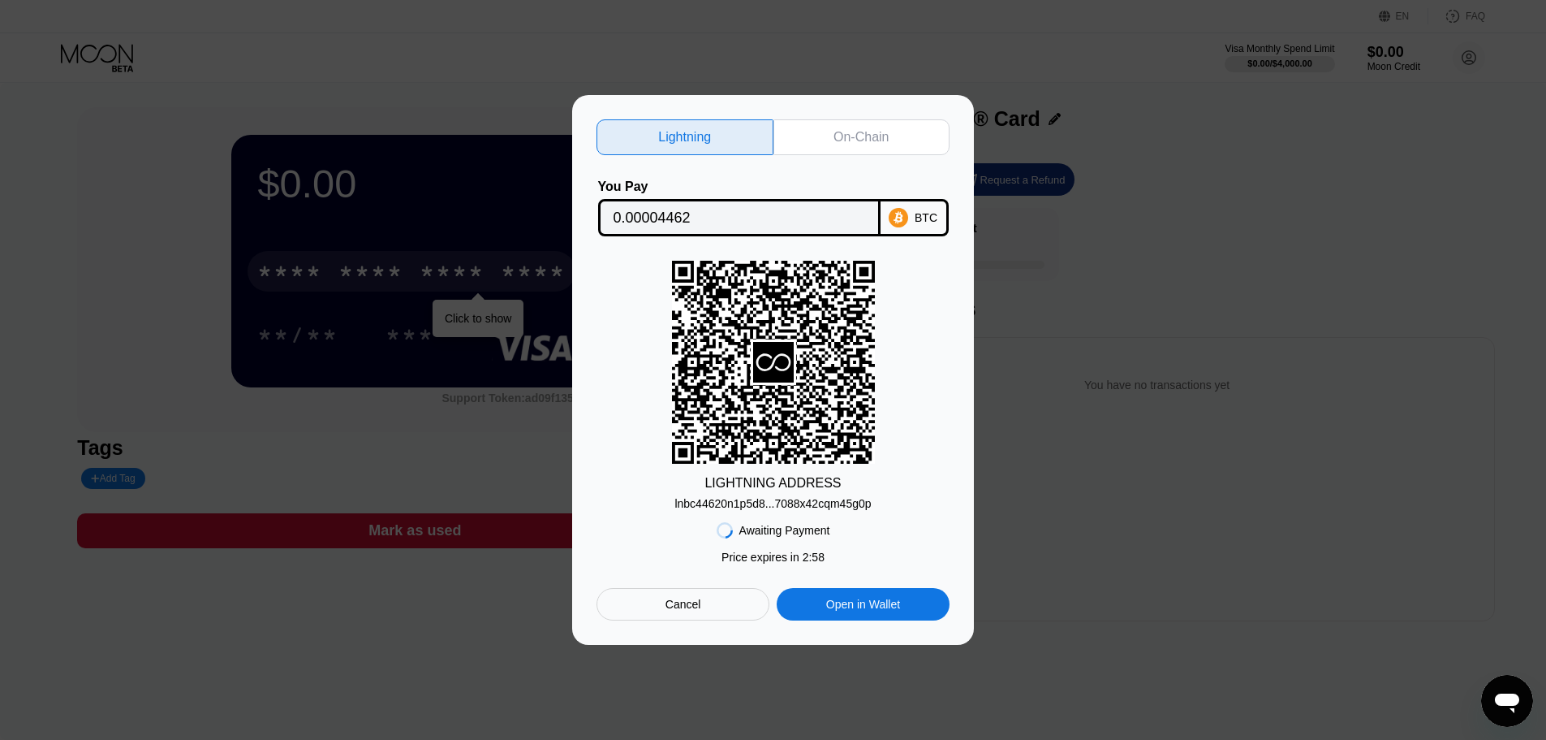
click at [707, 602] on div "Cancel" at bounding box center [683, 604] width 173 height 32
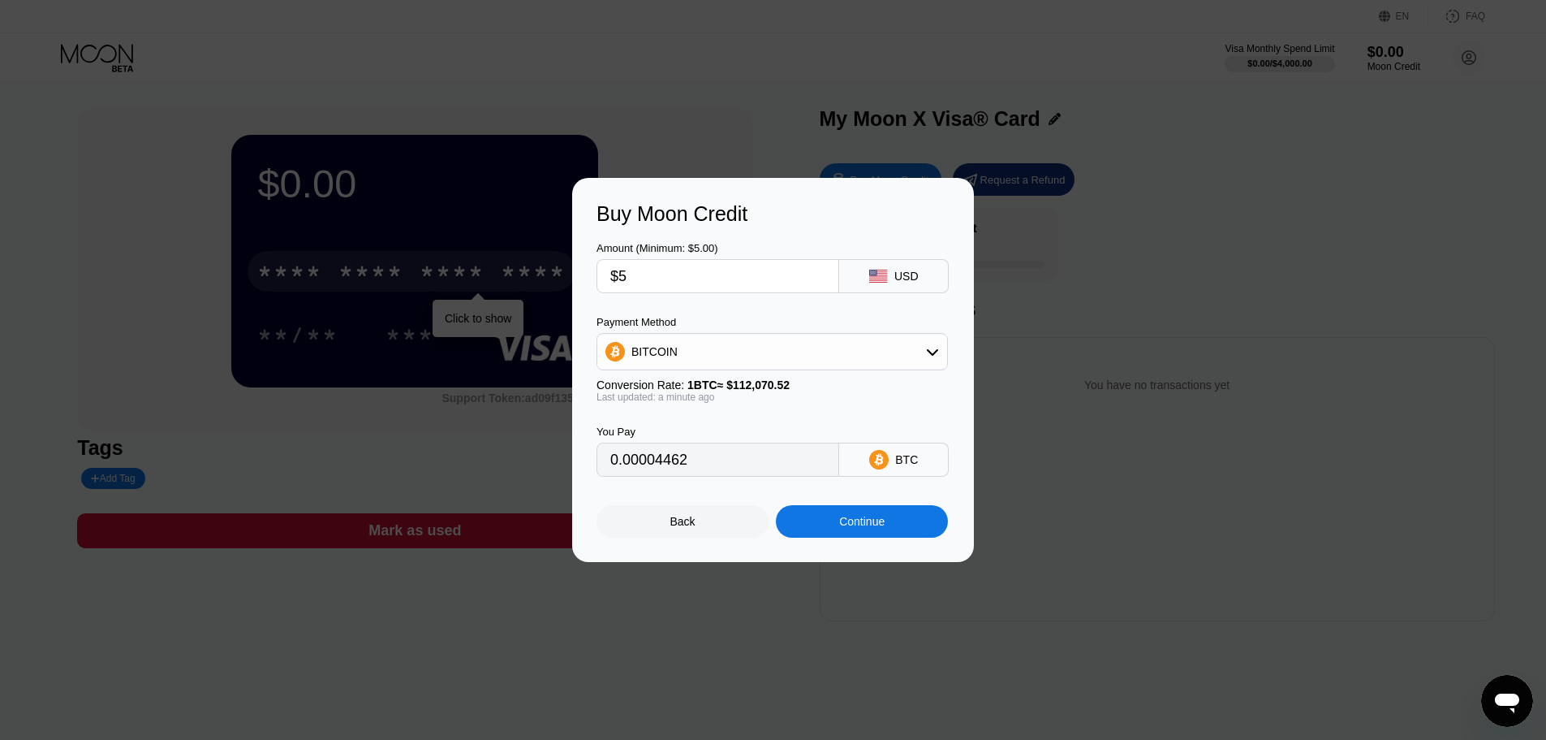
click at [723, 281] on input "$5" at bounding box center [717, 276] width 215 height 32
click at [761, 336] on div "BITCOIN" at bounding box center [772, 351] width 350 height 32
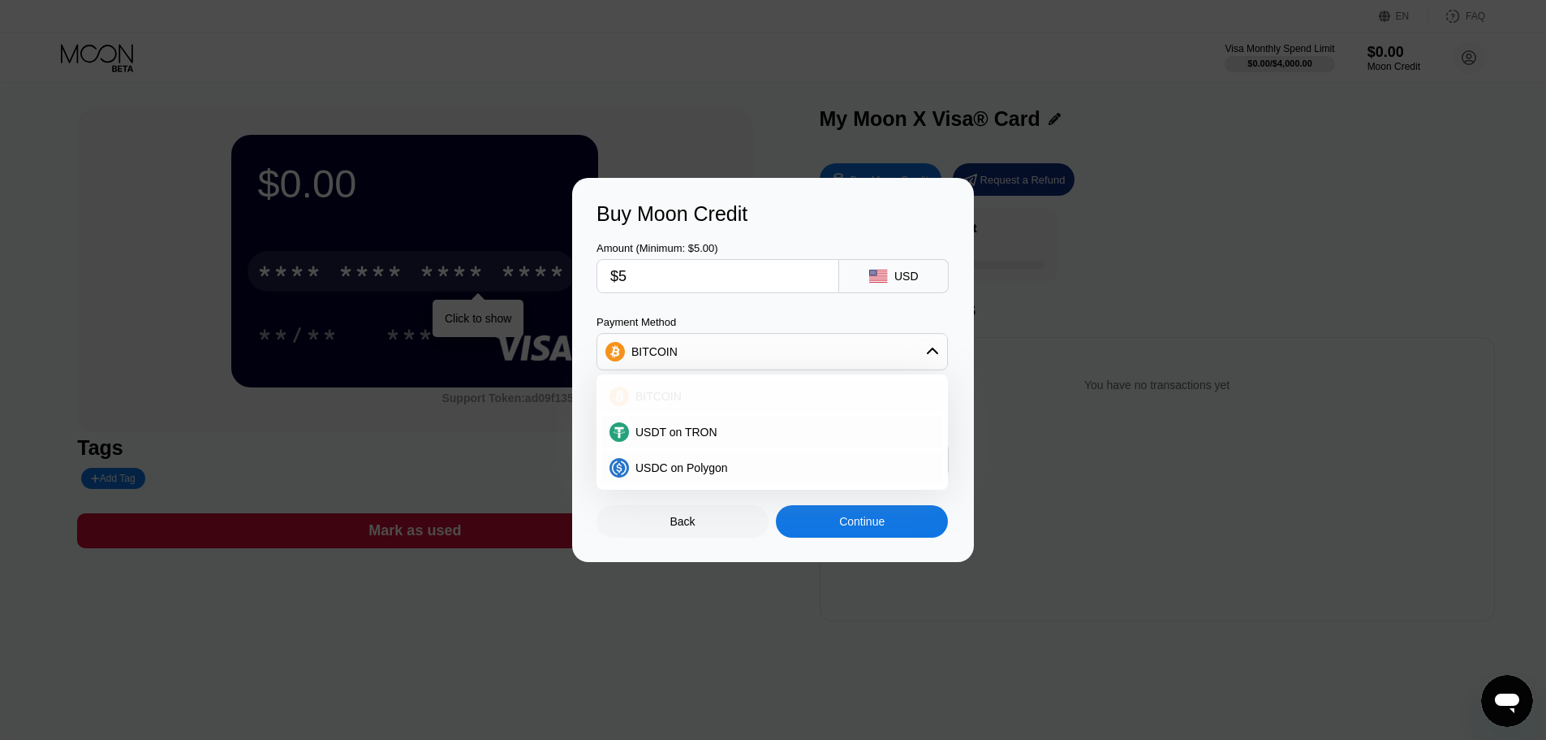
click at [733, 399] on div "BITCOIN" at bounding box center [782, 396] width 306 height 13
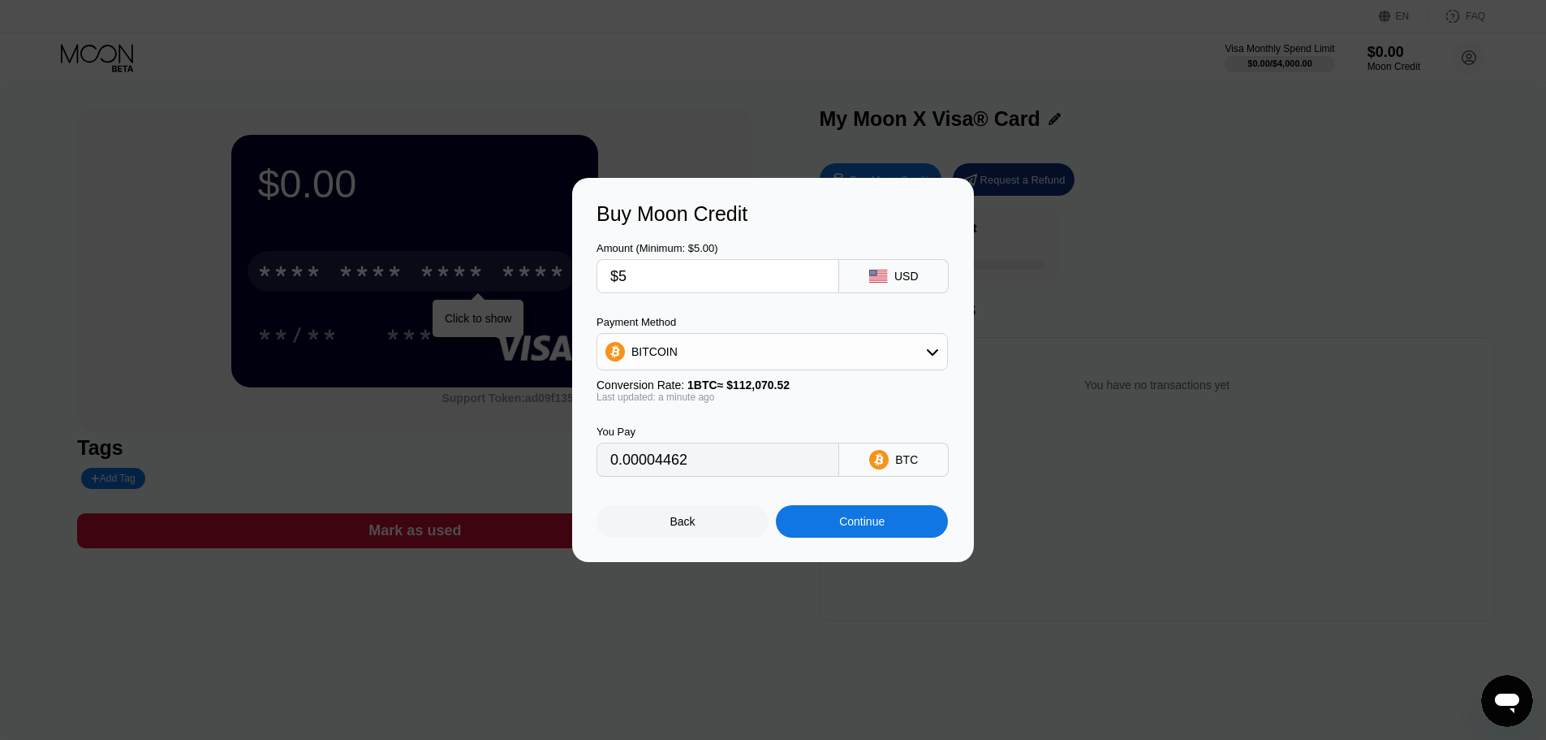
click at [716, 461] on input "0.00004462" at bounding box center [717, 459] width 215 height 32
click at [907, 477] on div "BTC" at bounding box center [894, 459] width 110 height 34
click at [772, 467] on input "0.00004462" at bounding box center [717, 459] width 215 height 32
drag, startPoint x: 772, startPoint y: 467, endPoint x: 503, endPoint y: 468, distance: 269.5
click at [503, 468] on div "Buy Moon Credit Amount (Minimum: $5.00) $5 USD Payment Method BITCOIN Conversio…" at bounding box center [773, 370] width 1546 height 384
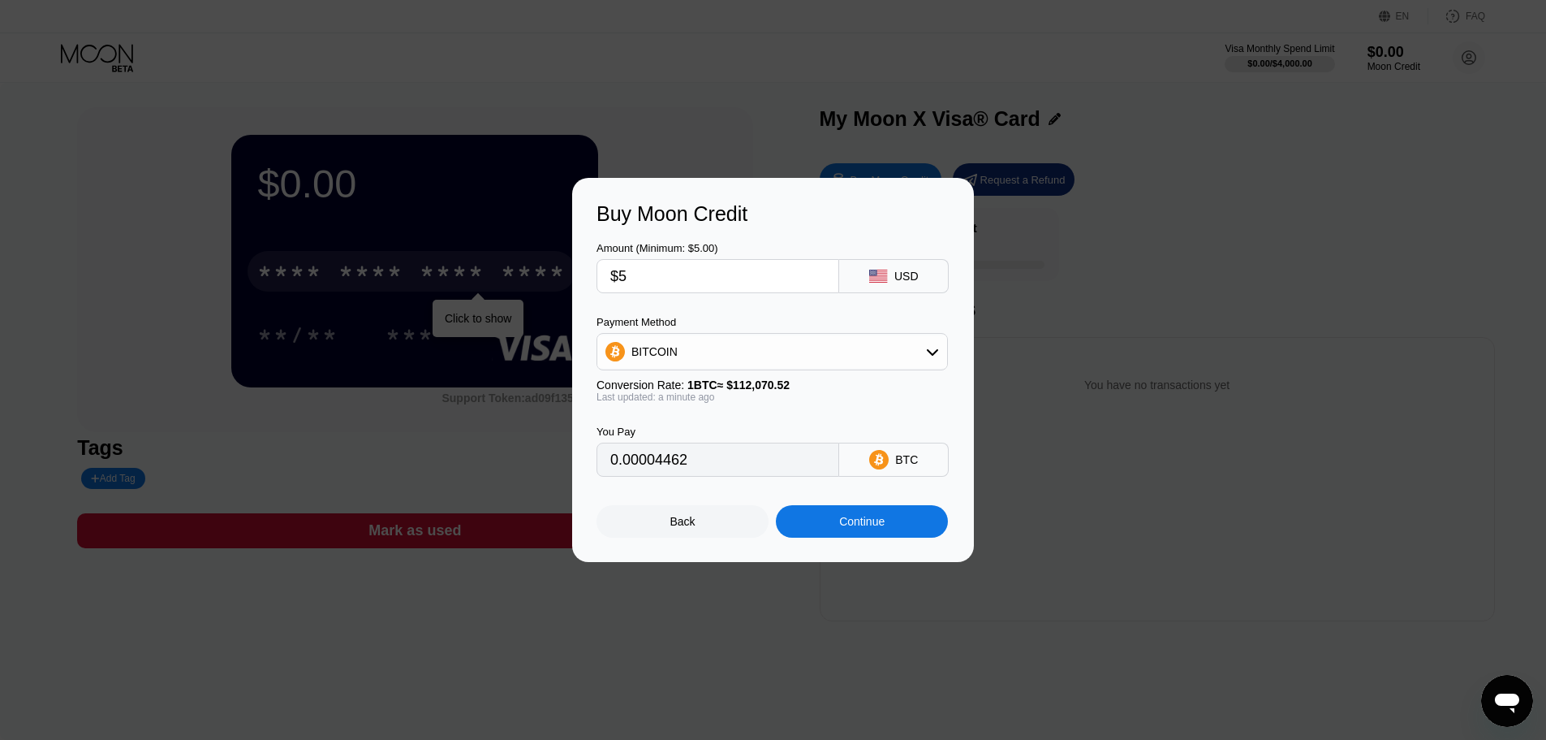
click at [455, 438] on div "Buy Moon Credit Amount (Minimum: $5.00) $5 USD Payment Method BITCOIN Conversio…" at bounding box center [773, 370] width 1546 height 384
drag, startPoint x: 920, startPoint y: 543, endPoint x: 915, endPoint y: 535, distance: 9.5
click at [919, 541] on div "Buy Moon Credit Amount (Minimum: $5.00) $5 USD Payment Method BITCOIN Conversio…" at bounding box center [773, 370] width 402 height 384
click at [913, 533] on div "Continue" at bounding box center [862, 521] width 172 height 32
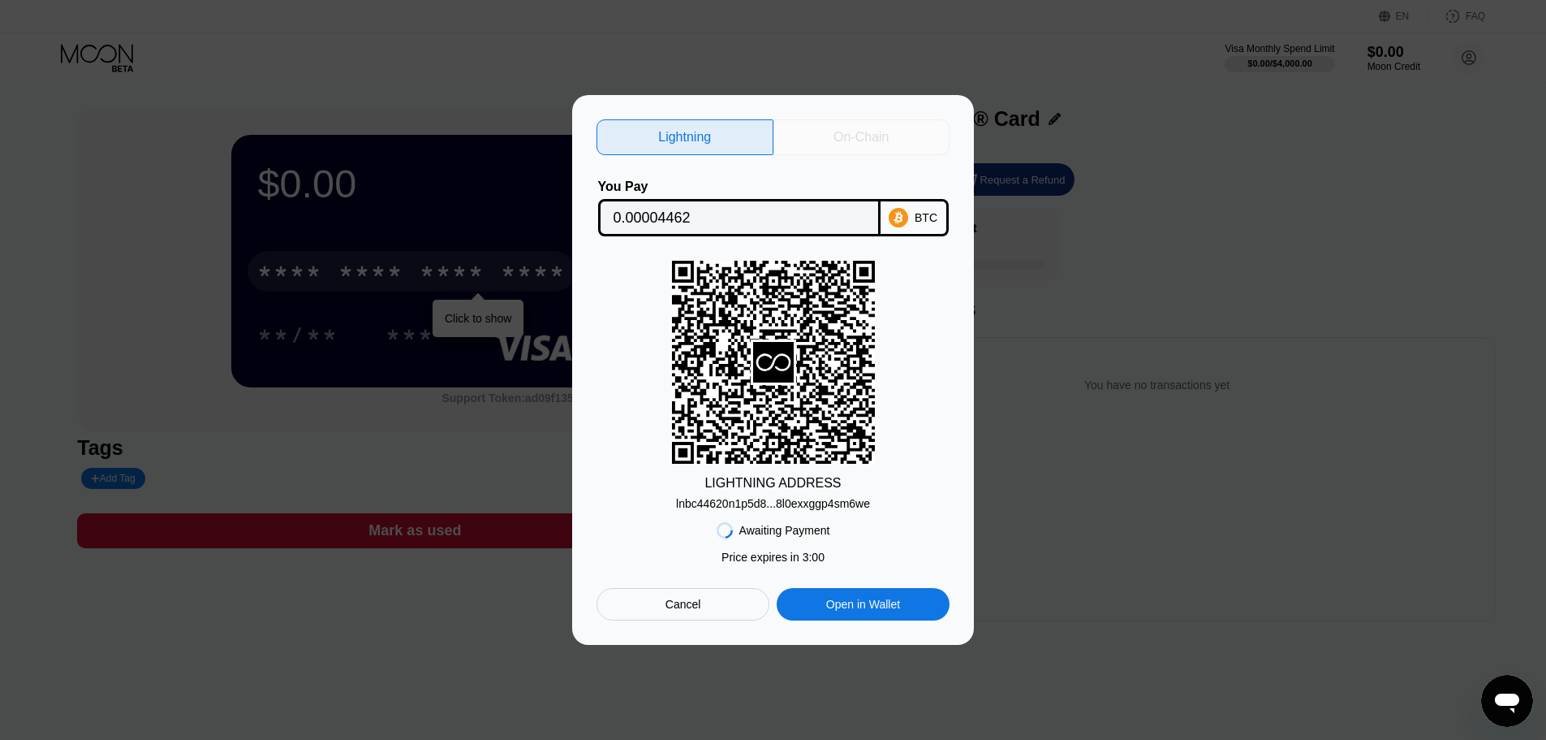
click at [839, 129] on div "On-Chain" at bounding box center [861, 137] width 55 height 16
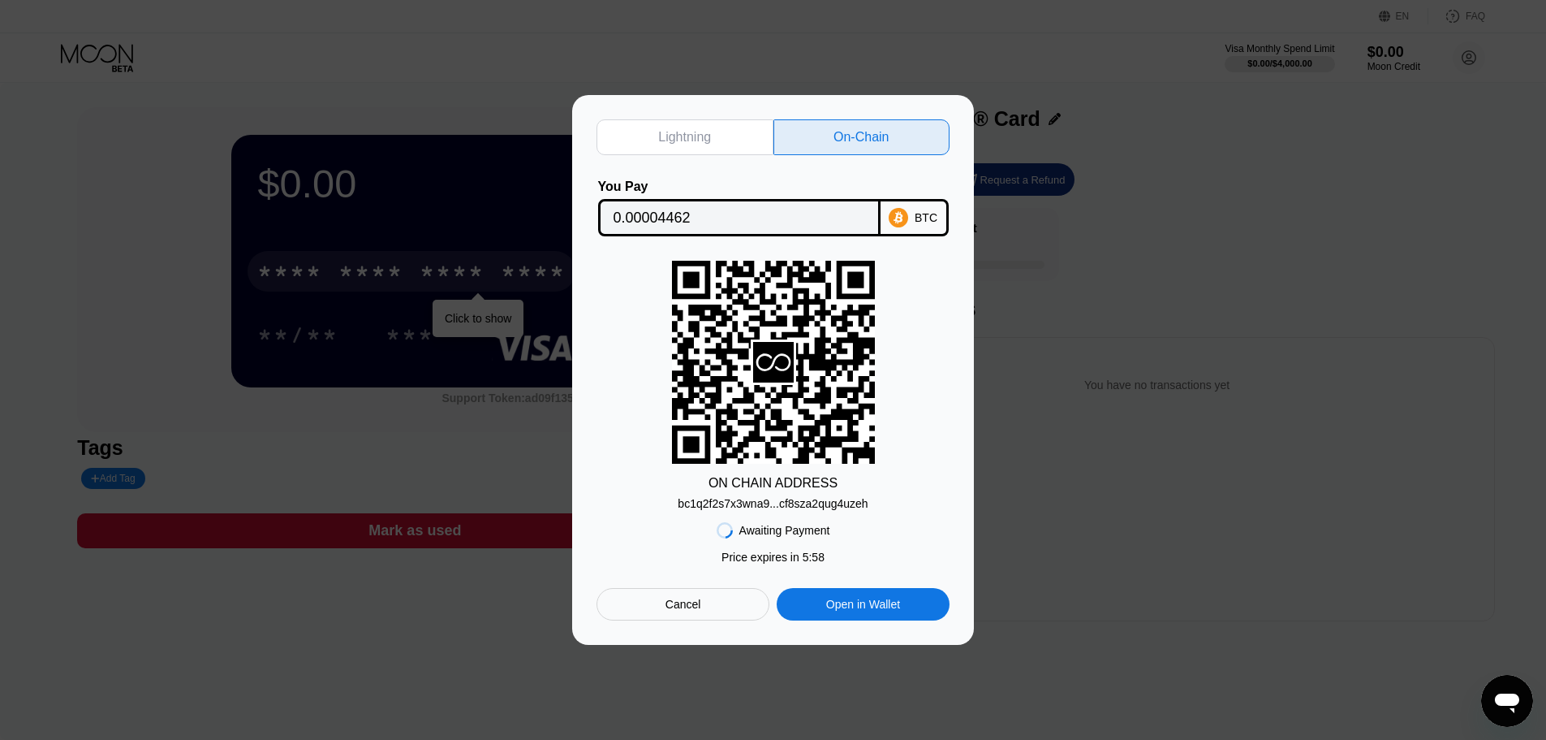
click at [1188, 456] on div "Lightning On-Chain You Pay 0.00004462 BTC ON CHAIN ADDRESS bc1q2f2s7x3wna9...cf…" at bounding box center [773, 370] width 1546 height 550
click at [710, 615] on div "Cancel" at bounding box center [683, 604] width 173 height 32
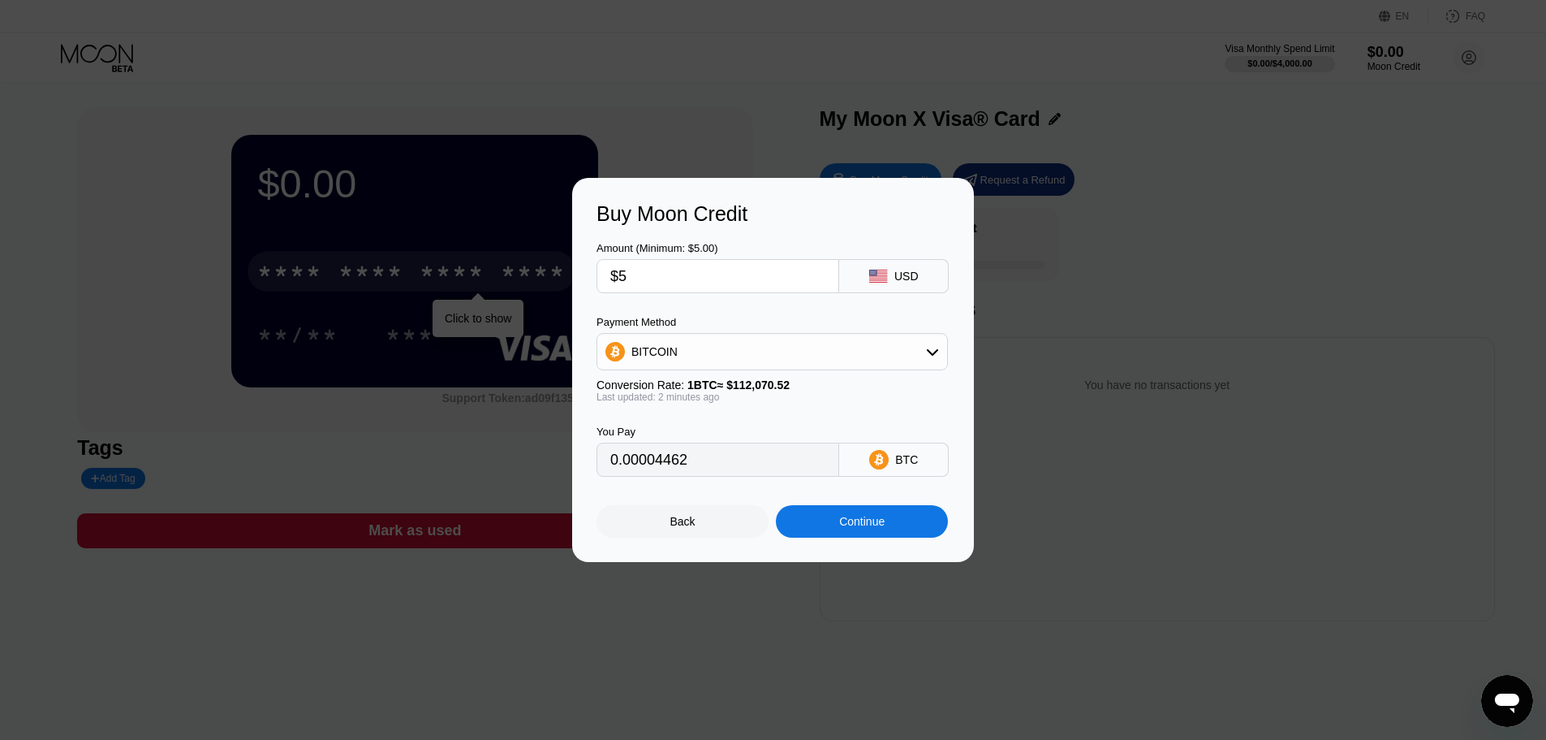
click at [710, 526] on div "Back" at bounding box center [683, 521] width 172 height 32
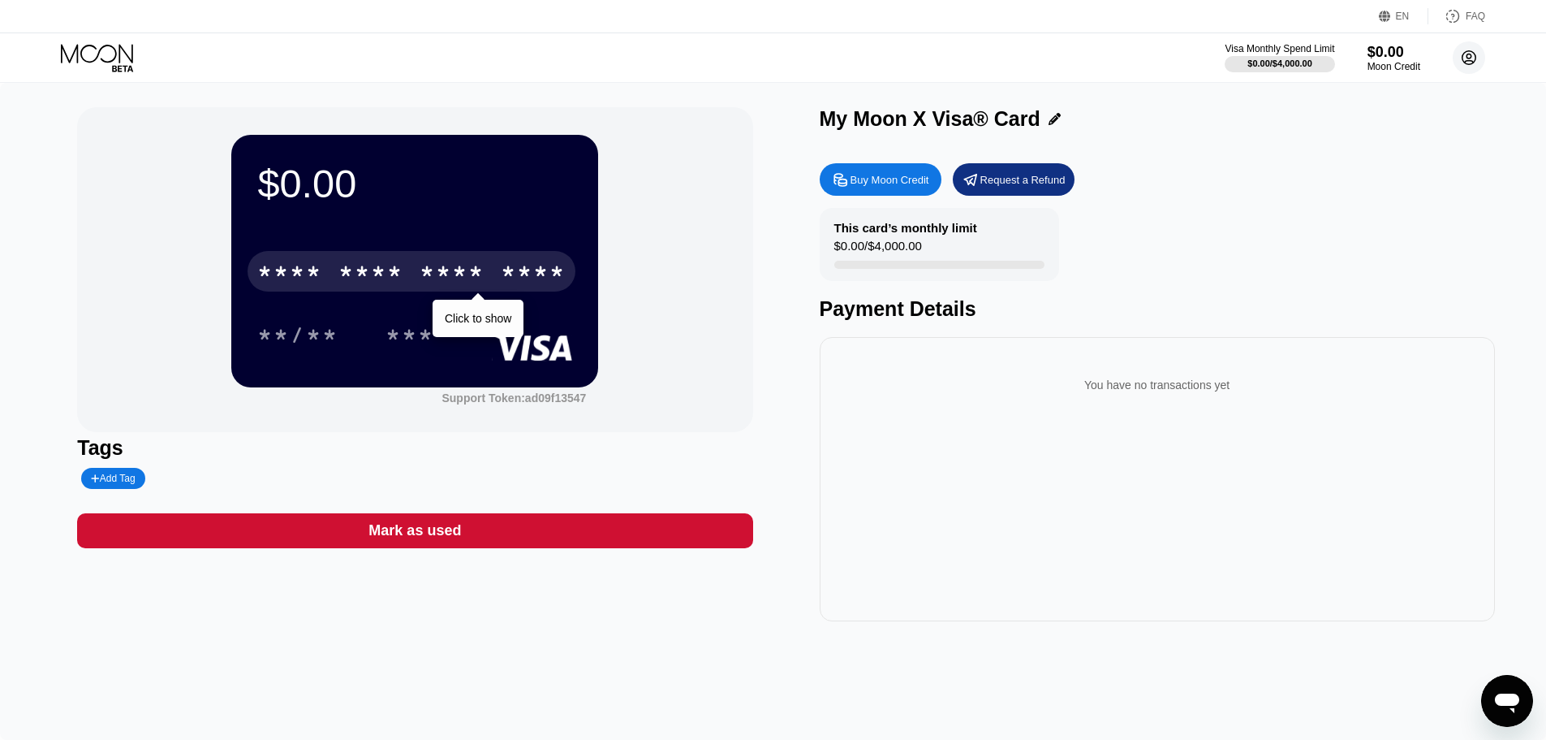
click at [1467, 57] on icon at bounding box center [1469, 58] width 9 height 9
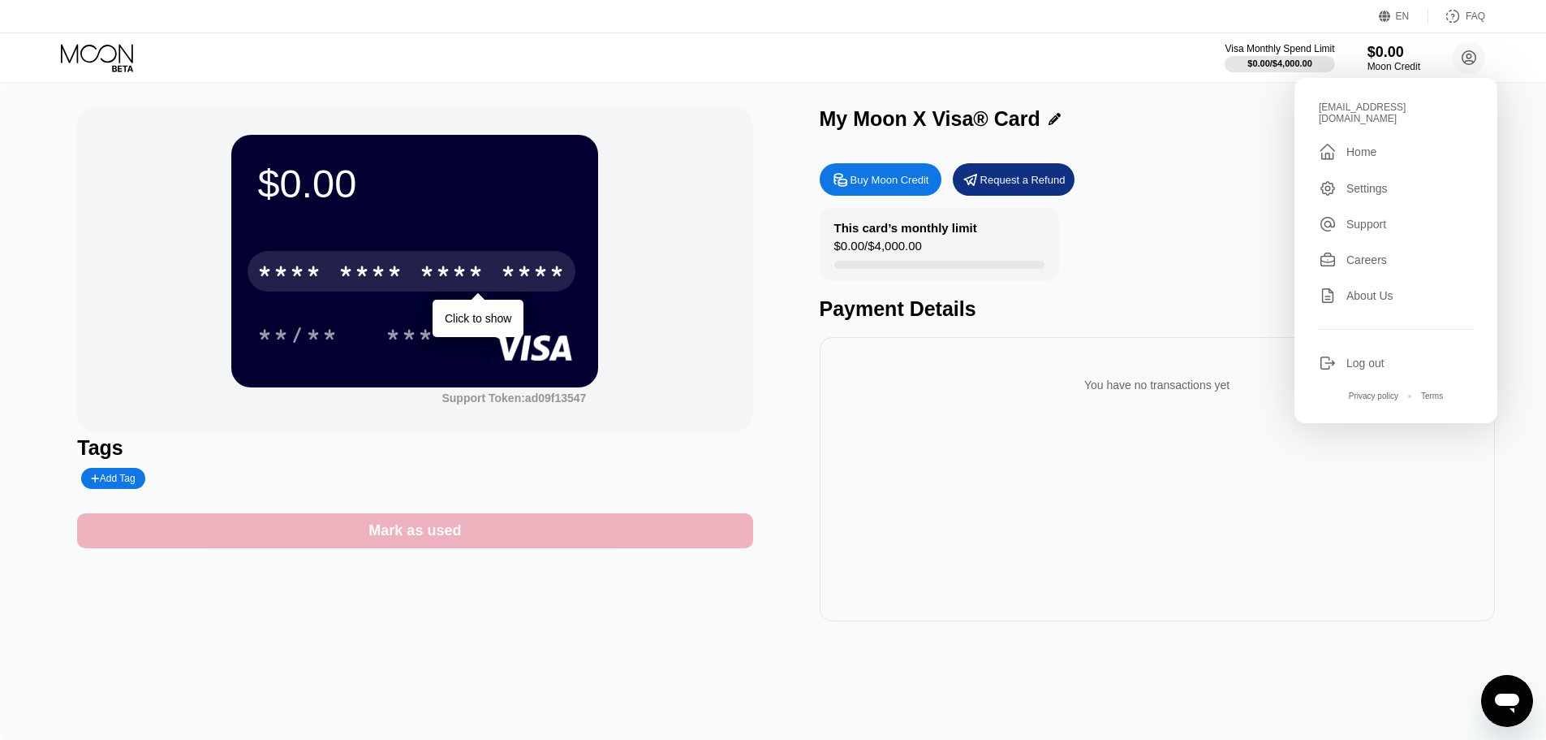
click at [452, 537] on div "Mark as used" at bounding box center [415, 530] width 93 height 19
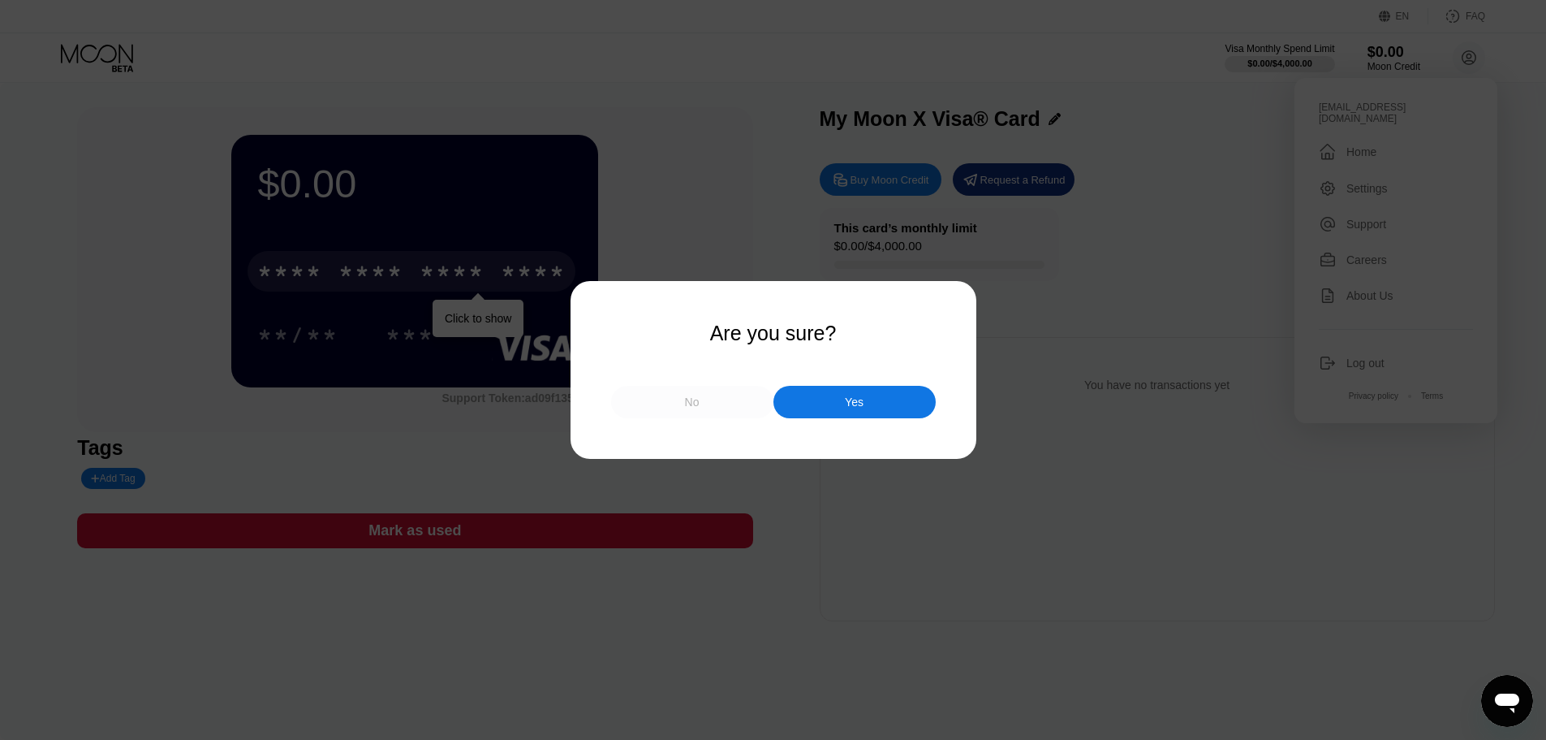
click at [702, 402] on div "No" at bounding box center [692, 402] width 162 height 32
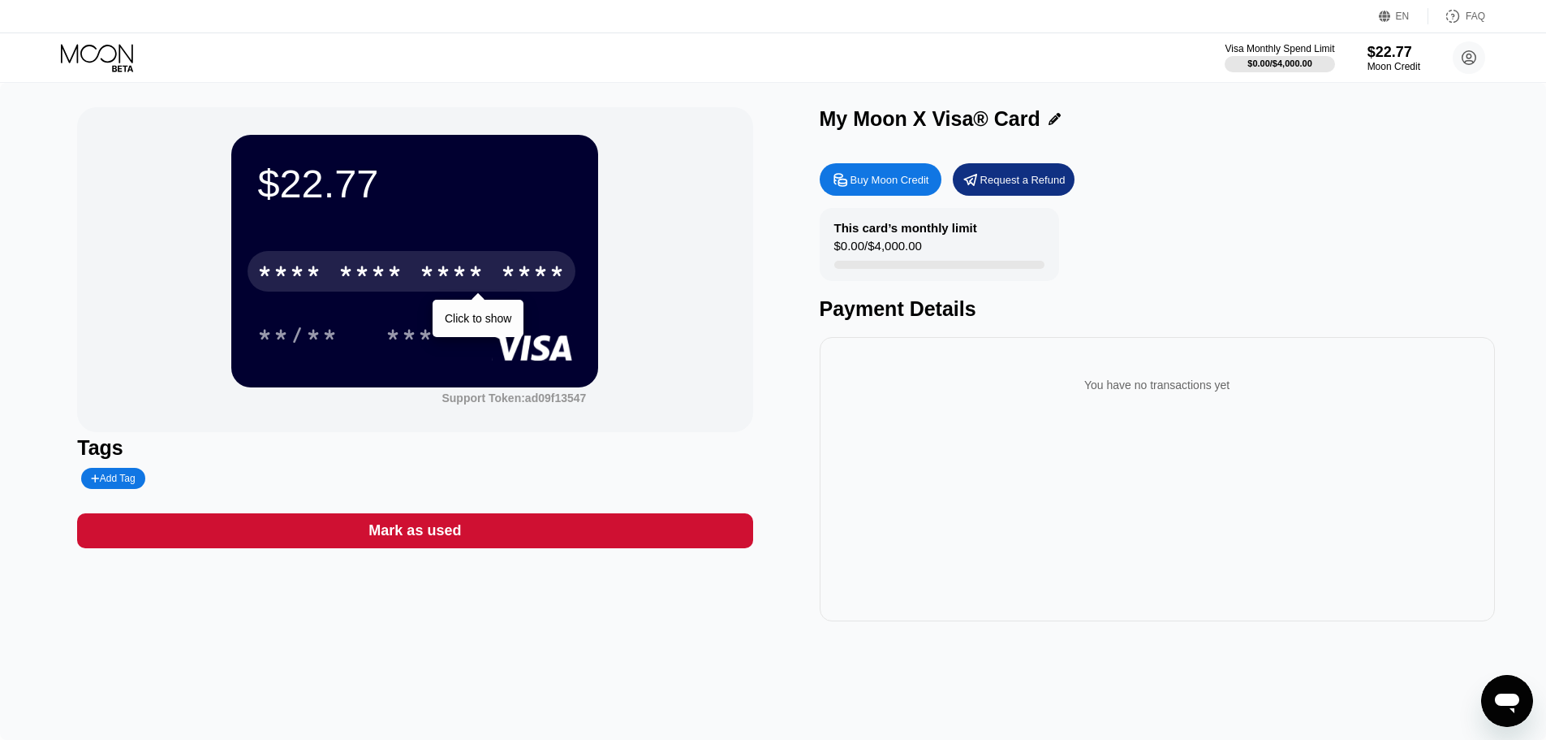
click at [504, 277] on div "****" at bounding box center [533, 274] width 65 height 26
click at [434, 274] on div "* * * *" at bounding box center [452, 274] width 65 height 26
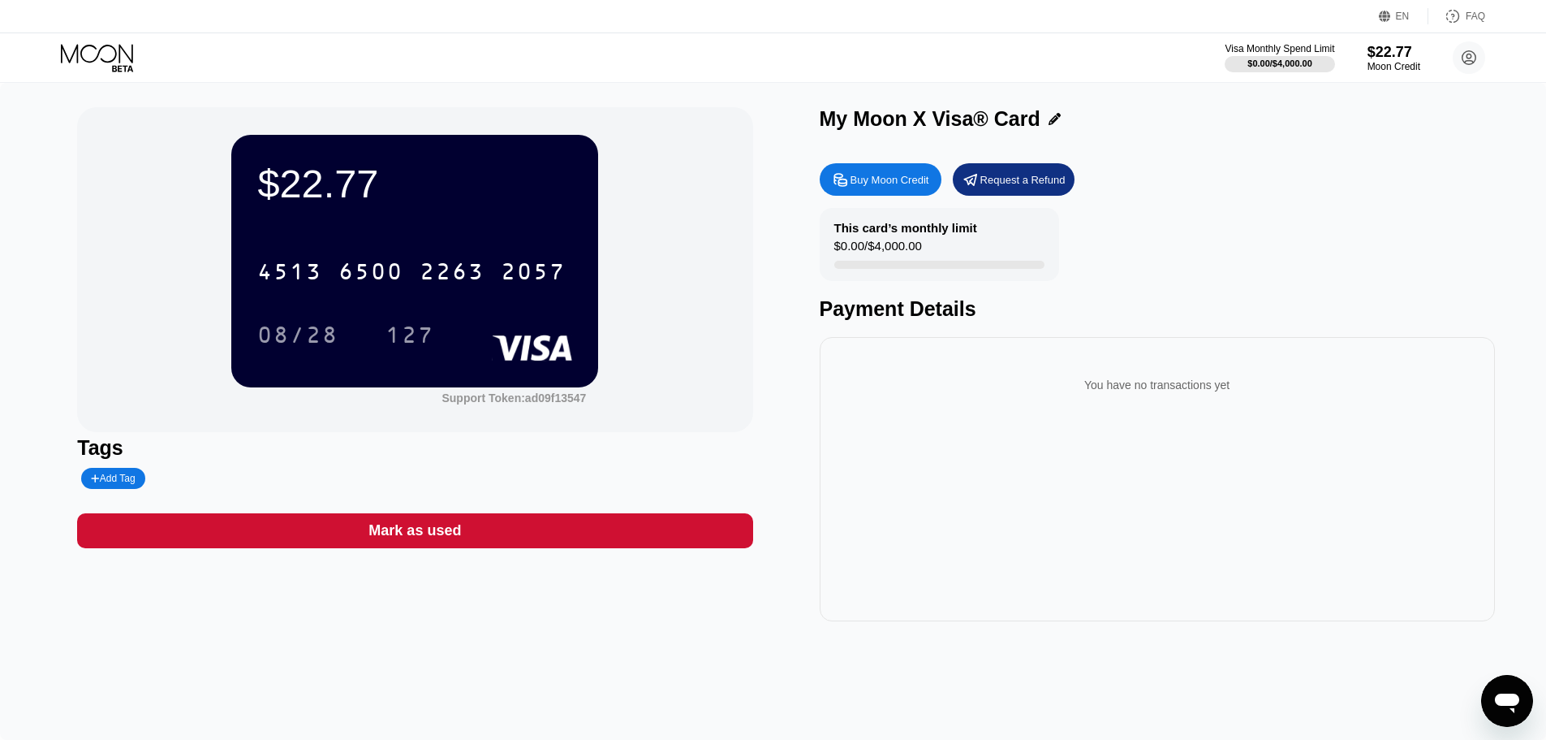
click at [902, 177] on div "Buy Moon Credit" at bounding box center [890, 180] width 79 height 14
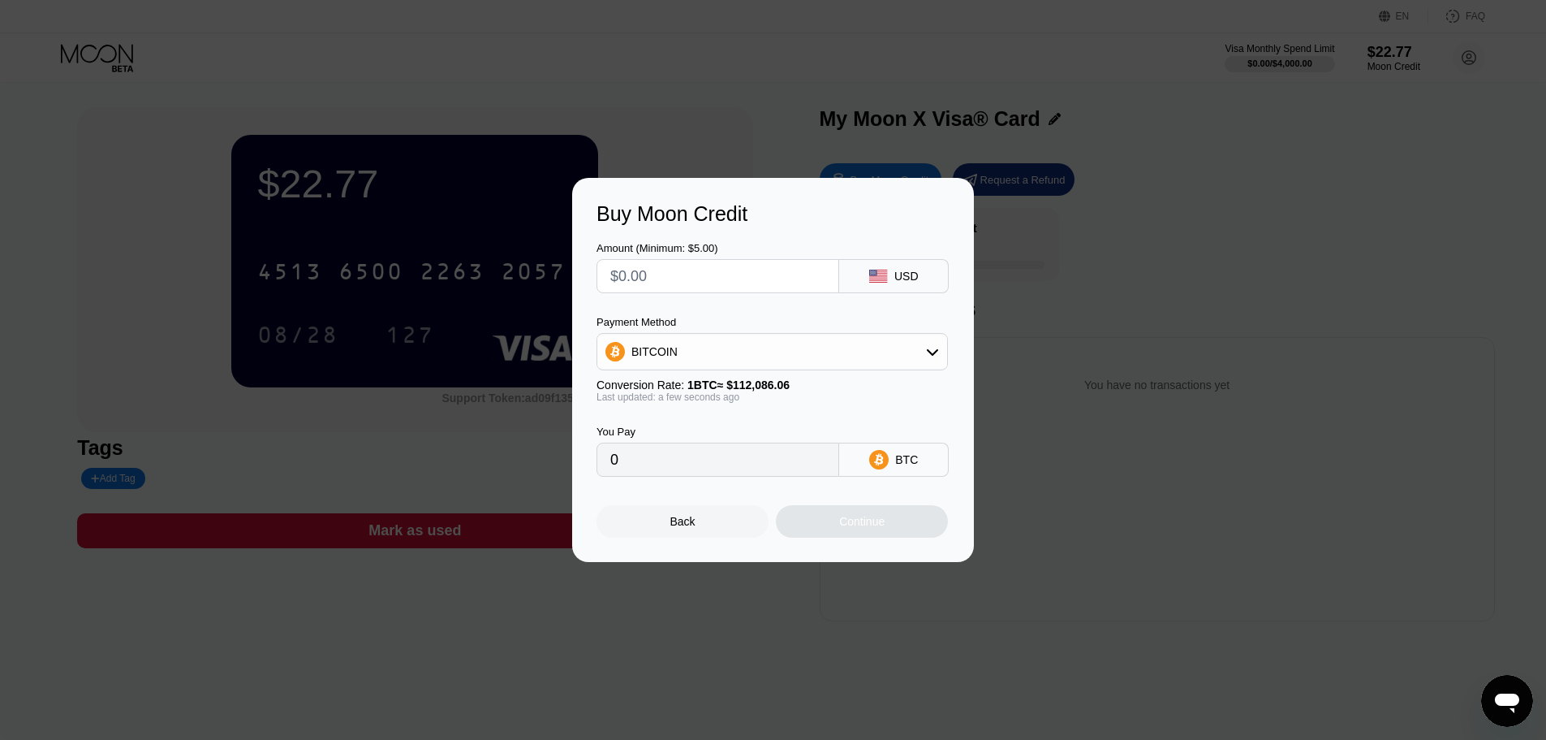
click at [646, 511] on div "Back" at bounding box center [683, 521] width 172 height 32
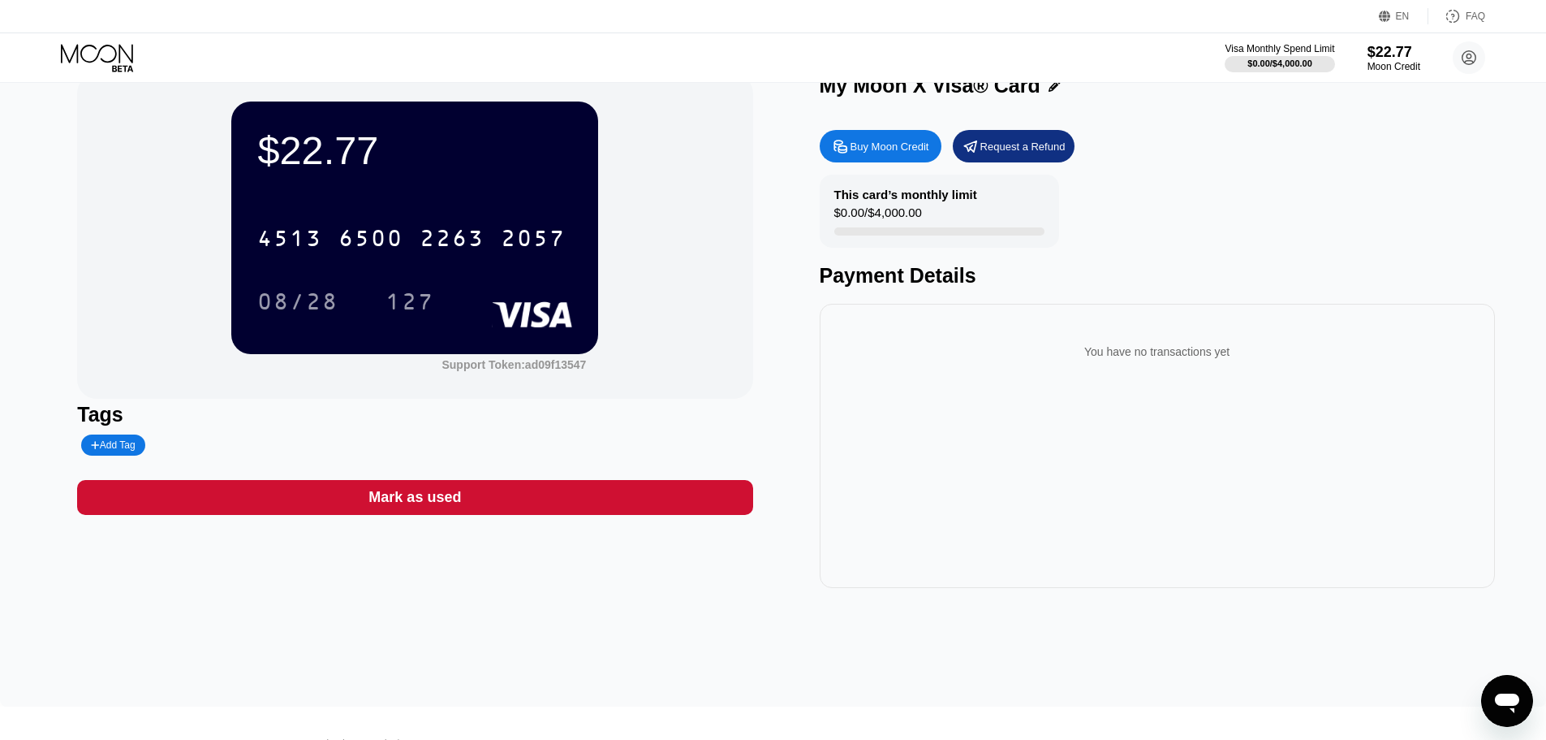
scroll to position [6, 0]
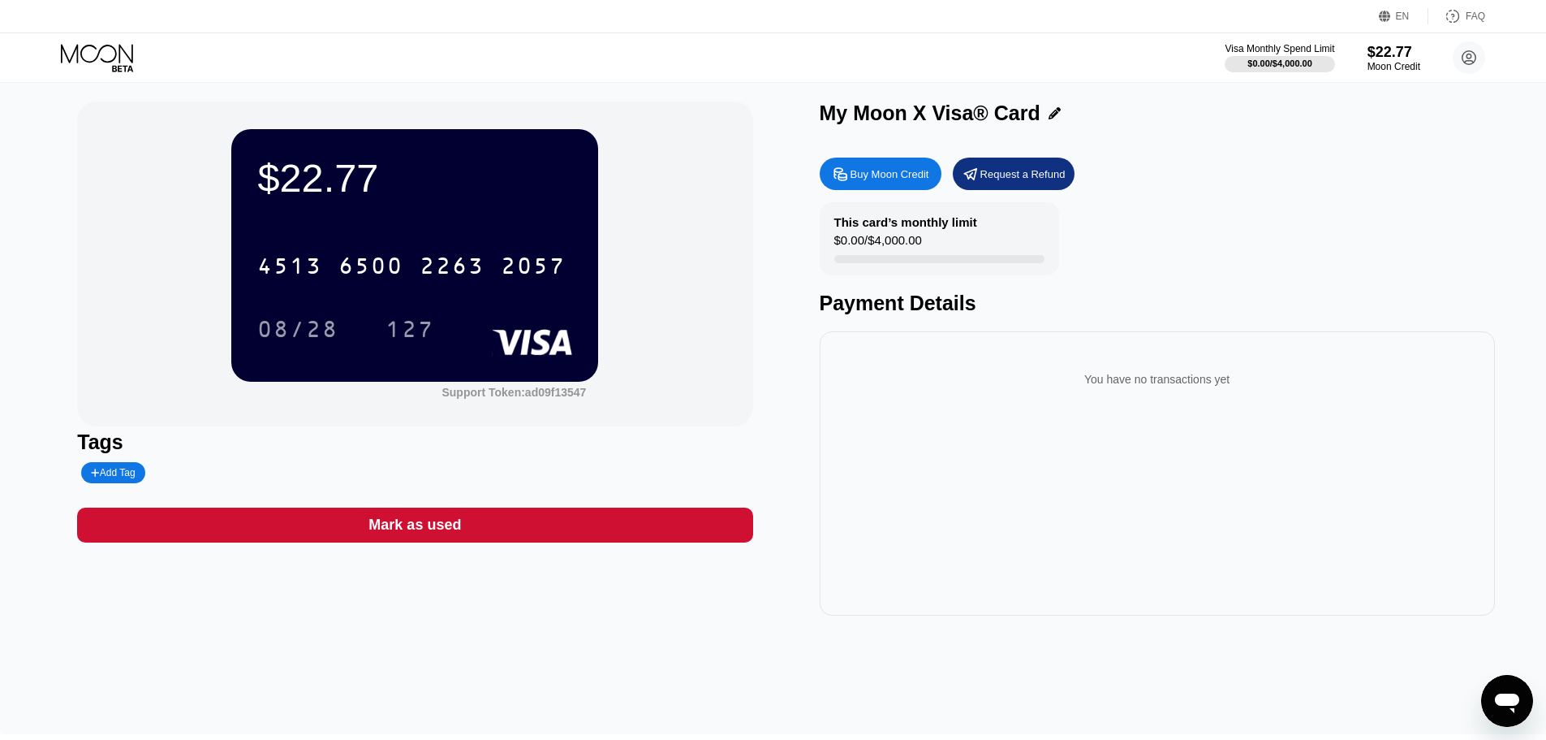
click at [454, 264] on div "2263" at bounding box center [452, 268] width 65 height 26
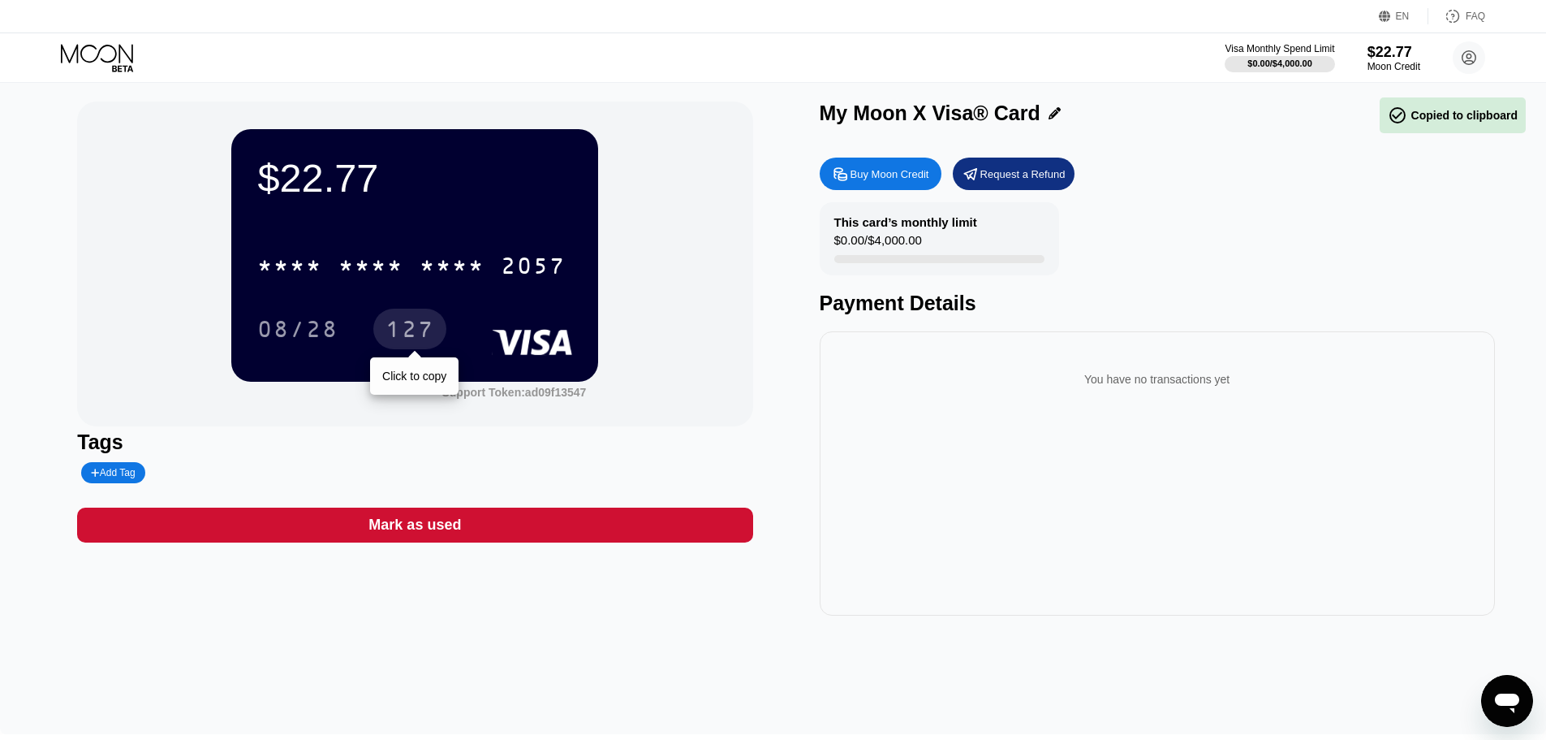
click at [426, 331] on div "127" at bounding box center [410, 331] width 49 height 26
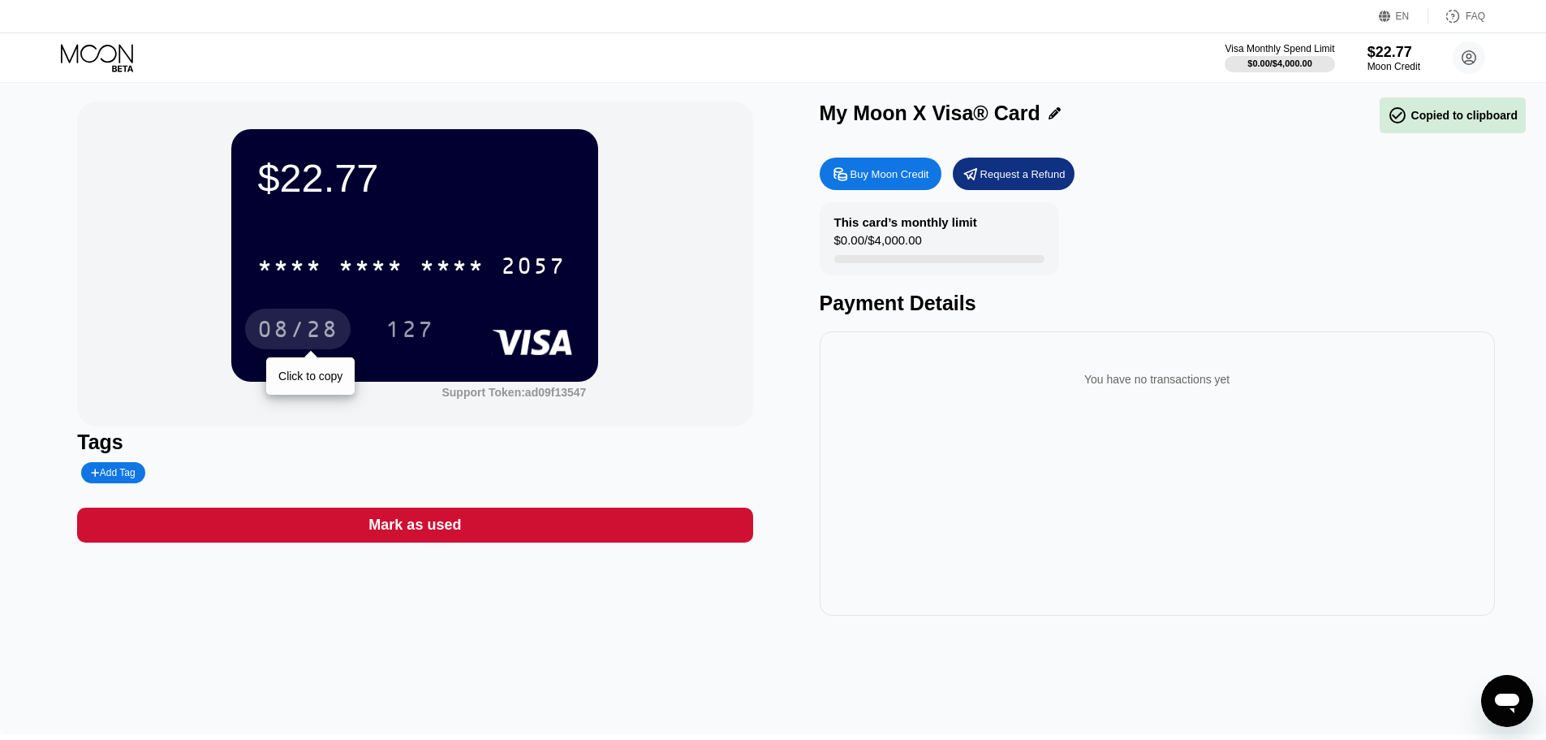
click at [298, 333] on div "08/28" at bounding box center [297, 331] width 81 height 26
